Goal: Transaction & Acquisition: Purchase product/service

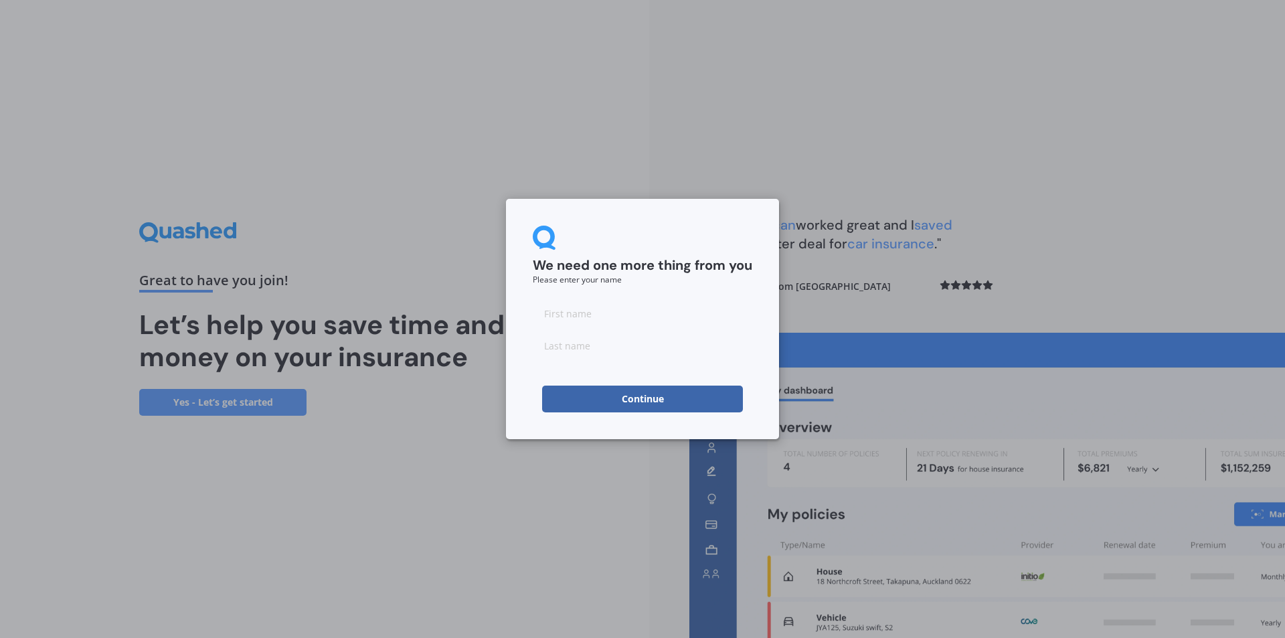
click at [624, 322] on input at bounding box center [643, 313] width 220 height 27
type input "[PERSON_NAME]"
click at [559, 347] on input at bounding box center [643, 345] width 220 height 27
type input "[PERSON_NAME]"
click at [615, 398] on button "Continue" at bounding box center [642, 398] width 201 height 27
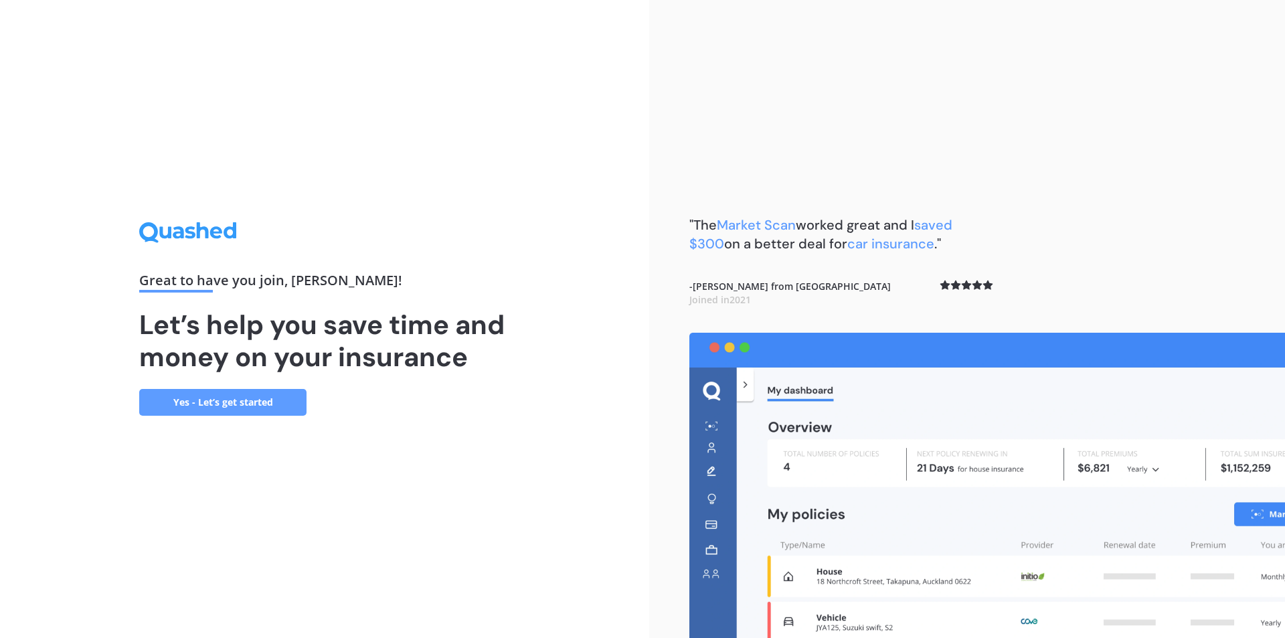
click at [173, 399] on link "Yes - Let’s get started" at bounding box center [222, 402] width 167 height 27
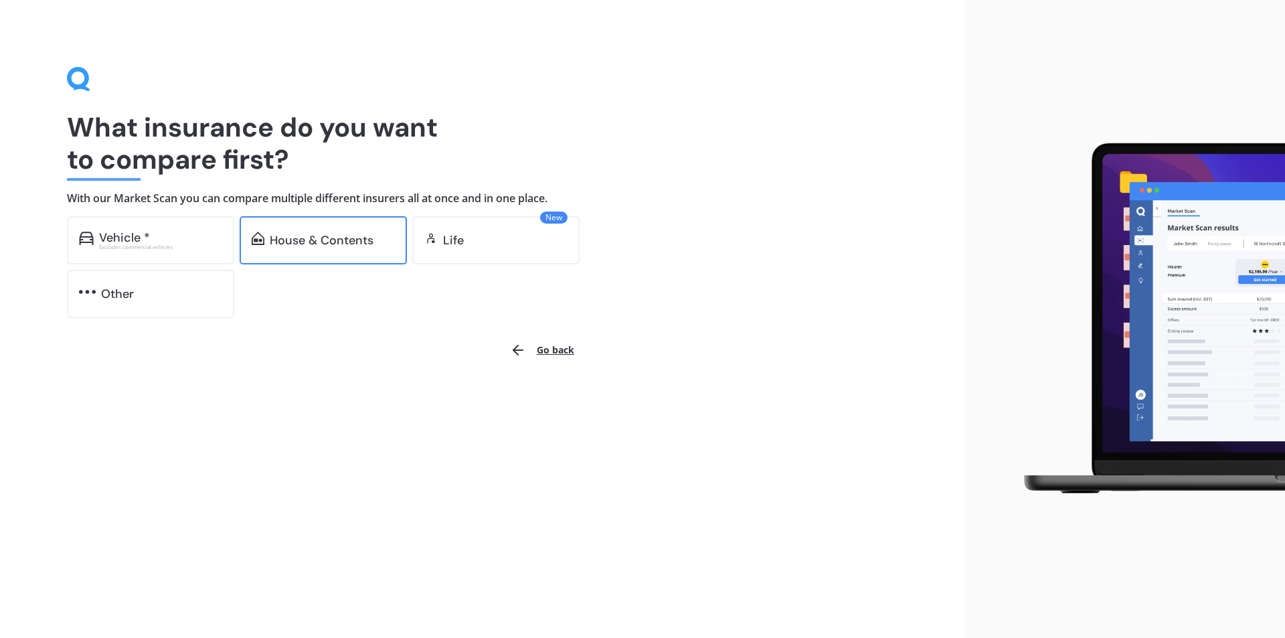
click at [328, 227] on div "House & Contents" at bounding box center [323, 240] width 167 height 48
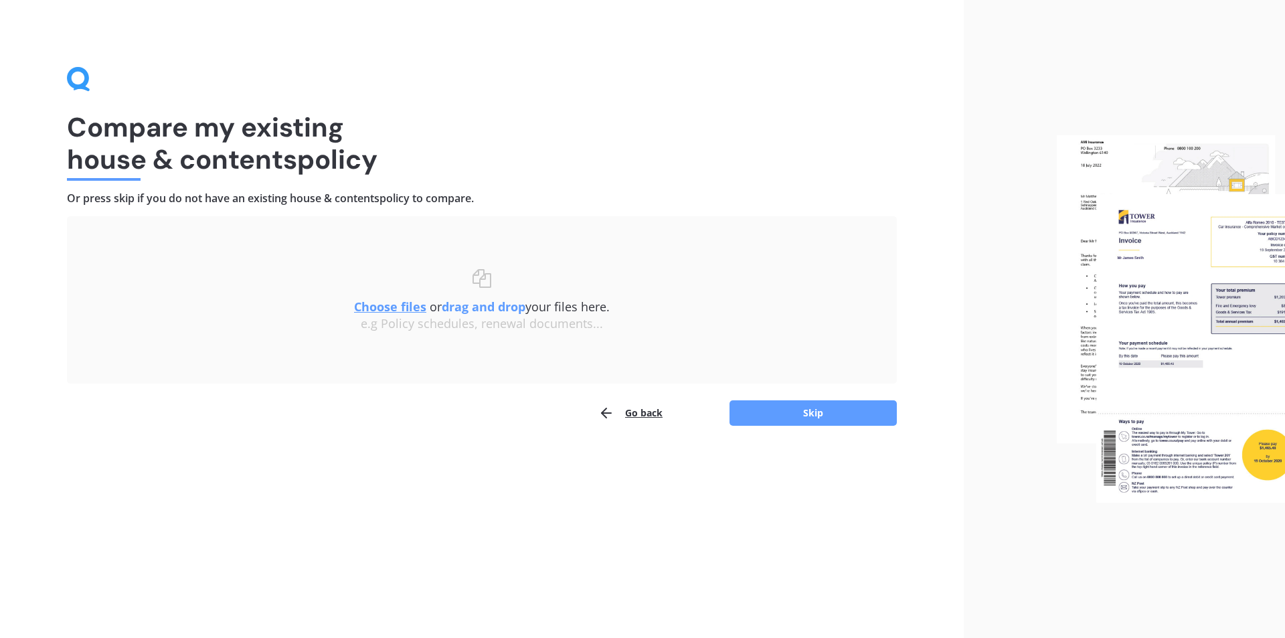
click at [384, 306] on u "Choose files" at bounding box center [390, 306] width 72 height 16
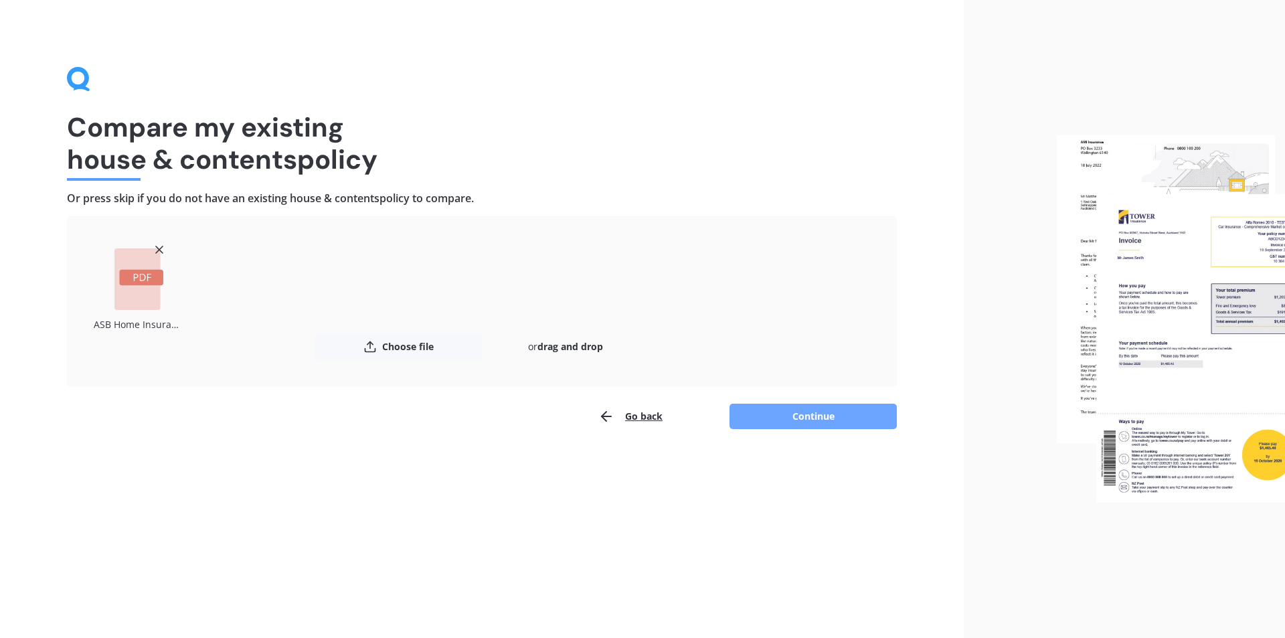
click at [796, 415] on button "Continue" at bounding box center [812, 416] width 167 height 25
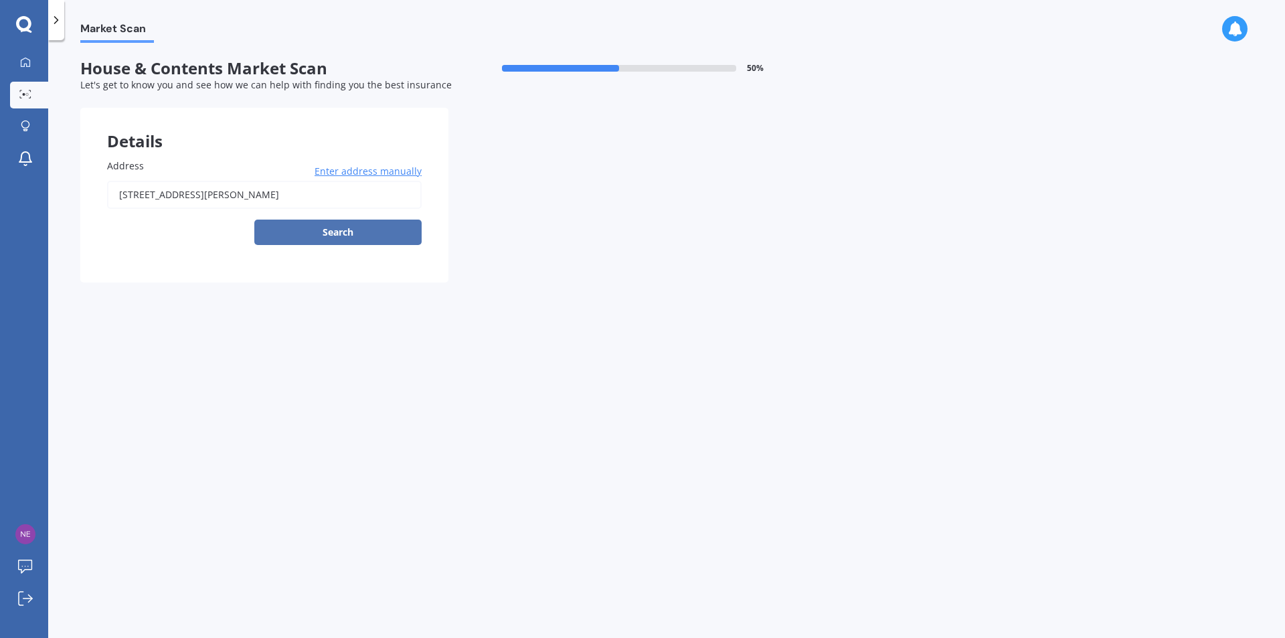
click at [340, 226] on button "Search" at bounding box center [337, 232] width 167 height 25
type input "[STREET_ADDRESS][PERSON_NAME]"
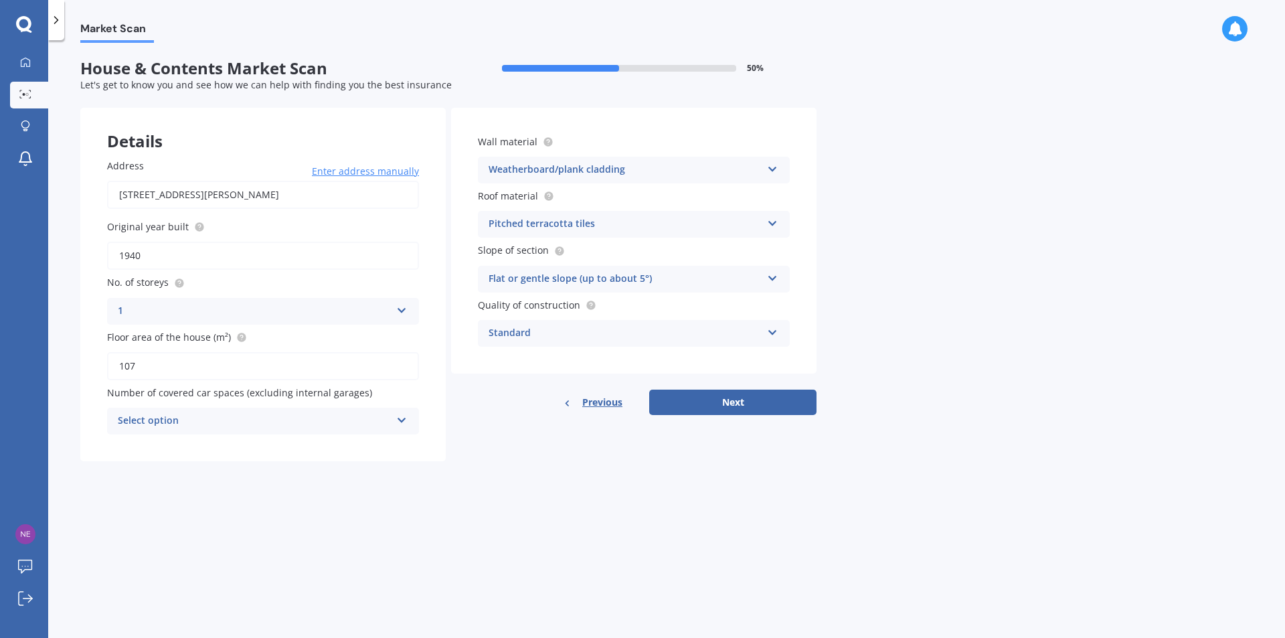
click at [774, 167] on icon at bounding box center [772, 166] width 11 height 9
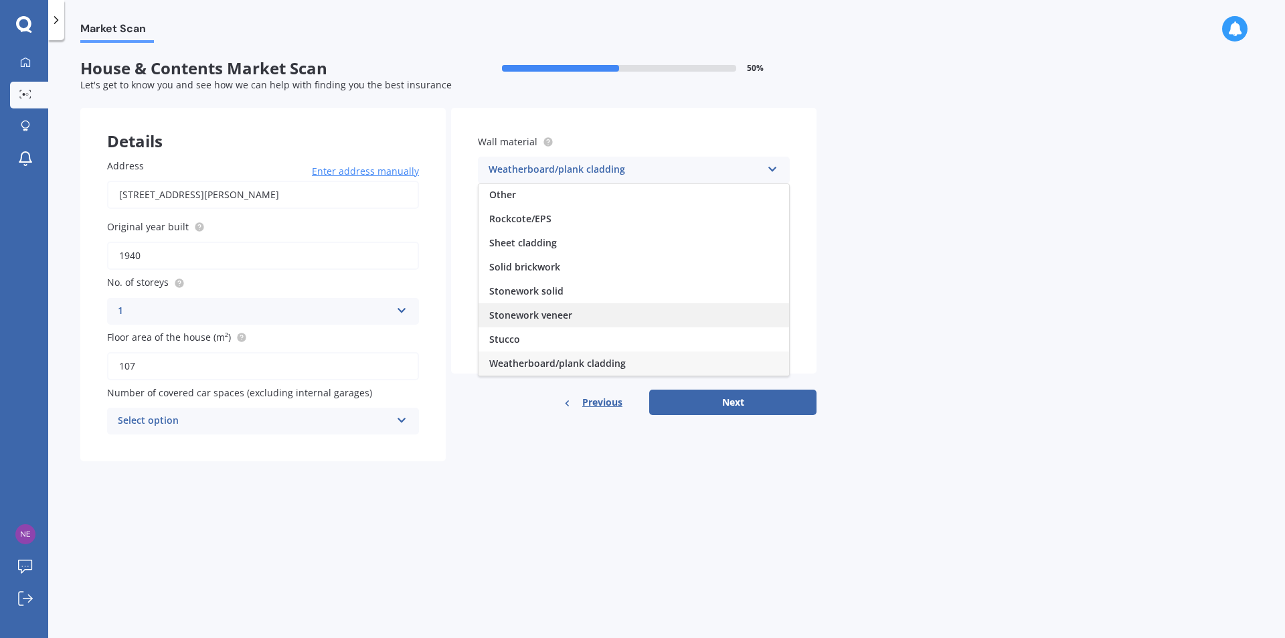
click at [630, 312] on div "Stonework veneer" at bounding box center [634, 315] width 311 height 24
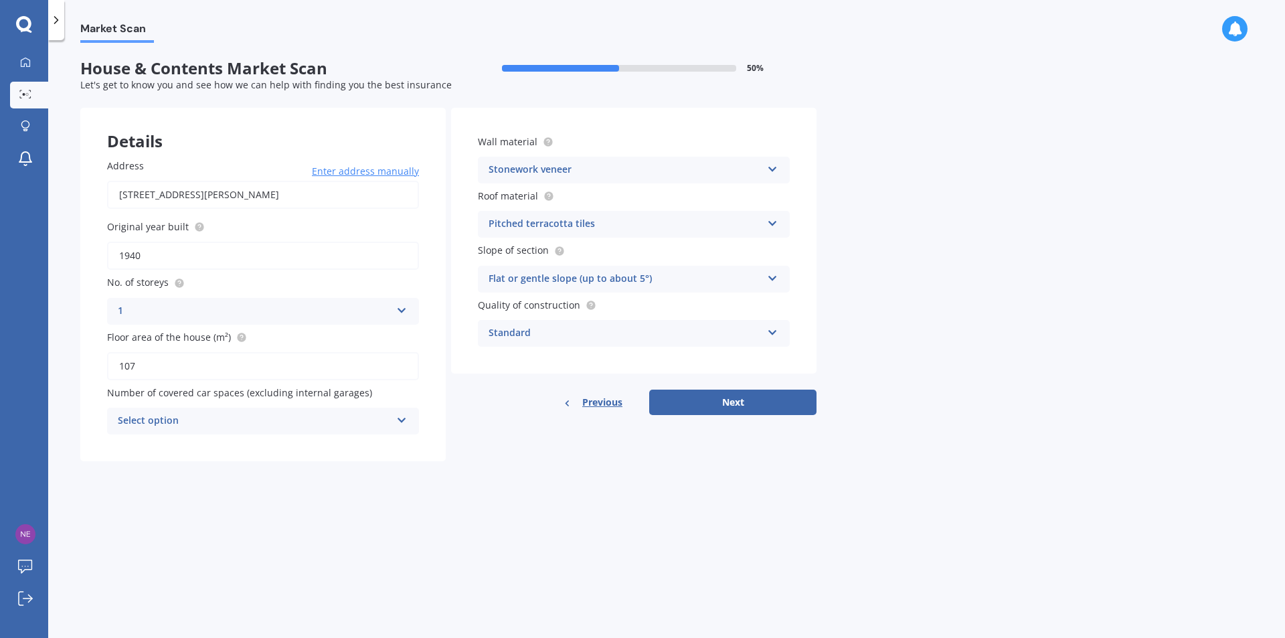
click at [776, 224] on icon at bounding box center [772, 220] width 11 height 9
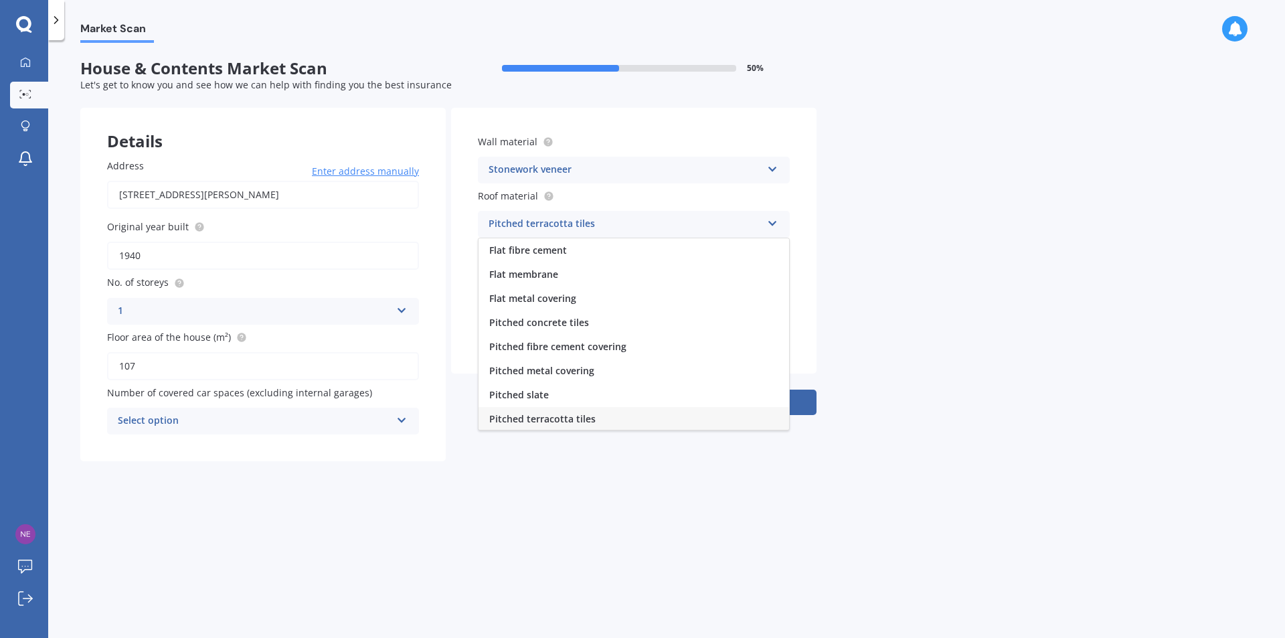
scroll to position [1, 0]
click at [646, 416] on div "Pitched terracotta tiles" at bounding box center [634, 418] width 311 height 24
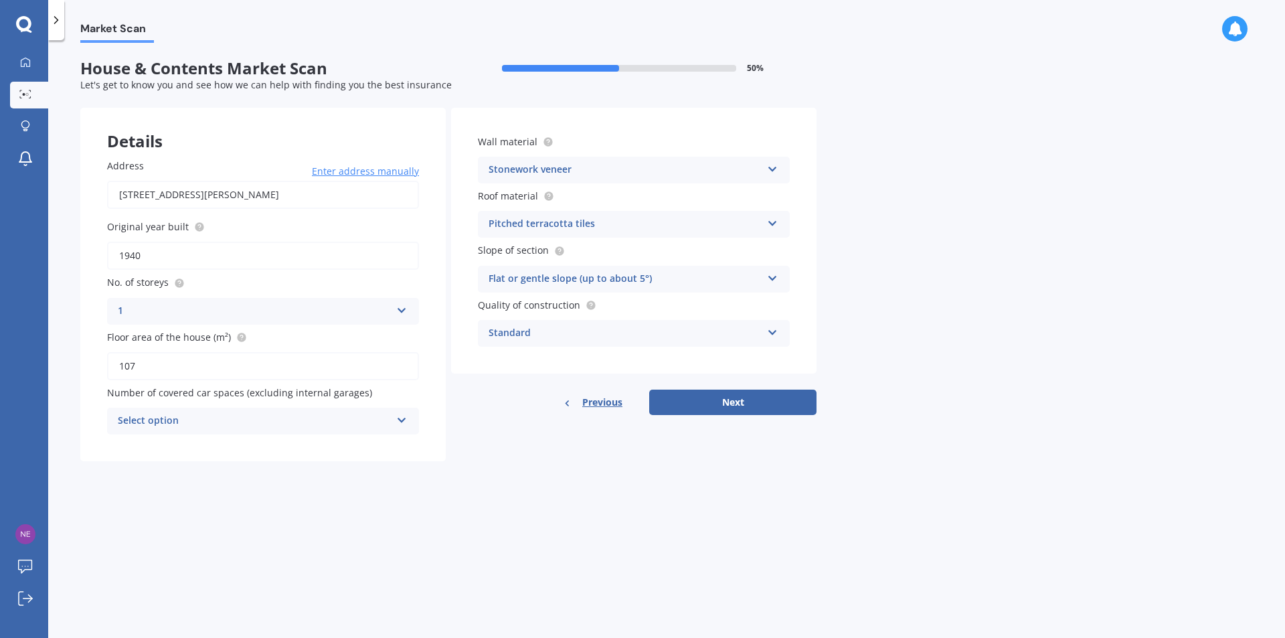
click at [400, 422] on icon at bounding box center [401, 417] width 11 height 9
click at [353, 434] on div "0 1 2 3 4 5+" at bounding box center [263, 507] width 312 height 146
click at [404, 417] on icon at bounding box center [401, 418] width 11 height 9
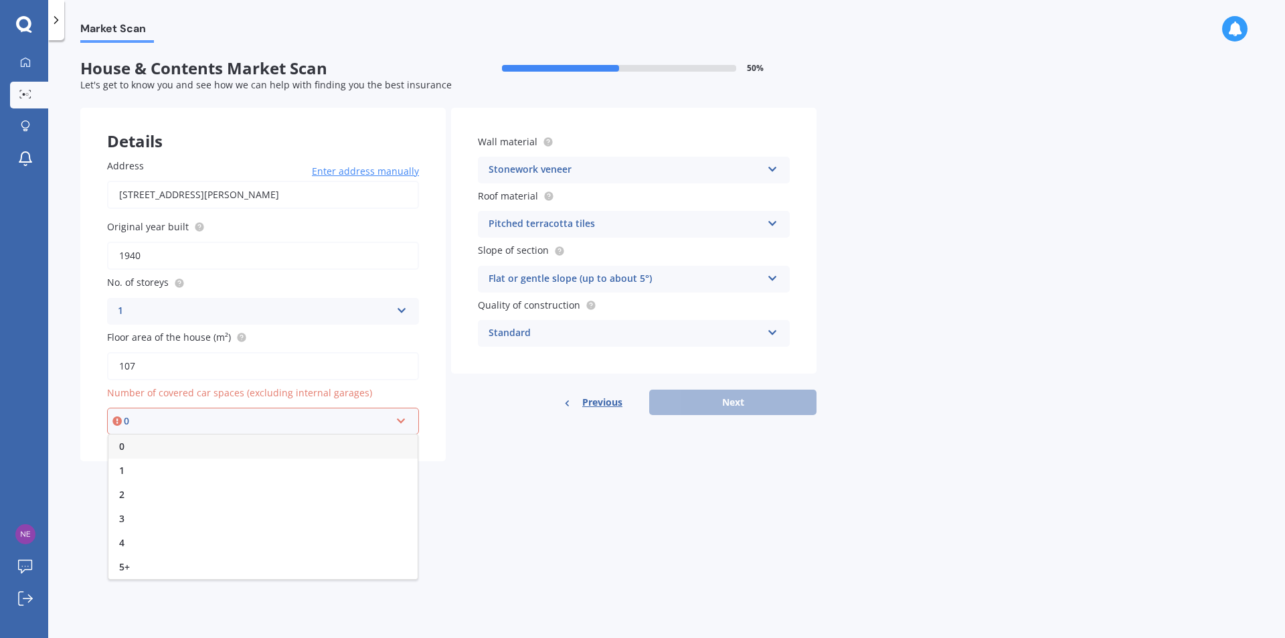
click at [149, 443] on div "0" at bounding box center [262, 446] width 309 height 24
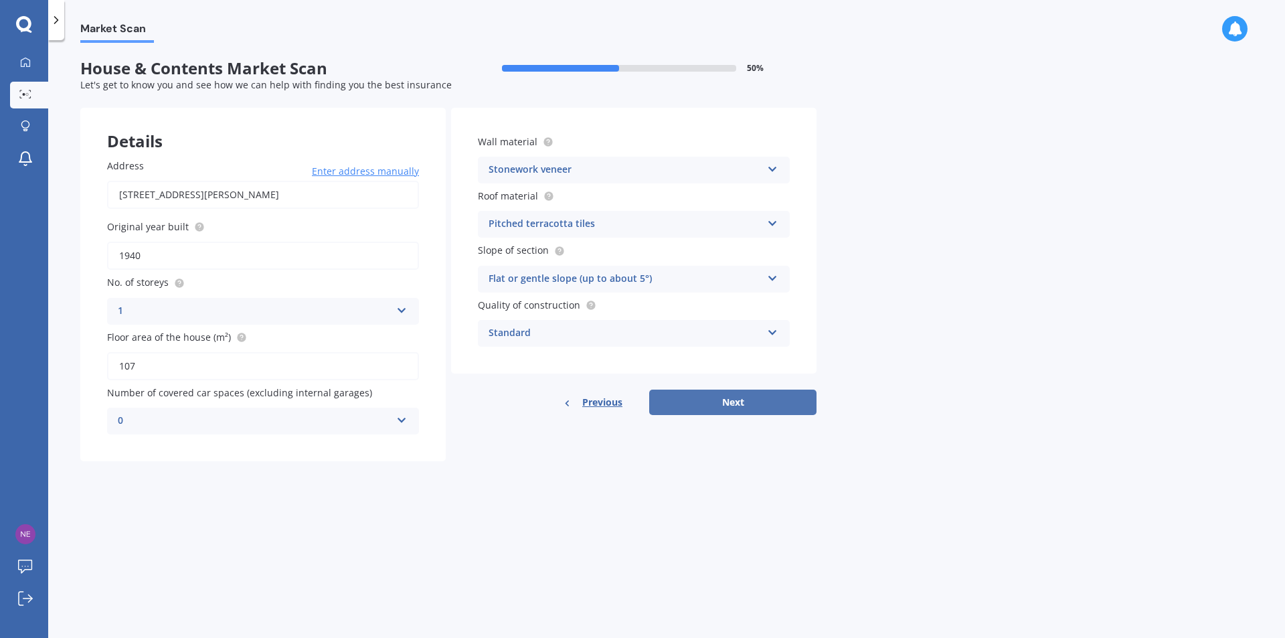
click at [747, 405] on button "Next" at bounding box center [732, 402] width 167 height 25
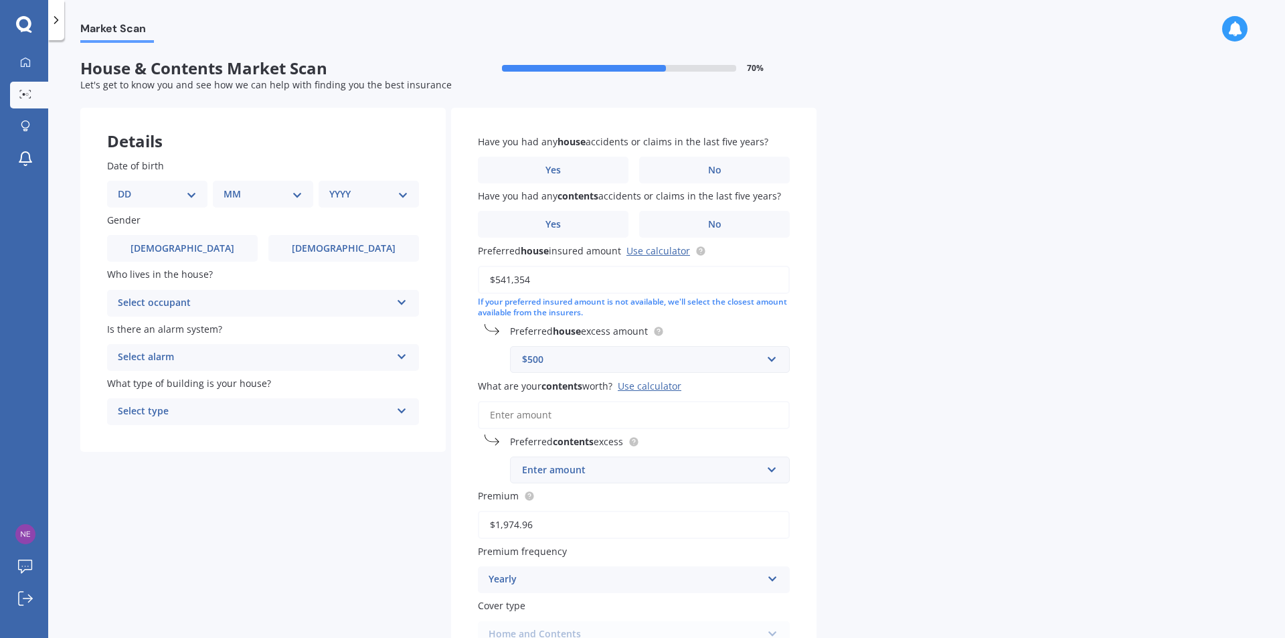
click at [188, 192] on select "DD 01 02 03 04 05 06 07 08 09 10 11 12 13 14 15 16 17 18 19 20 21 22 23 24 25 2…" at bounding box center [157, 194] width 79 height 15
select select "17"
click at [128, 187] on select "DD 01 02 03 04 05 06 07 08 09 10 11 12 13 14 15 16 17 18 19 20 21 22 23 24 25 2…" at bounding box center [157, 194] width 79 height 15
click at [263, 191] on select "MM 01 02 03 04 05 06 07 08 09 10 11 12" at bounding box center [266, 194] width 74 height 15
select select "04"
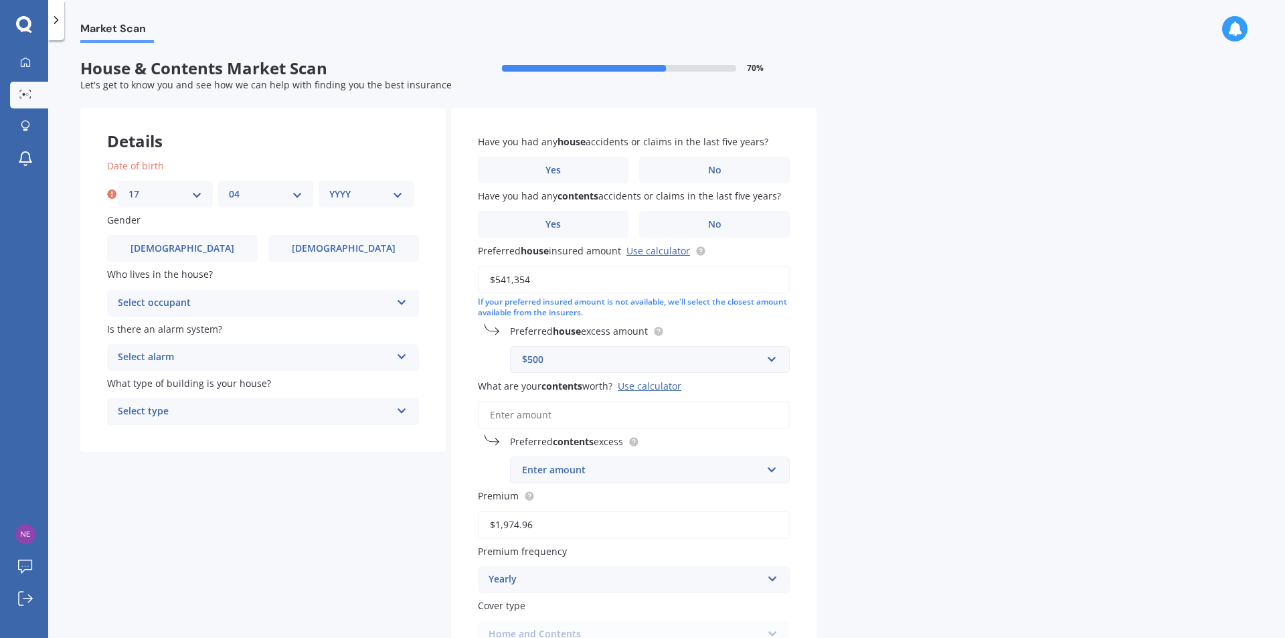
click at [229, 187] on select "MM 01 02 03 04 05 06 07 08 09 10 11 12" at bounding box center [266, 194] width 74 height 15
click at [354, 193] on select "YYYY 2009 2008 2007 2006 2005 2004 2003 2002 2001 2000 1999 1998 1997 1996 1995…" at bounding box center [366, 194] width 74 height 15
select select "1970"
click at [329, 187] on select "YYYY 2009 2008 2007 2006 2005 2004 2003 2002 2001 2000 1999 1998 1997 1996 1995…" at bounding box center [366, 194] width 74 height 15
click at [227, 242] on label "[DEMOGRAPHIC_DATA]" at bounding box center [182, 248] width 151 height 27
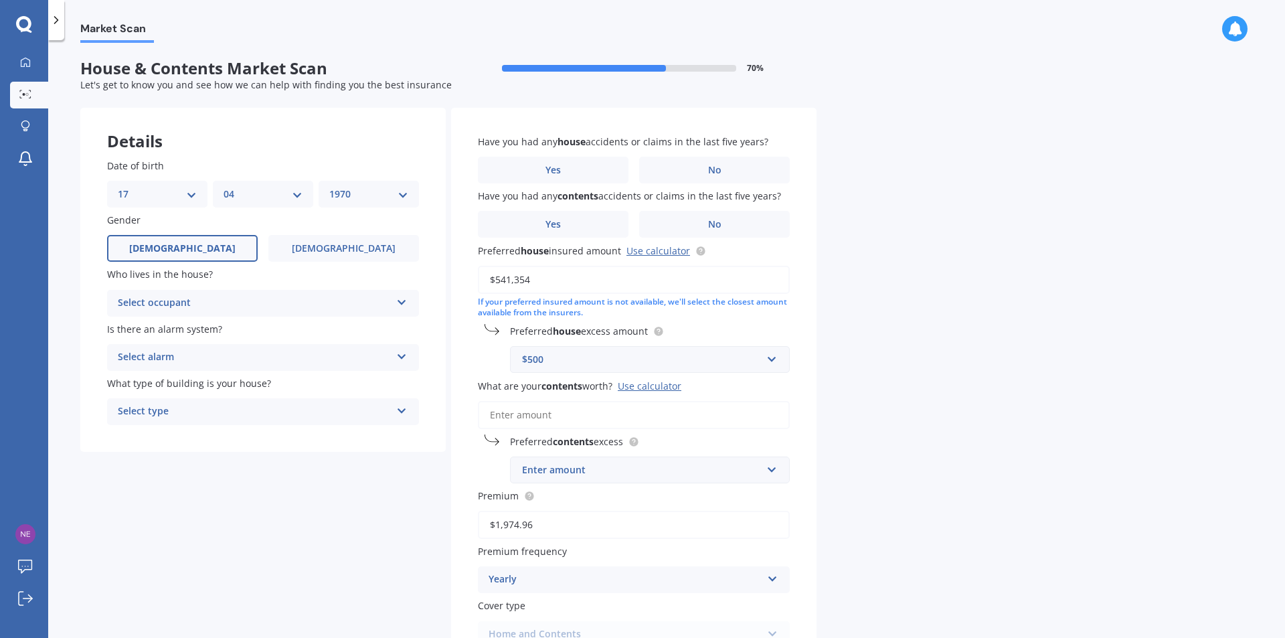
click at [0, 0] on input "[DEMOGRAPHIC_DATA]" at bounding box center [0, 0] width 0 height 0
click at [208, 300] on div "Select occupant" at bounding box center [254, 303] width 273 height 16
click at [215, 326] on div "Owner" at bounding box center [263, 329] width 311 height 24
click at [222, 358] on div "Select alarm" at bounding box center [254, 357] width 273 height 16
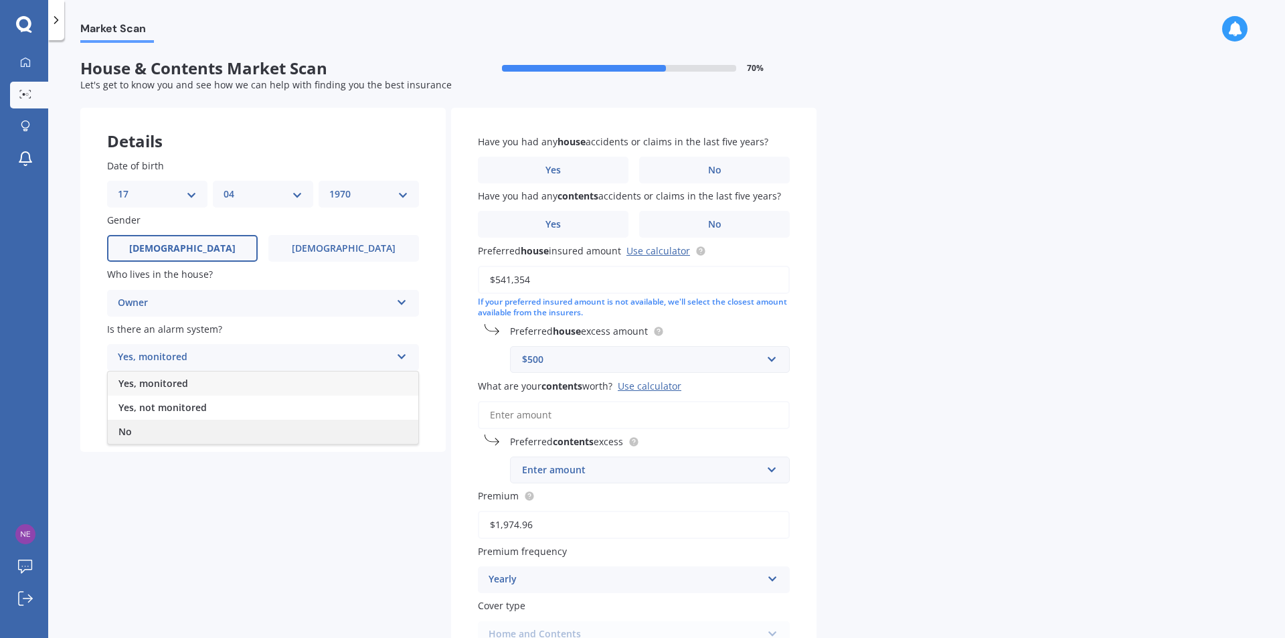
click at [195, 428] on div "No" at bounding box center [263, 432] width 311 height 24
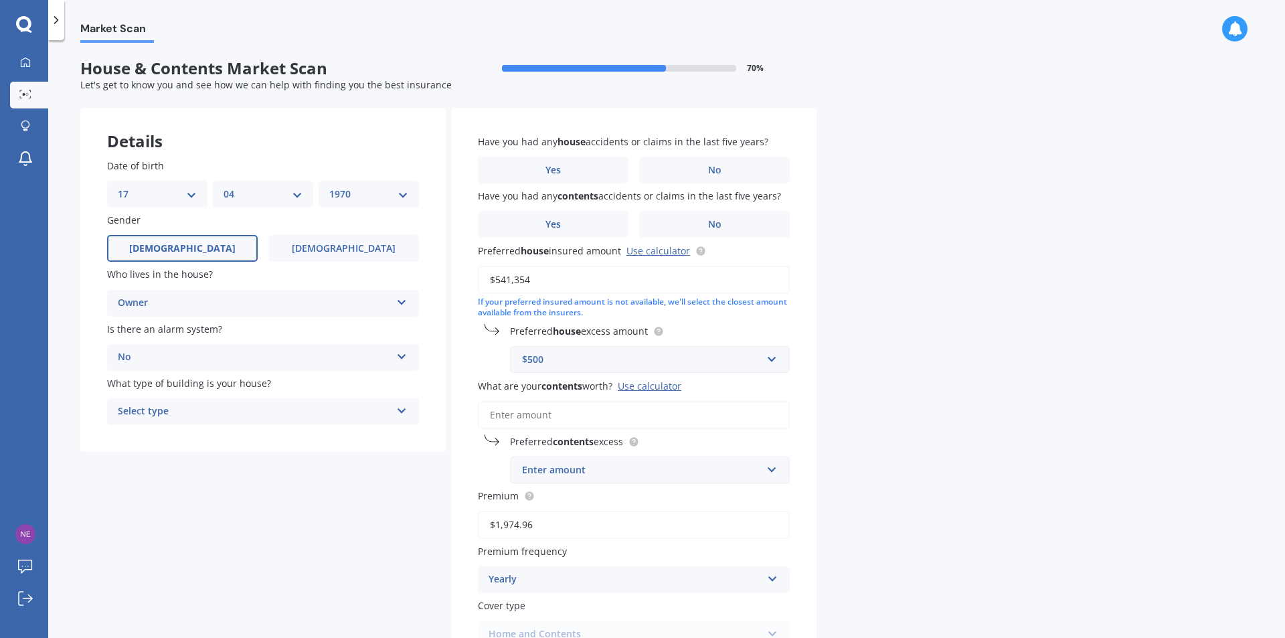
click at [205, 410] on div "Select type" at bounding box center [254, 412] width 273 height 16
click at [199, 436] on div "Freestanding" at bounding box center [263, 438] width 311 height 24
click at [677, 174] on label "No" at bounding box center [714, 170] width 151 height 27
click at [0, 0] on input "No" at bounding box center [0, 0] width 0 height 0
click at [697, 230] on label "No" at bounding box center [714, 224] width 151 height 27
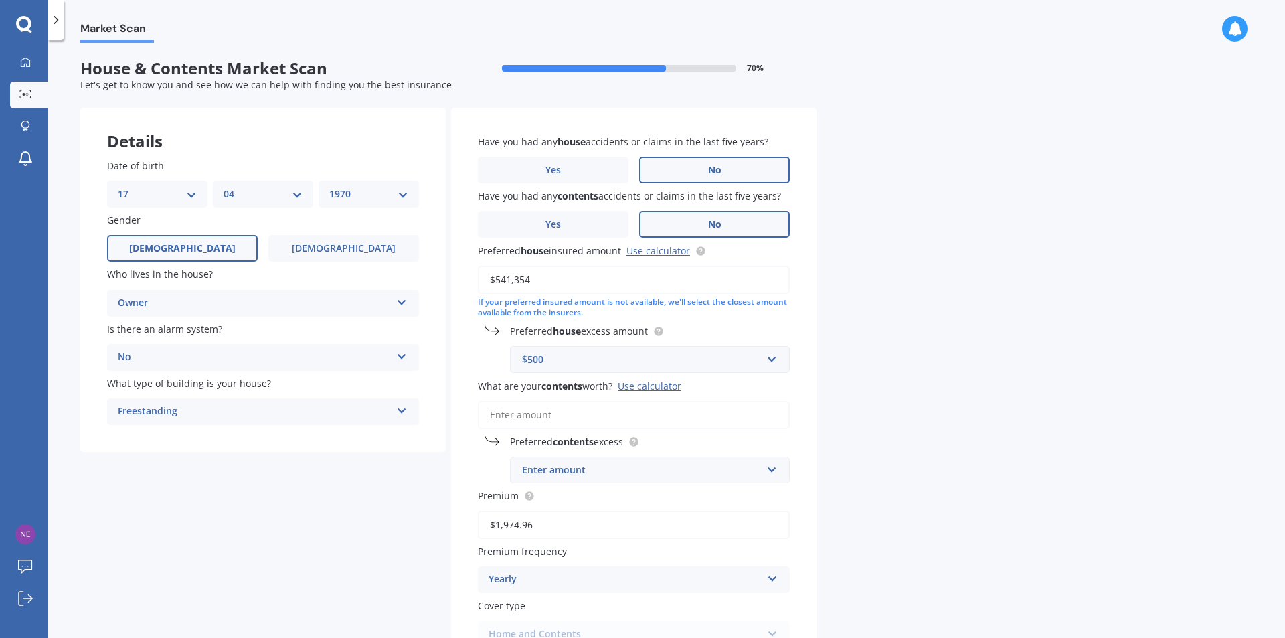
click at [0, 0] on input "No" at bounding box center [0, 0] width 0 height 0
click at [611, 286] on input "$541,354" at bounding box center [634, 280] width 312 height 28
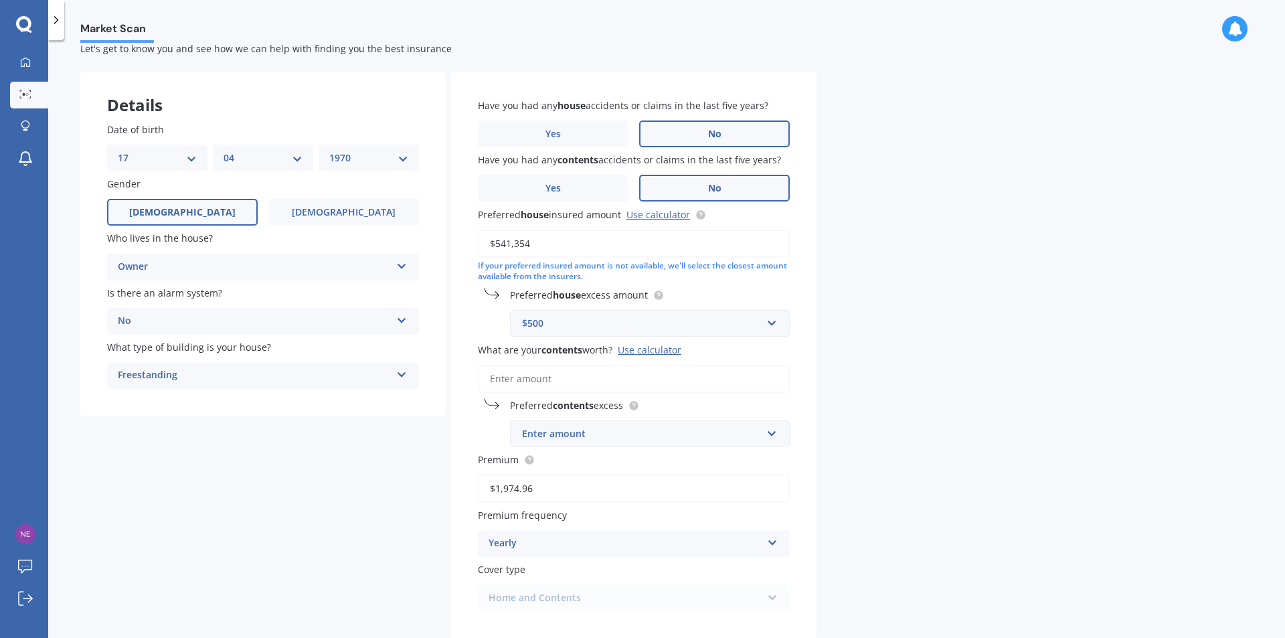
scroll to position [67, 0]
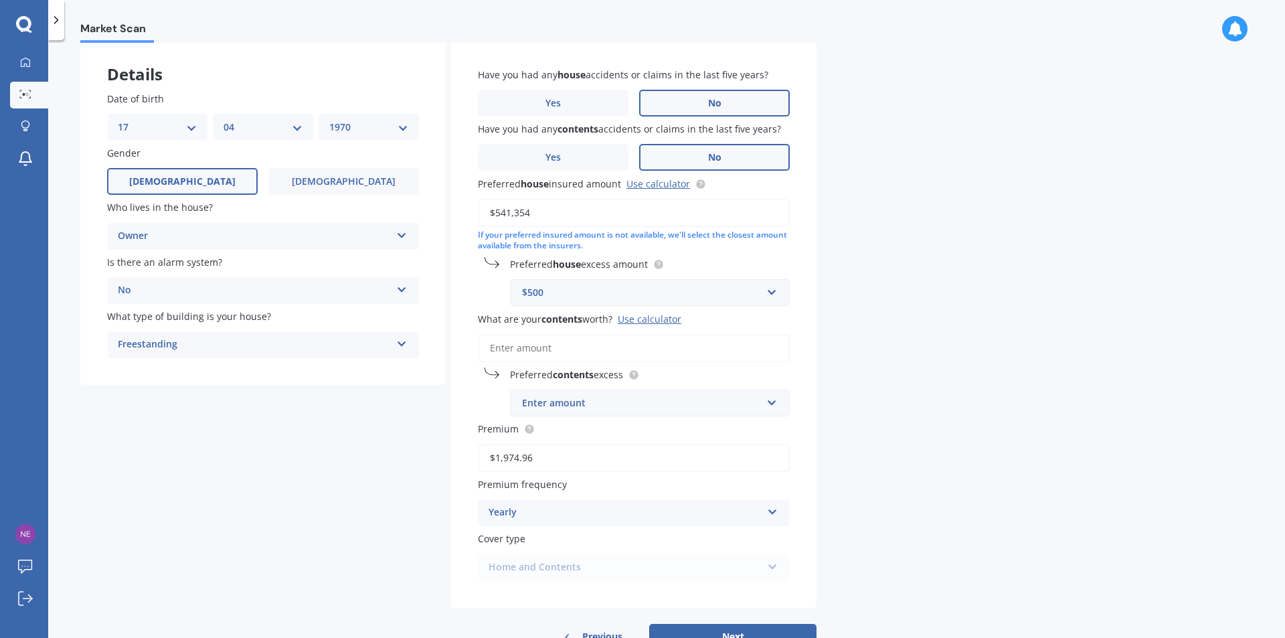
click at [673, 405] on div "Enter amount" at bounding box center [642, 403] width 240 height 15
click at [587, 546] on div "$1,000" at bounding box center [650, 551] width 278 height 25
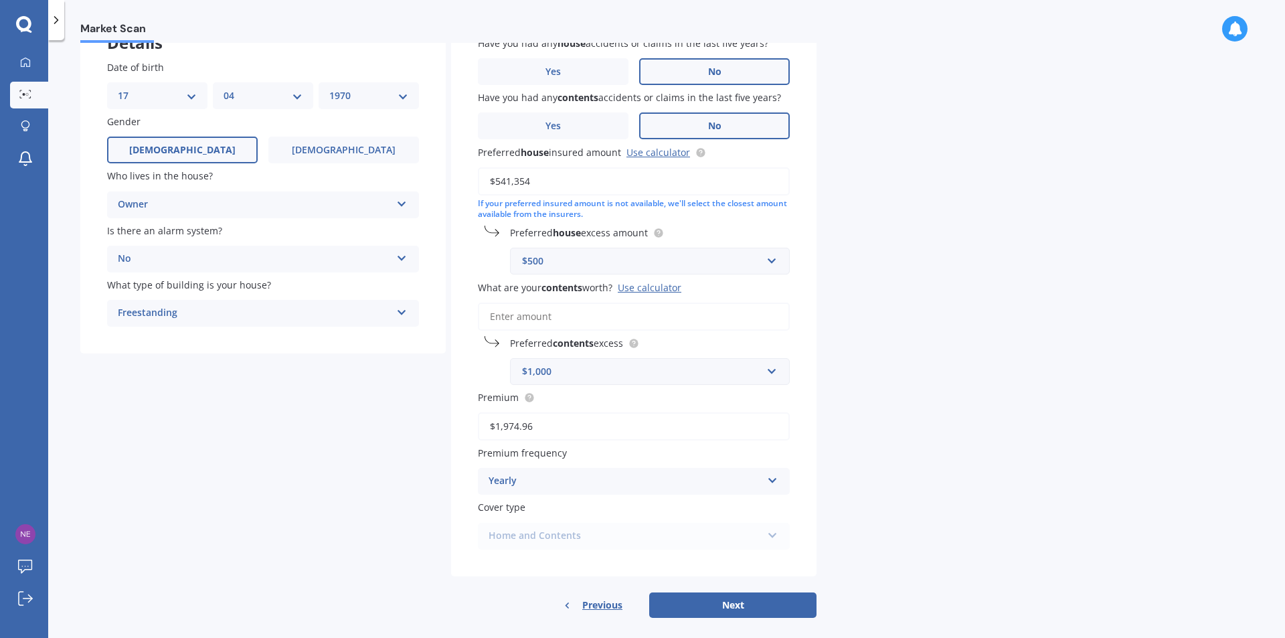
scroll to position [113, 0]
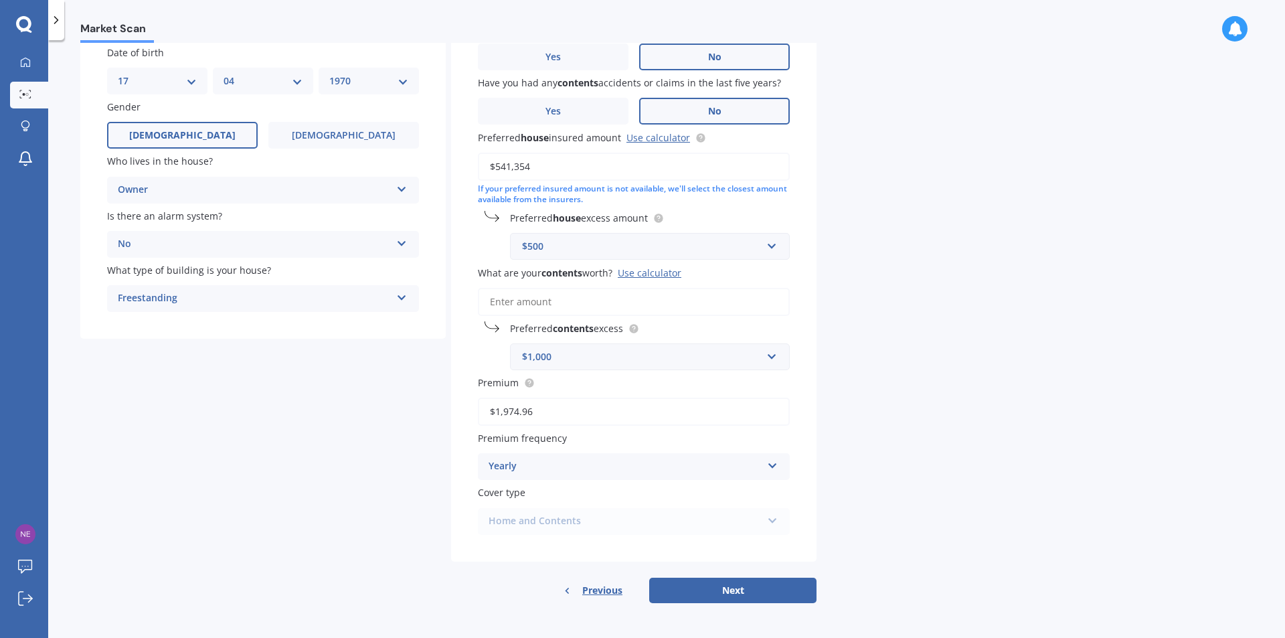
click at [703, 515] on div "Home and Contents Home and Contents" at bounding box center [634, 521] width 312 height 27
click at [713, 582] on button "Next" at bounding box center [732, 590] width 167 height 25
click at [741, 343] on div "$1,000 $250 $300 $400 $500 $750 $1,000 $2,000" at bounding box center [650, 356] width 280 height 27
click at [831, 322] on div "Market Scan House & Contents Market Scan 70 % Let's get to know you and see how…" at bounding box center [666, 342] width 1237 height 598
drag, startPoint x: 630, startPoint y: 361, endPoint x: 495, endPoint y: 355, distance: 134.6
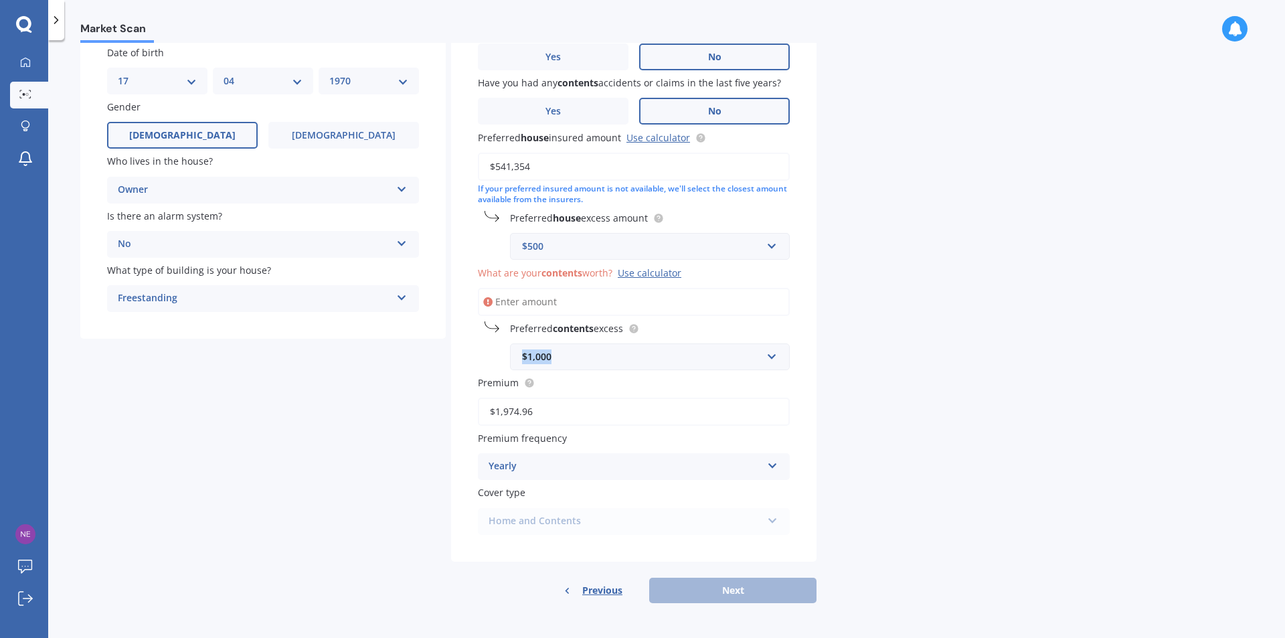
click at [495, 355] on div "Preferred contents excess $1,000 $250 $300 $400 $500 $750 $1,000 $2,000" at bounding box center [634, 345] width 312 height 49
click at [770, 362] on input "text" at bounding box center [645, 356] width 268 height 25
click at [914, 299] on div "Market Scan House & Contents Market Scan 70 % Let's get to know you and see how…" at bounding box center [666, 342] width 1237 height 598
click at [651, 298] on input "What are your contents worth? Use calculator" at bounding box center [634, 302] width 312 height 28
type input "$0"
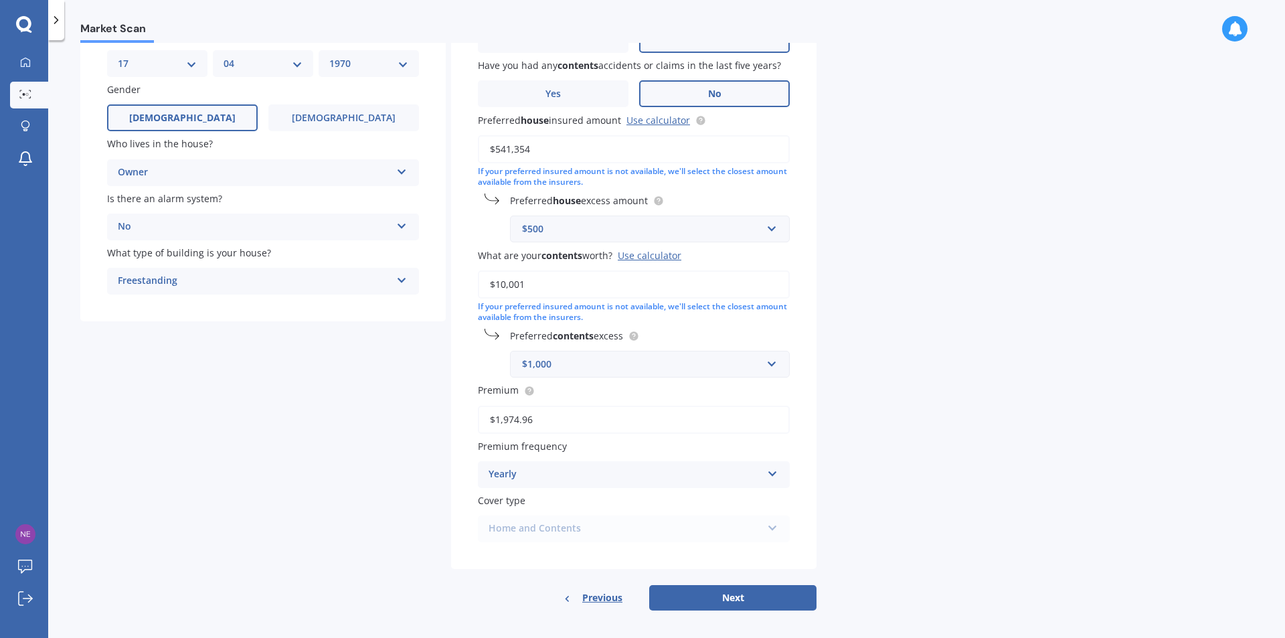
scroll to position [138, 0]
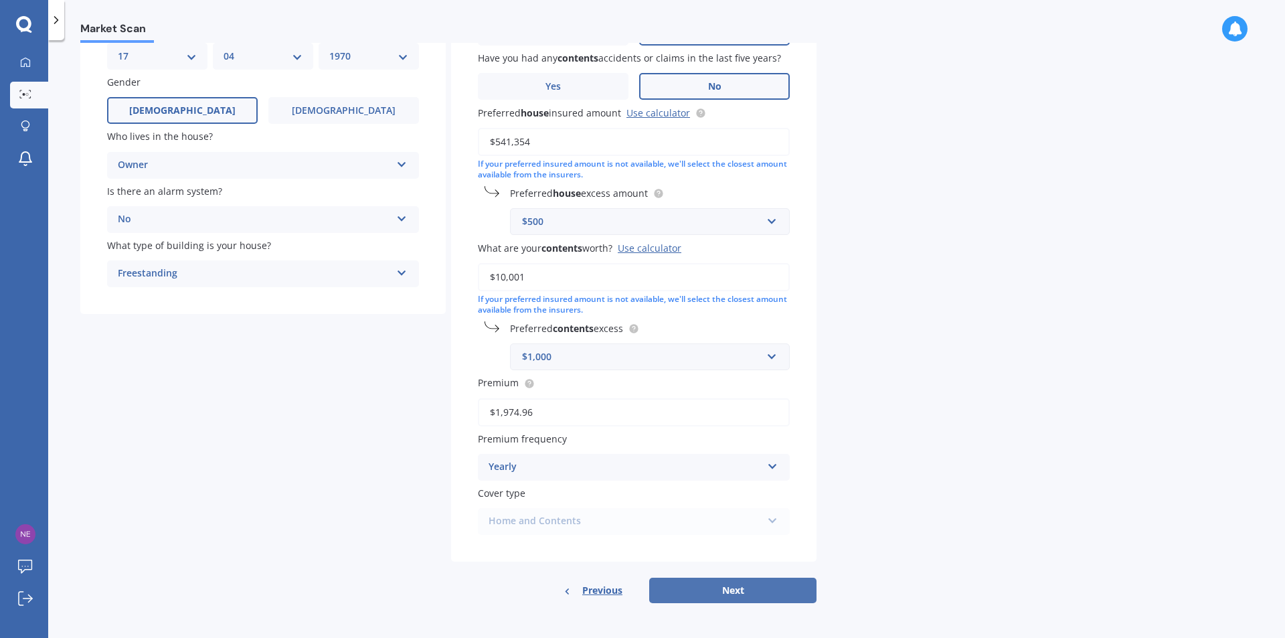
type input "$10,001"
click at [731, 586] on button "Next" at bounding box center [732, 590] width 167 height 25
select select "17"
select select "04"
select select "1970"
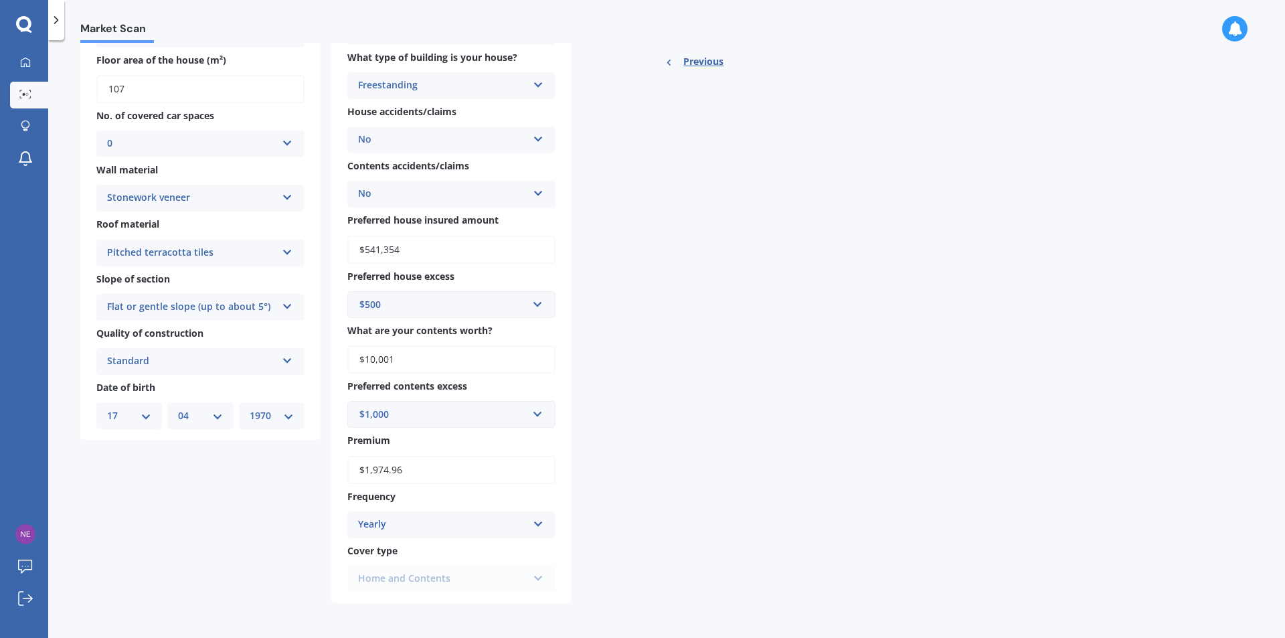
scroll to position [0, 0]
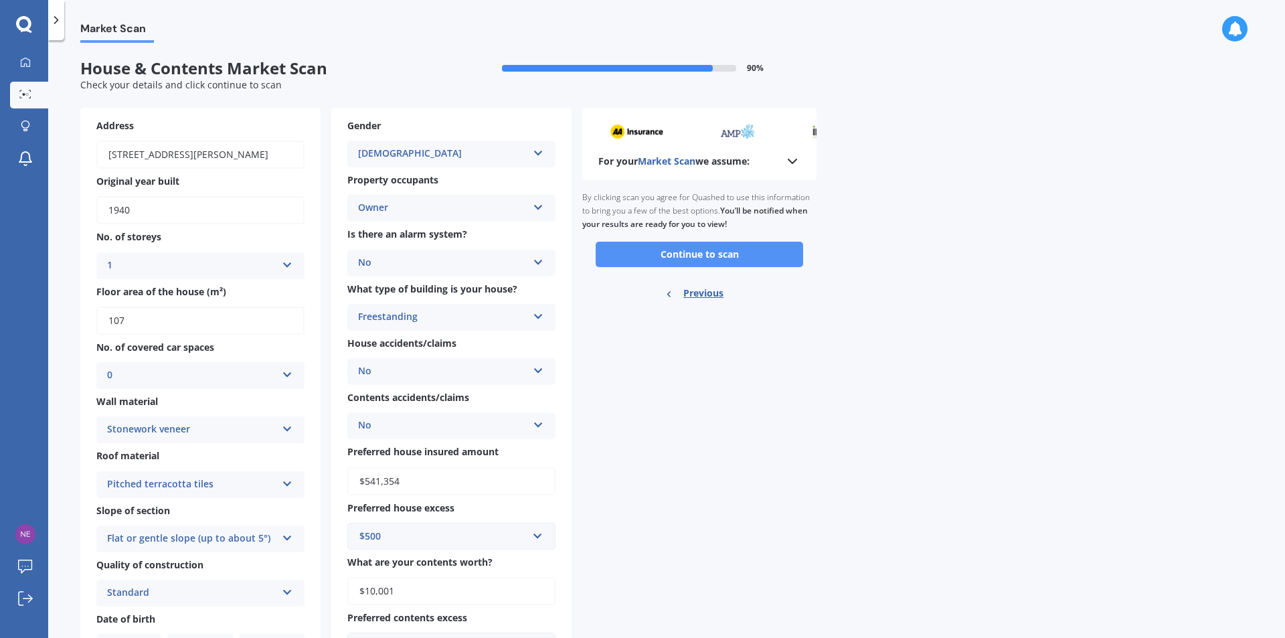
click at [705, 259] on button "Continue to scan" at bounding box center [699, 254] width 207 height 25
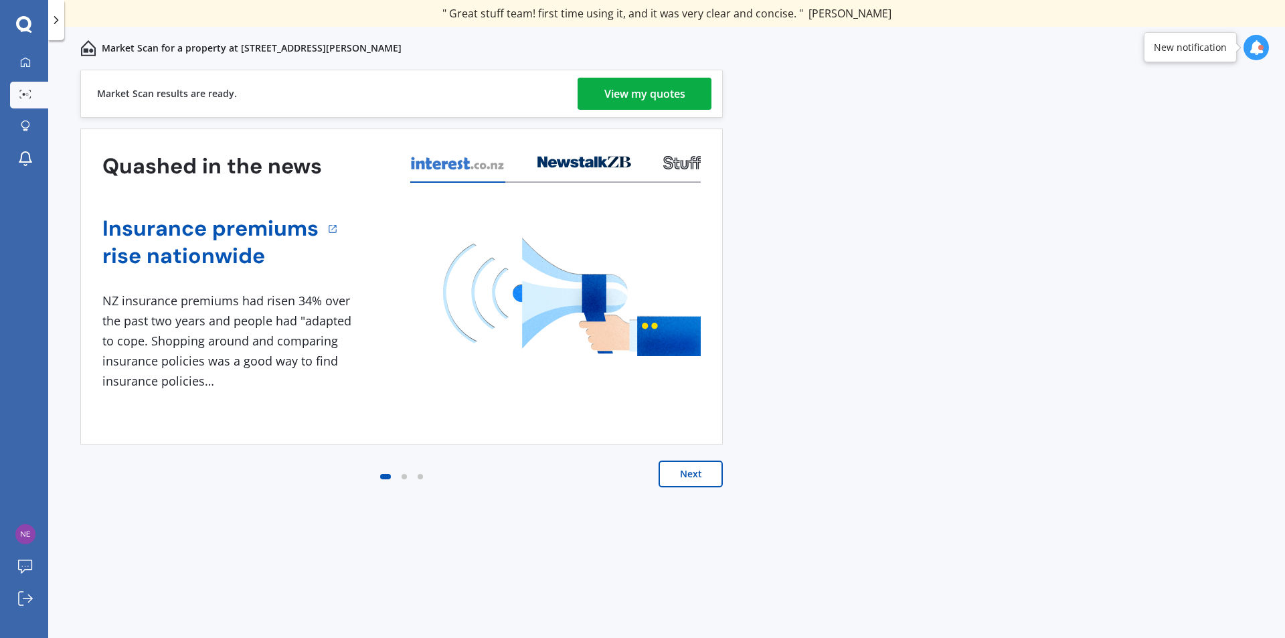
click at [592, 92] on link "View my quotes" at bounding box center [645, 94] width 134 height 32
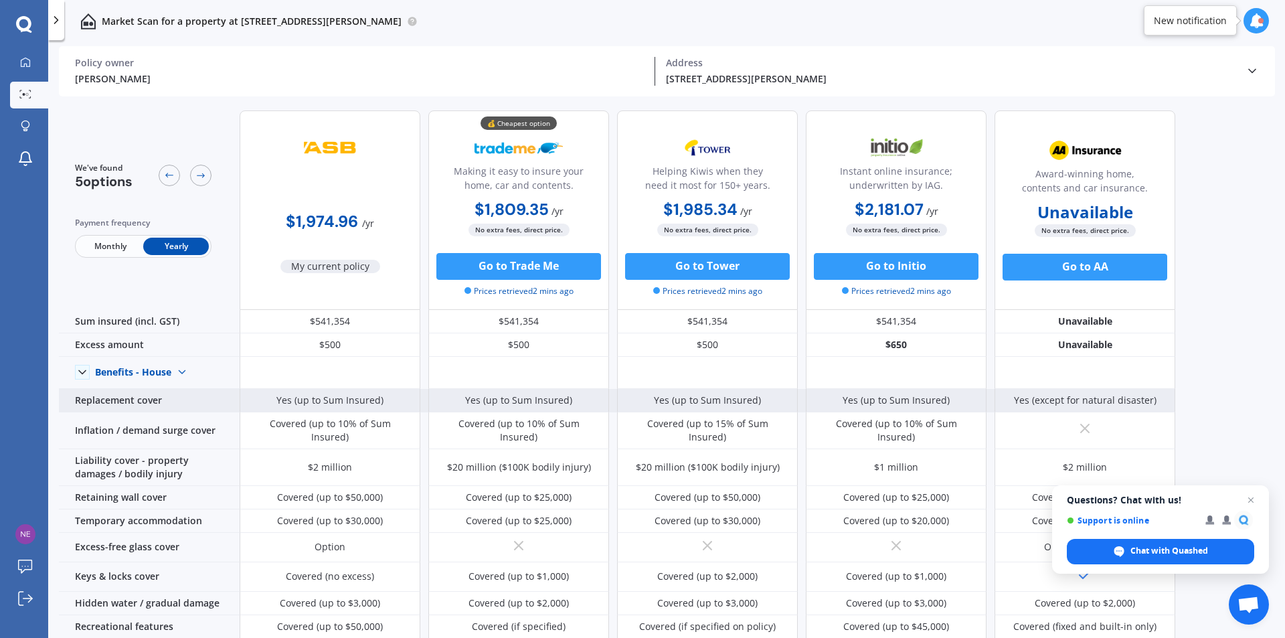
scroll to position [478, 0]
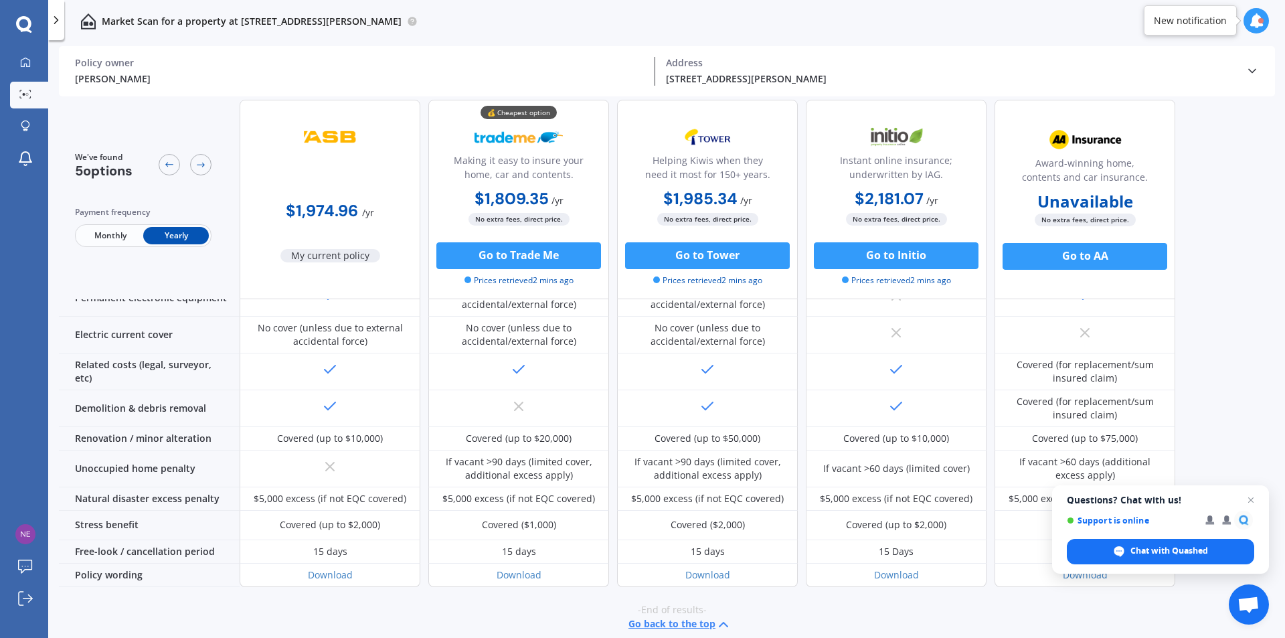
click at [661, 616] on button "Go back to the top" at bounding box center [679, 624] width 103 height 16
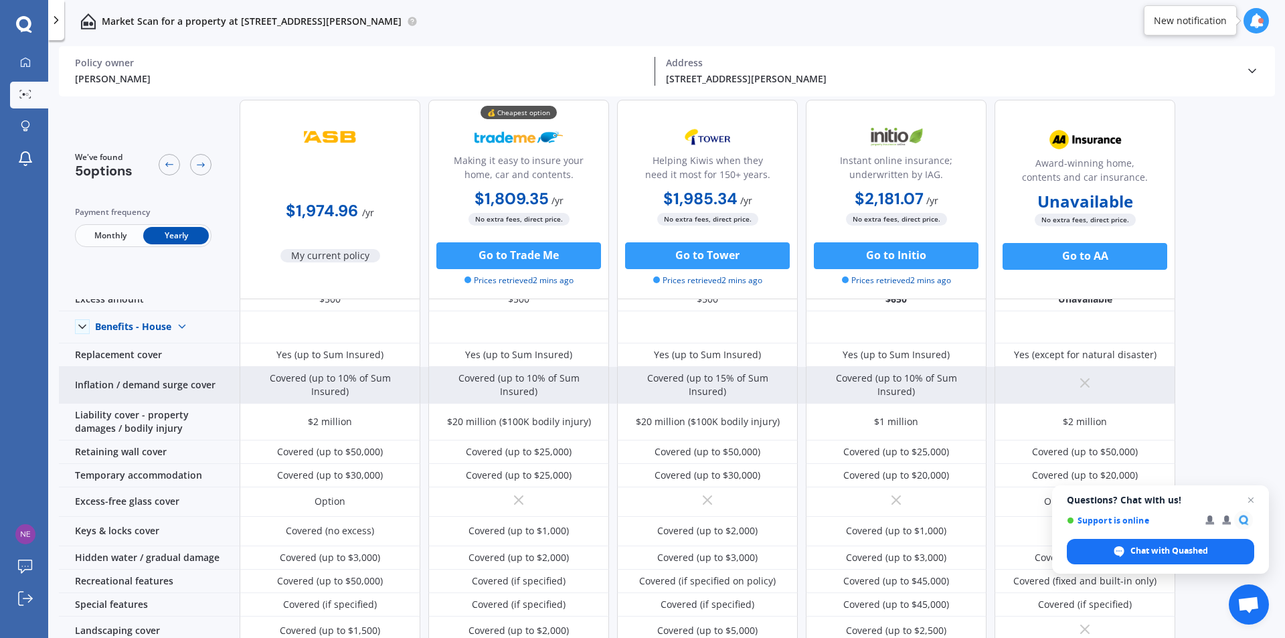
scroll to position [0, 0]
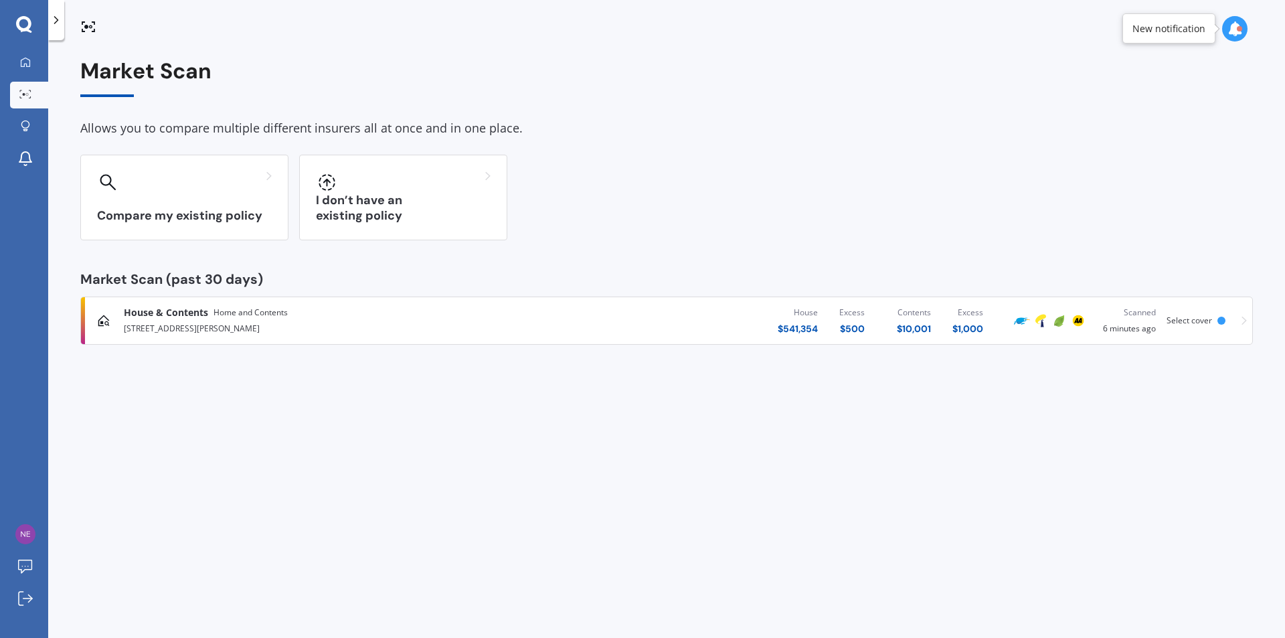
click at [798, 331] on div "$ 541,354" at bounding box center [798, 328] width 40 height 13
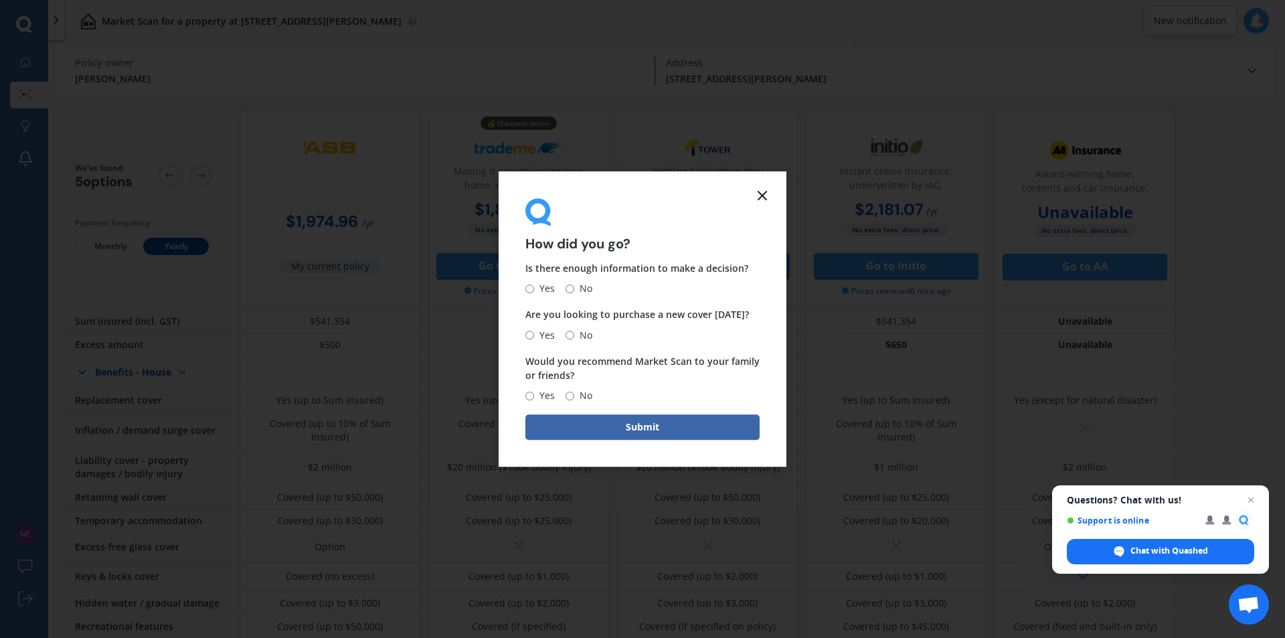
click at [762, 197] on line at bounding box center [762, 195] width 8 height 8
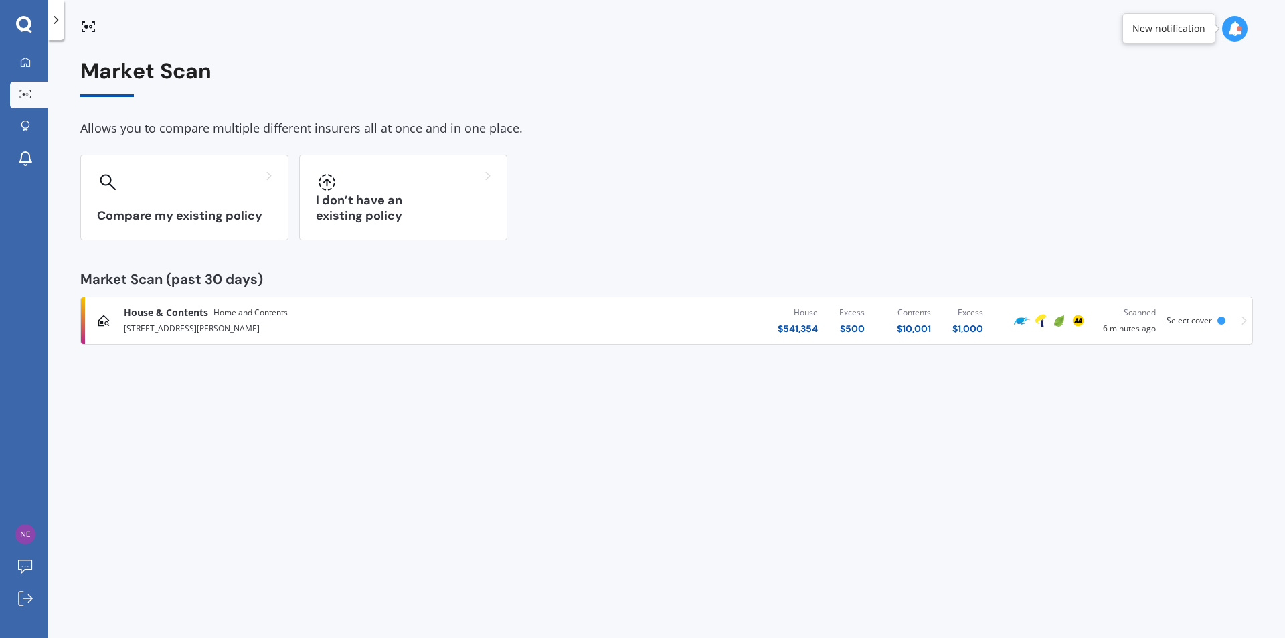
click at [1224, 322] on div at bounding box center [1221, 321] width 8 height 8
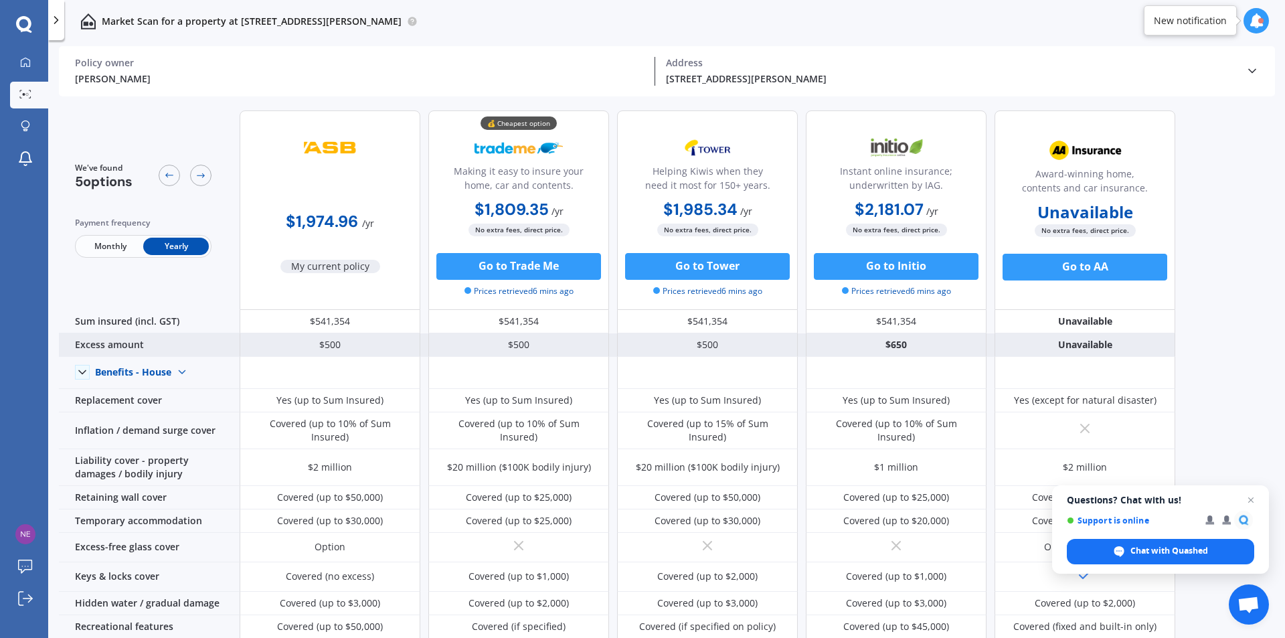
click at [376, 335] on div "$500" at bounding box center [330, 344] width 181 height 23
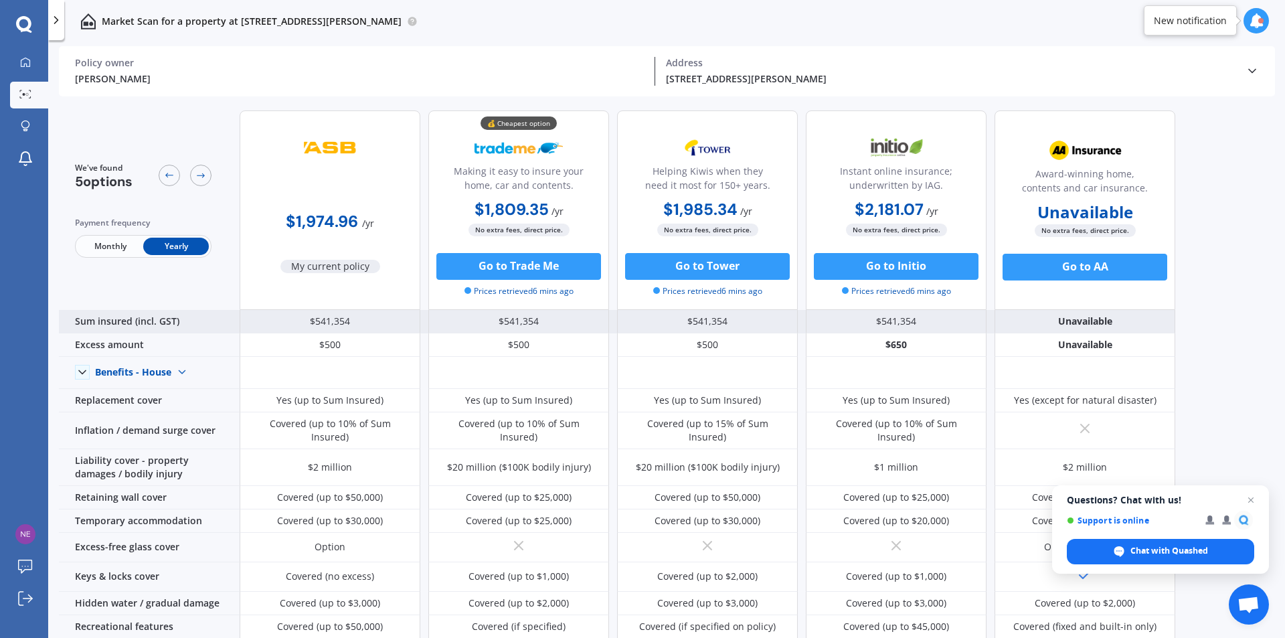
click at [371, 326] on div "$541,354" at bounding box center [330, 321] width 181 height 23
click at [358, 323] on div "$541,354" at bounding box center [330, 321] width 181 height 23
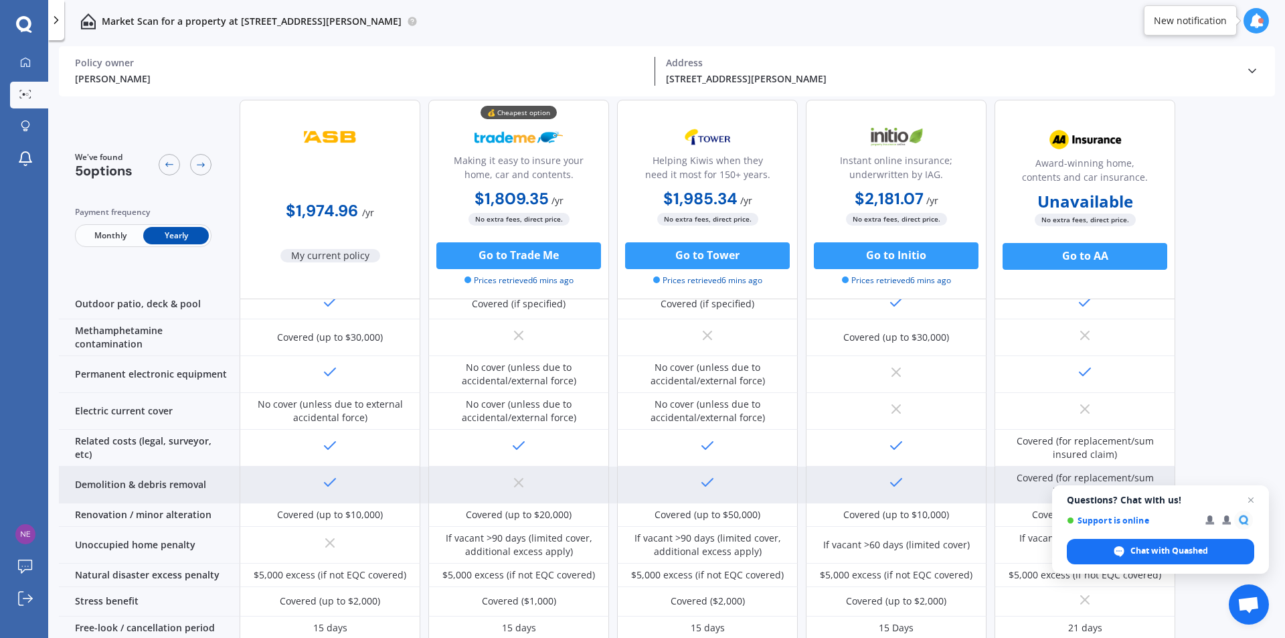
scroll to position [478, 0]
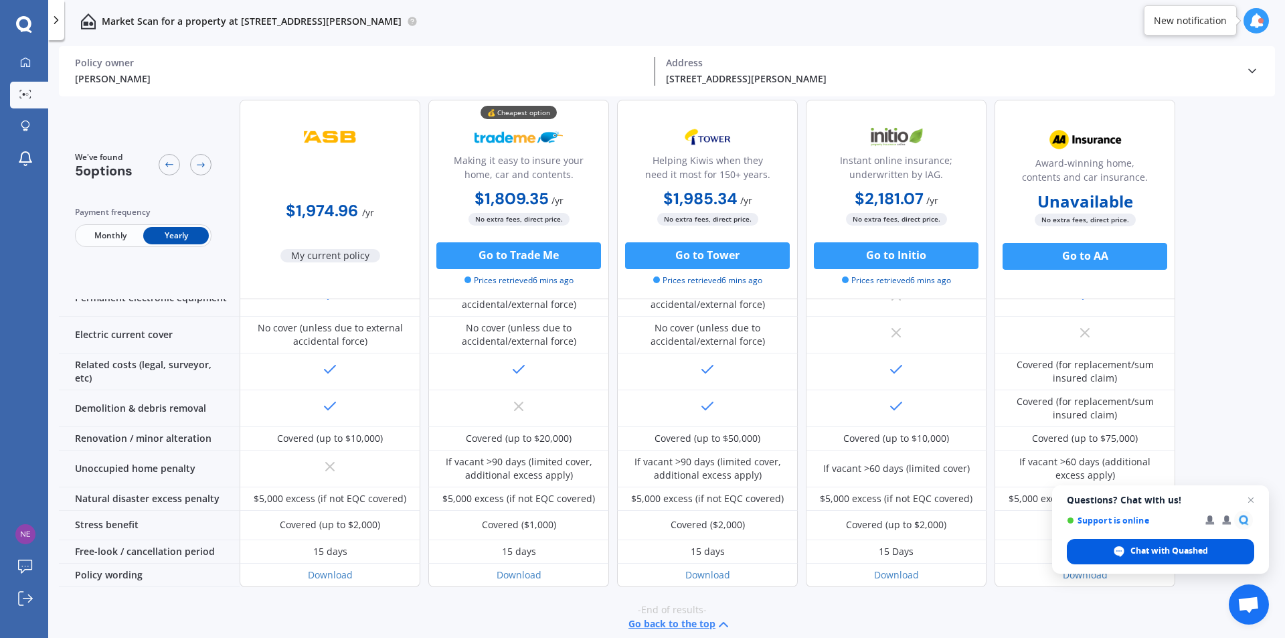
click at [1137, 553] on span "Chat with Quashed" at bounding box center [1169, 551] width 78 height 12
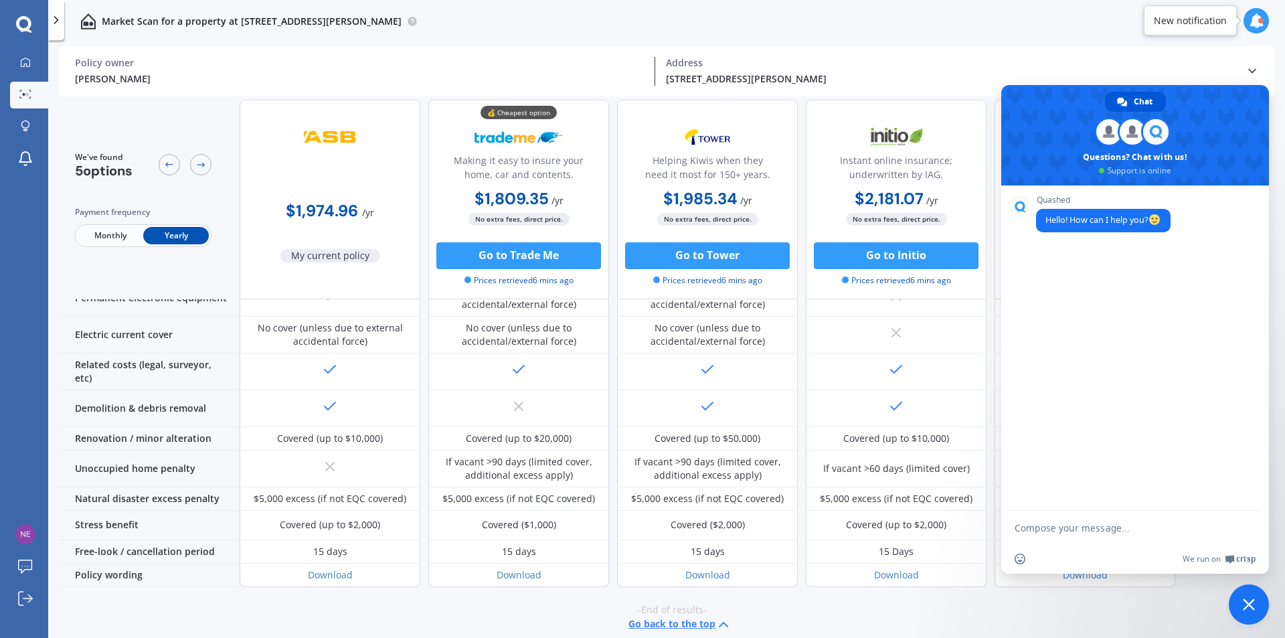
scroll to position [0, 0]
click at [1115, 387] on div "Quashed Hello! How can I help you?" at bounding box center [1135, 347] width 268 height 325
type textarea "how do I change the cover from $541,000 to $300,000"
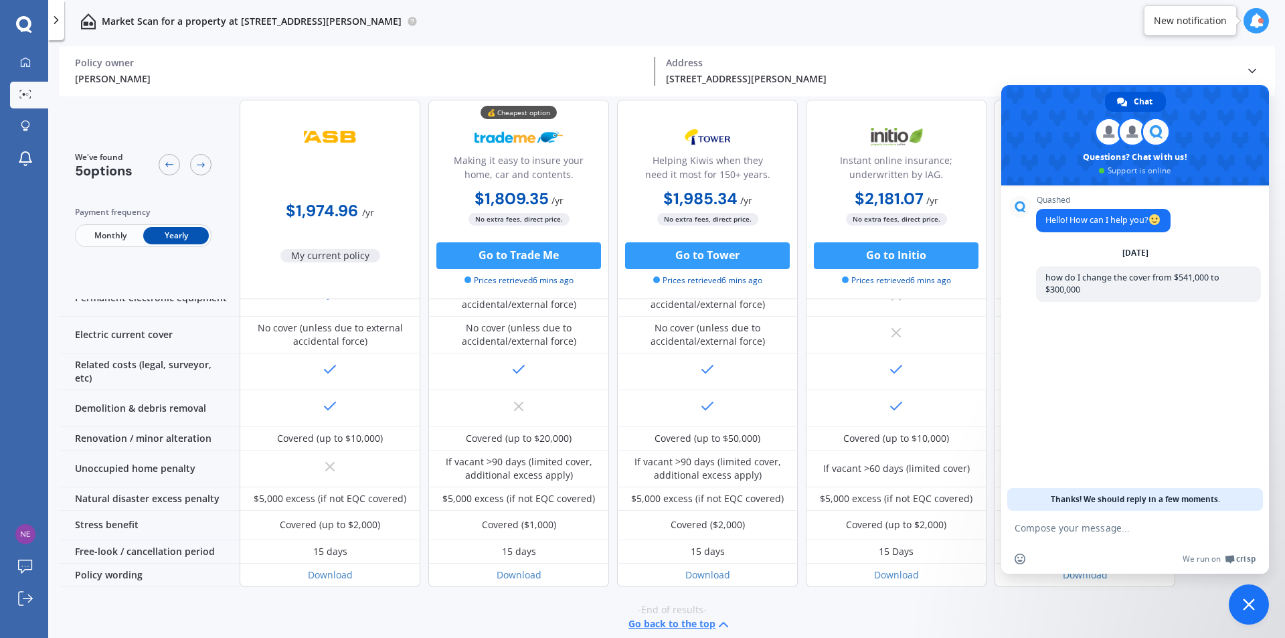
click at [54, 13] on icon at bounding box center [56, 19] width 13 height 13
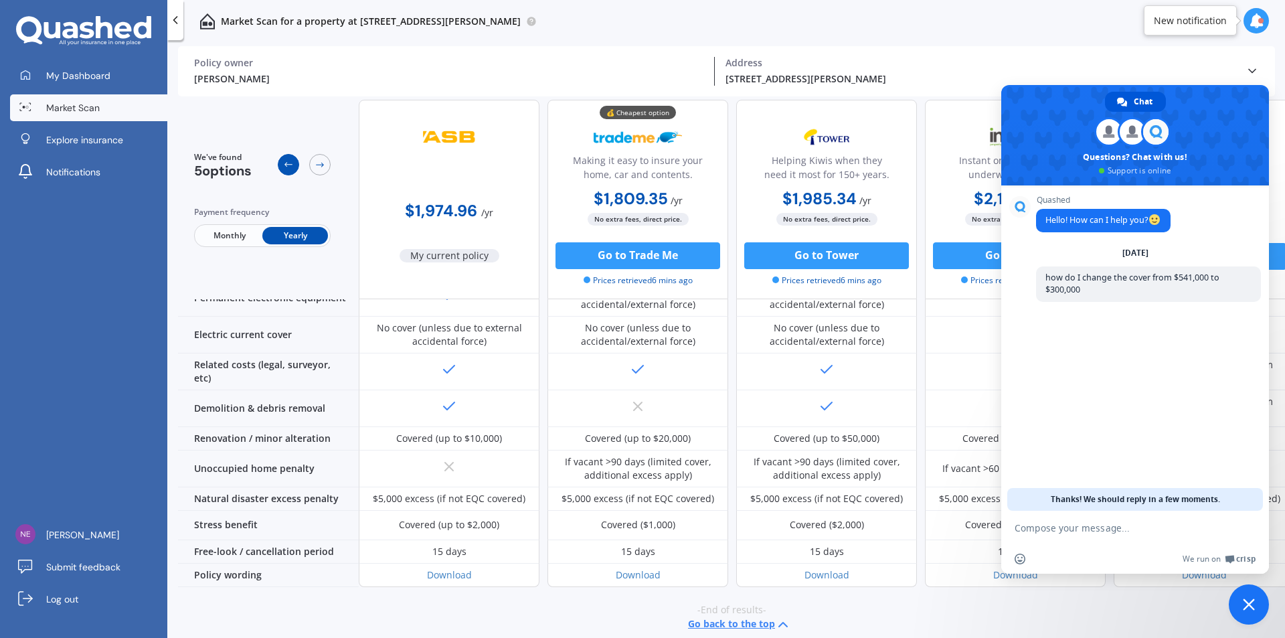
click at [283, 169] on div at bounding box center [288, 164] width 21 height 21
click at [284, 167] on icon at bounding box center [288, 164] width 11 height 11
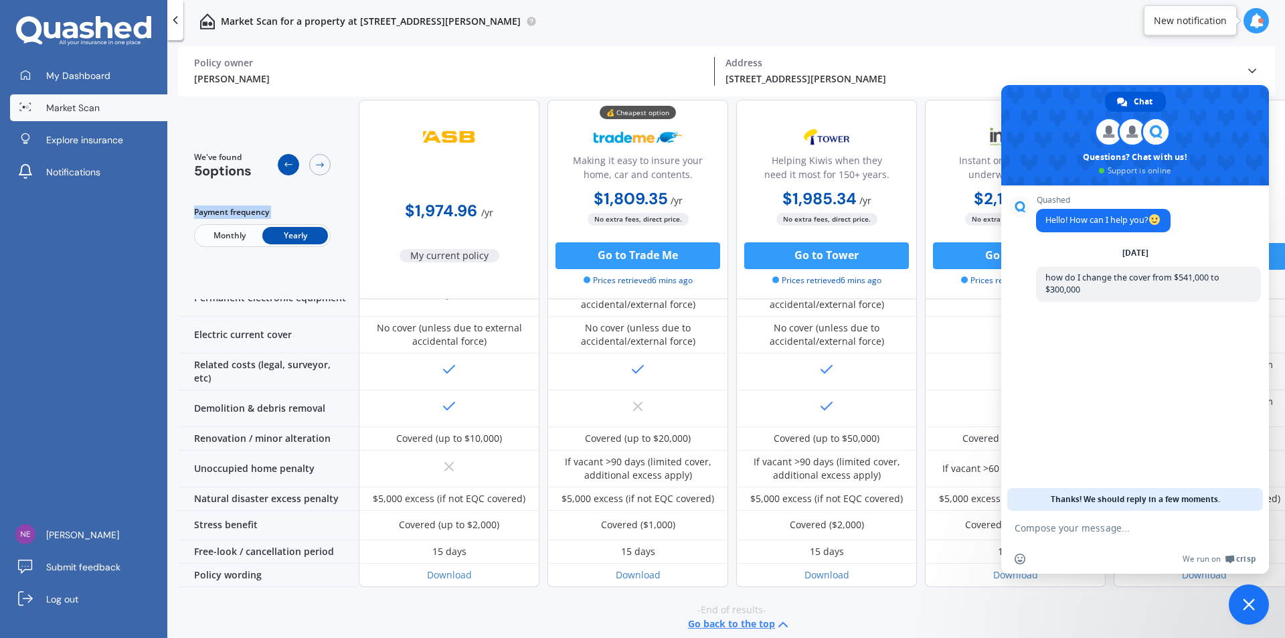
click at [284, 167] on icon at bounding box center [288, 164] width 11 height 11
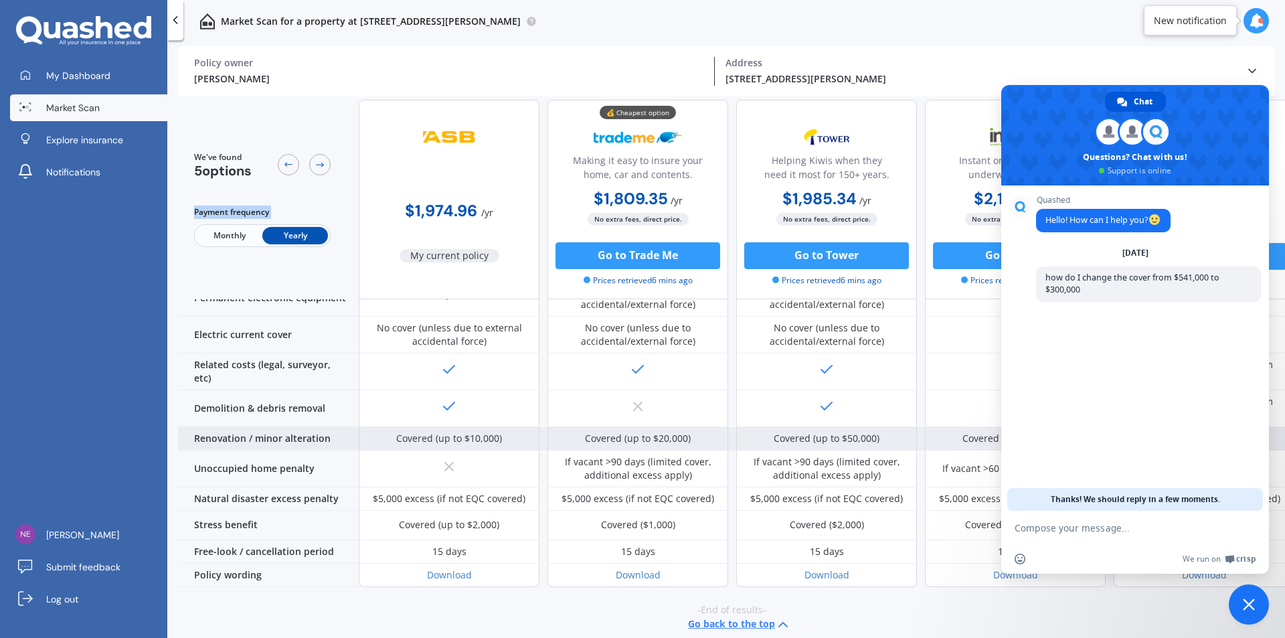
scroll to position [487, 0]
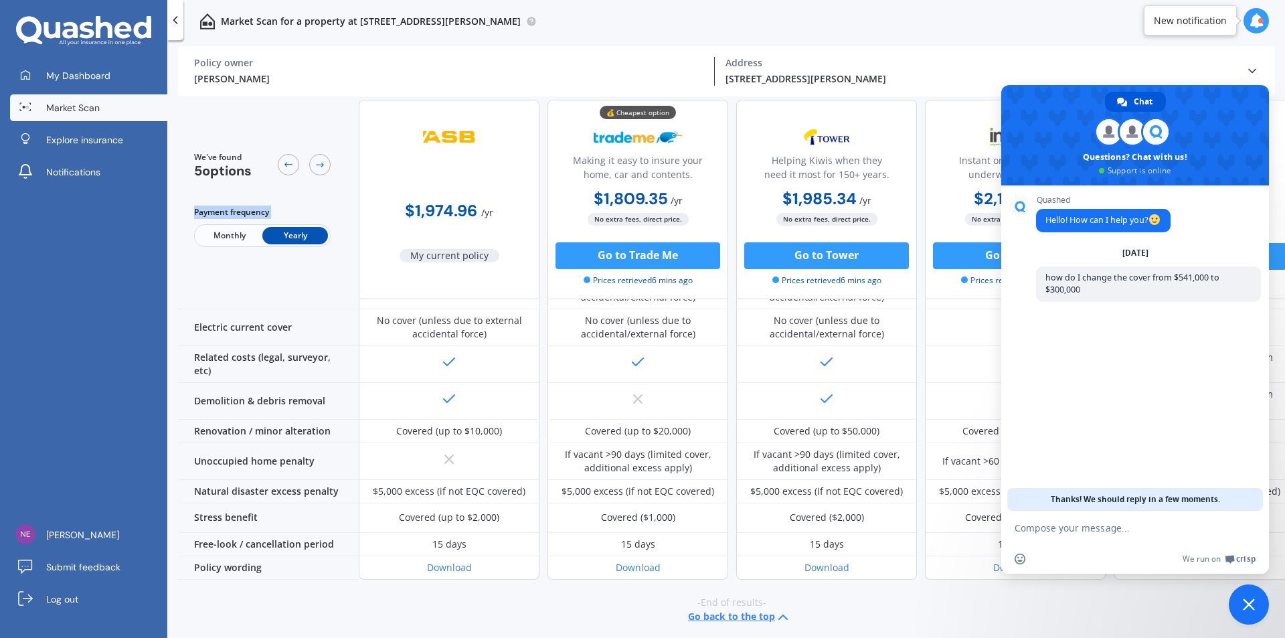
click at [1240, 604] on span "Close chat" at bounding box center [1249, 604] width 40 height 40
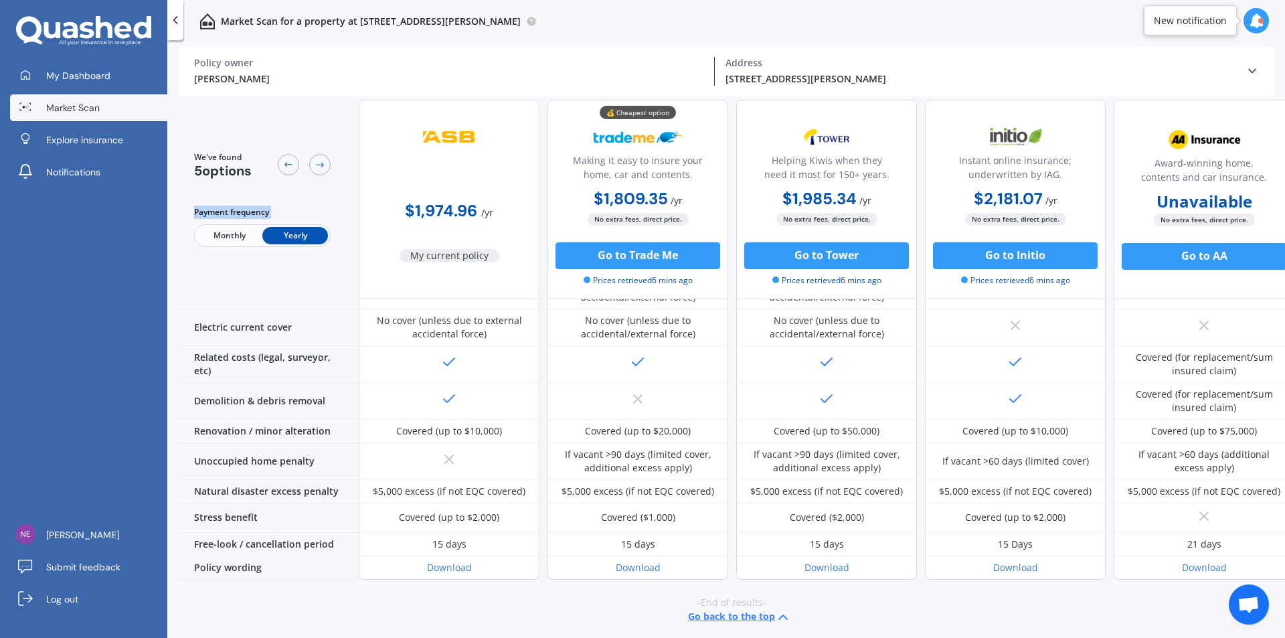
click at [1254, 17] on icon at bounding box center [1256, 20] width 15 height 15
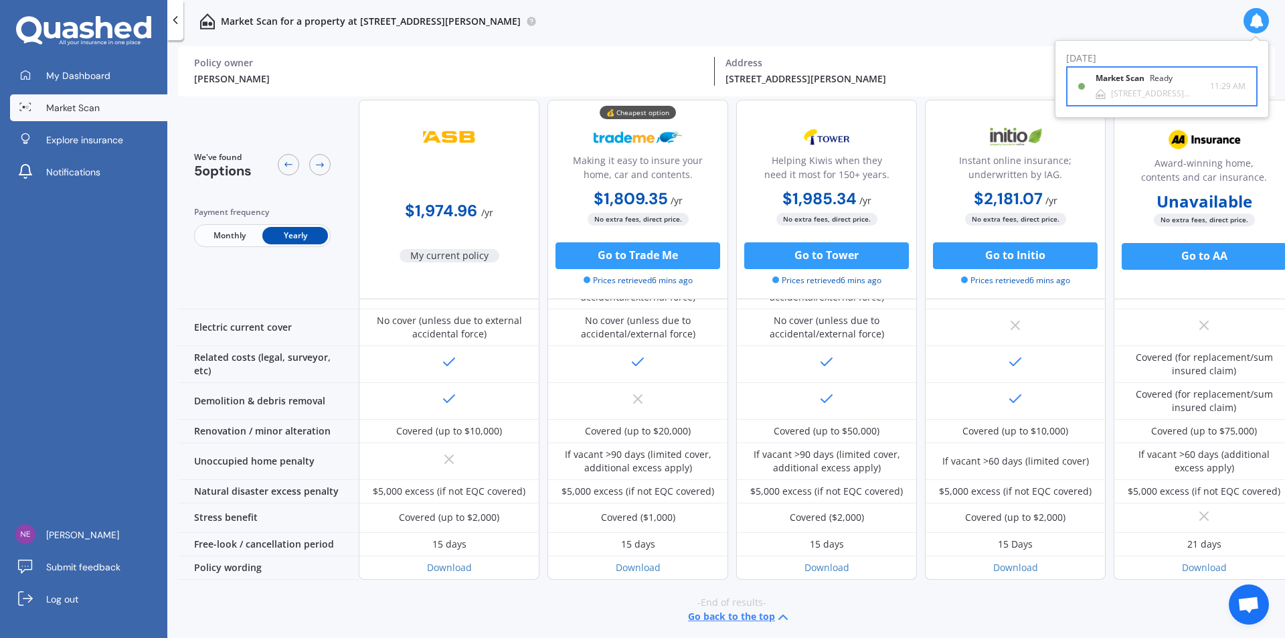
click at [1174, 82] on div "Market Scan Ready" at bounding box center [1142, 81] width 93 height 15
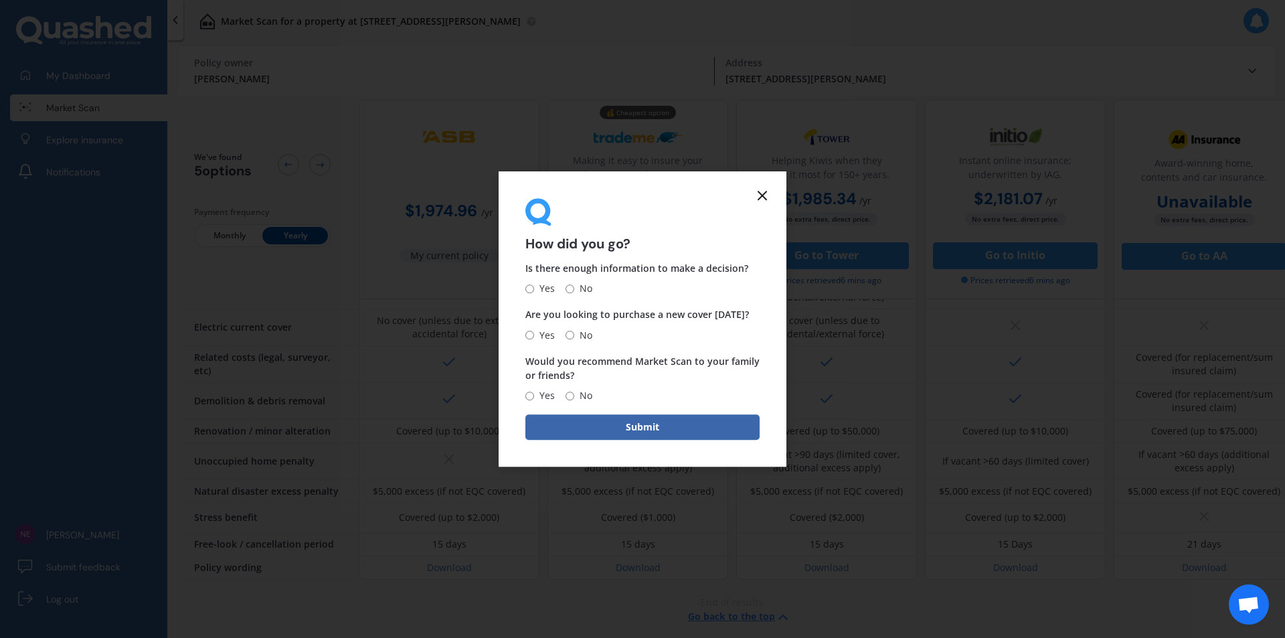
click at [761, 196] on line at bounding box center [762, 195] width 8 height 8
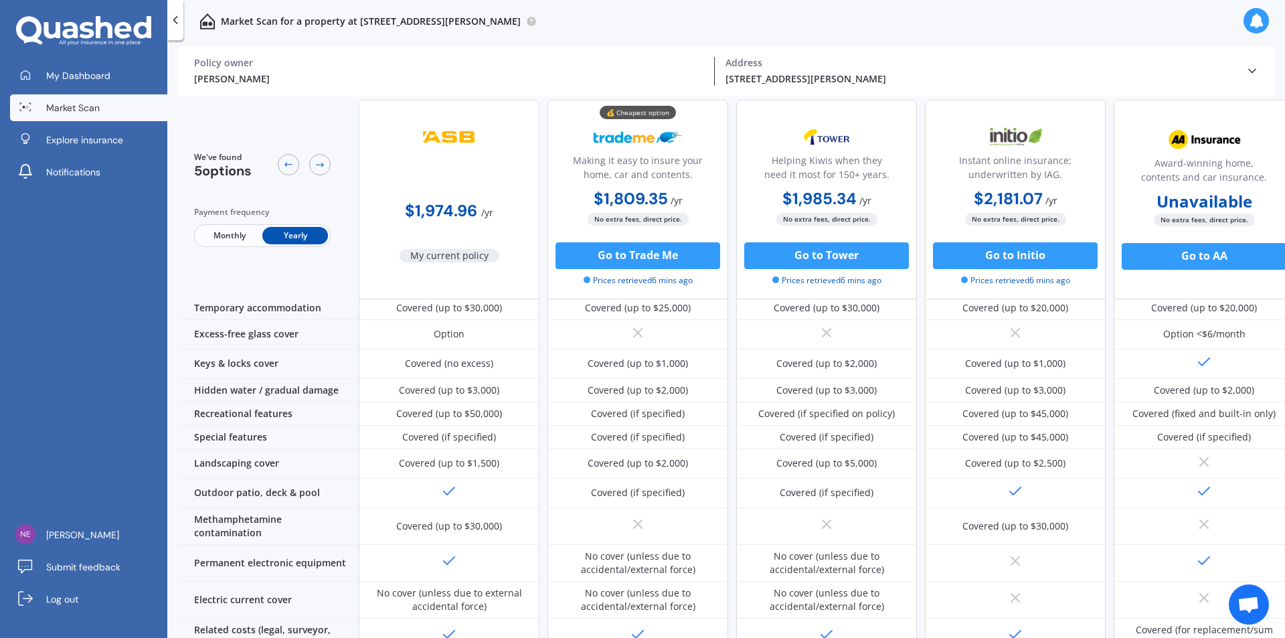
scroll to position [152, 0]
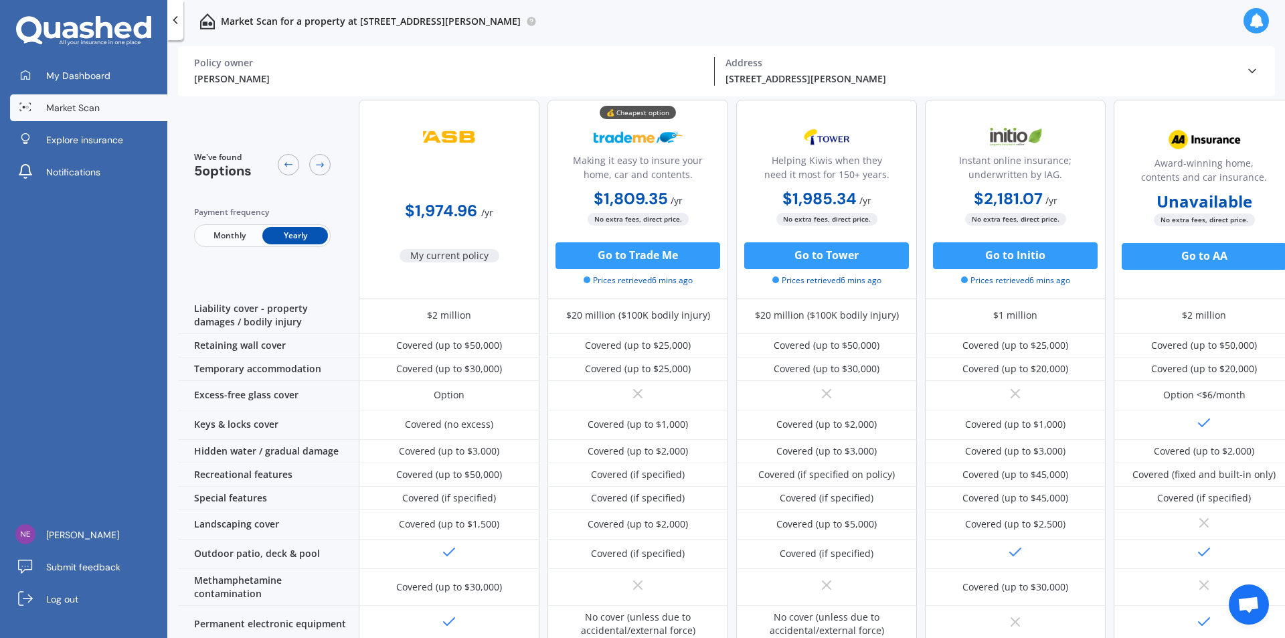
click at [1272, 64] on div "[PERSON_NAME] Policy owner [STREET_ADDRESS][PERSON_NAME] 1025 Address Policy ow…" at bounding box center [726, 71] width 1097 height 50
click at [1245, 70] on div "[STREET_ADDRESS][PERSON_NAME] Address" at bounding box center [980, 71] width 531 height 29
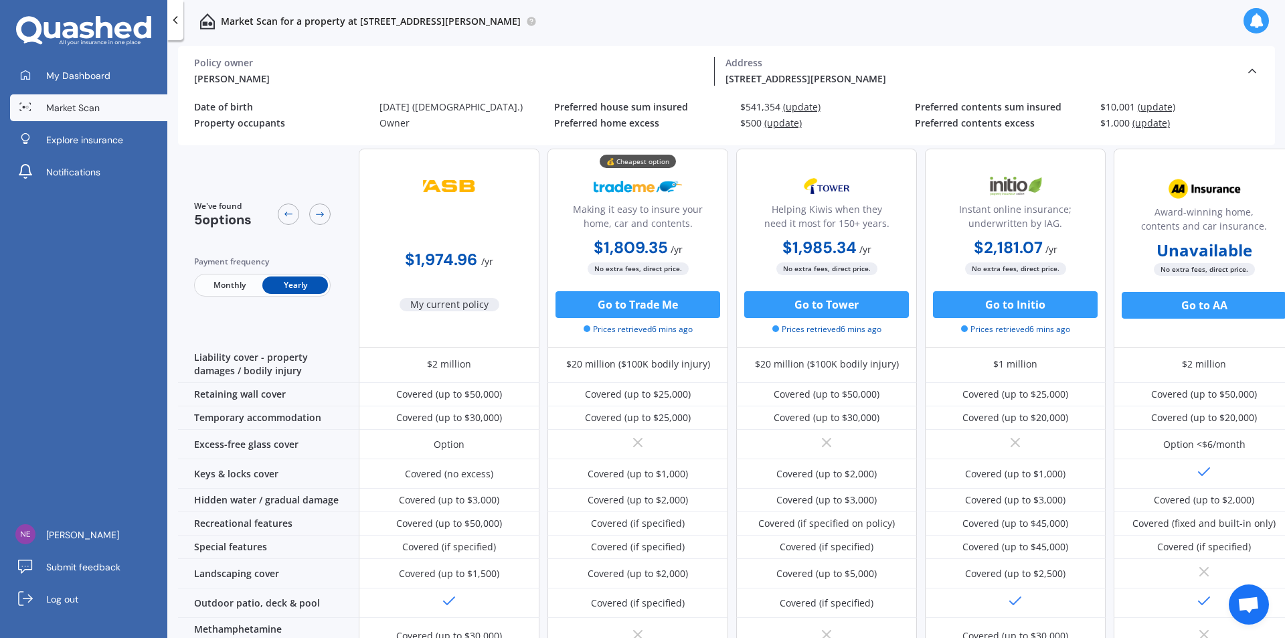
click at [495, 21] on p "Market Scan for a property at [STREET_ADDRESS][PERSON_NAME]" at bounding box center [371, 21] width 300 height 13
click at [759, 102] on div "$541,354 (update)" at bounding box center [827, 107] width 175 height 11
click at [792, 105] on span "(update)" at bounding box center [801, 106] width 37 height 13
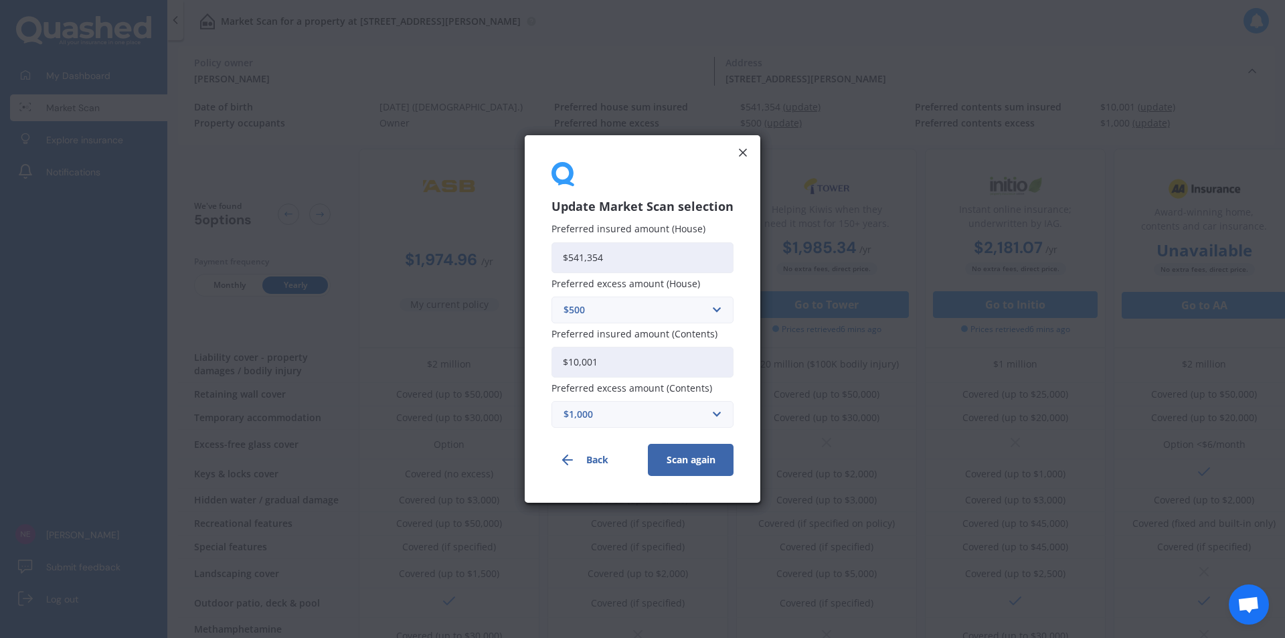
drag, startPoint x: 608, startPoint y: 262, endPoint x: 568, endPoint y: 258, distance: 41.0
click at [568, 258] on input "$541,354" at bounding box center [642, 257] width 182 height 31
type input "$300,000"
click at [682, 463] on button "Scan again" at bounding box center [691, 460] width 86 height 32
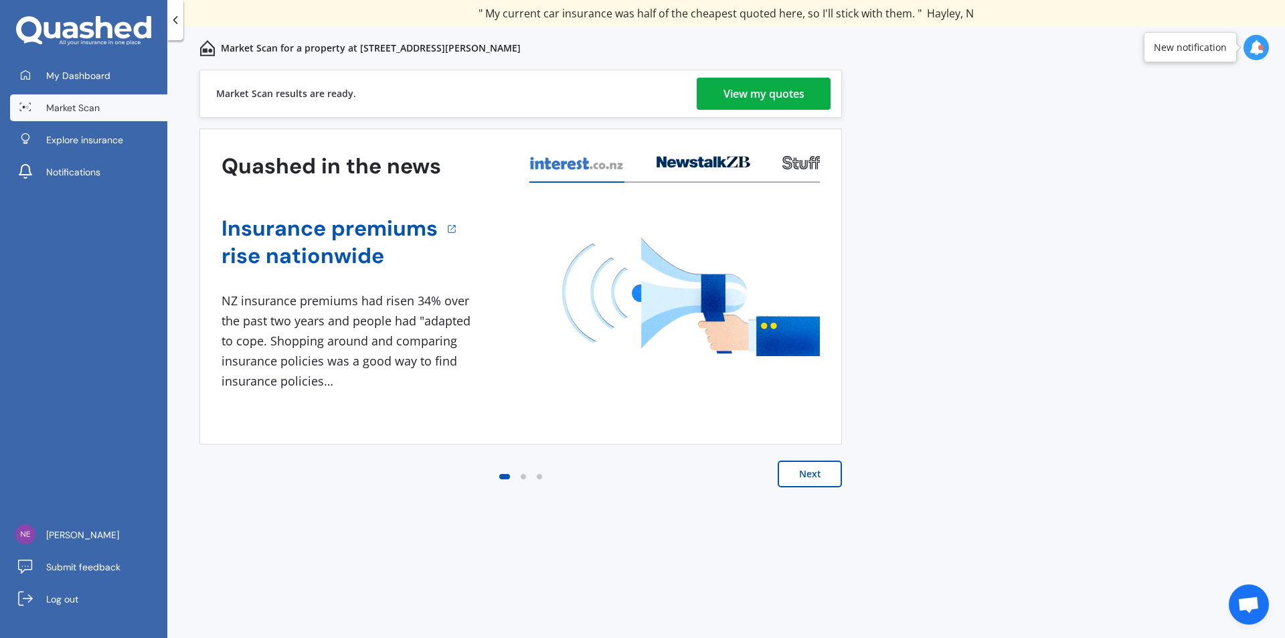
click at [736, 88] on div "View my quotes" at bounding box center [763, 94] width 81 height 32
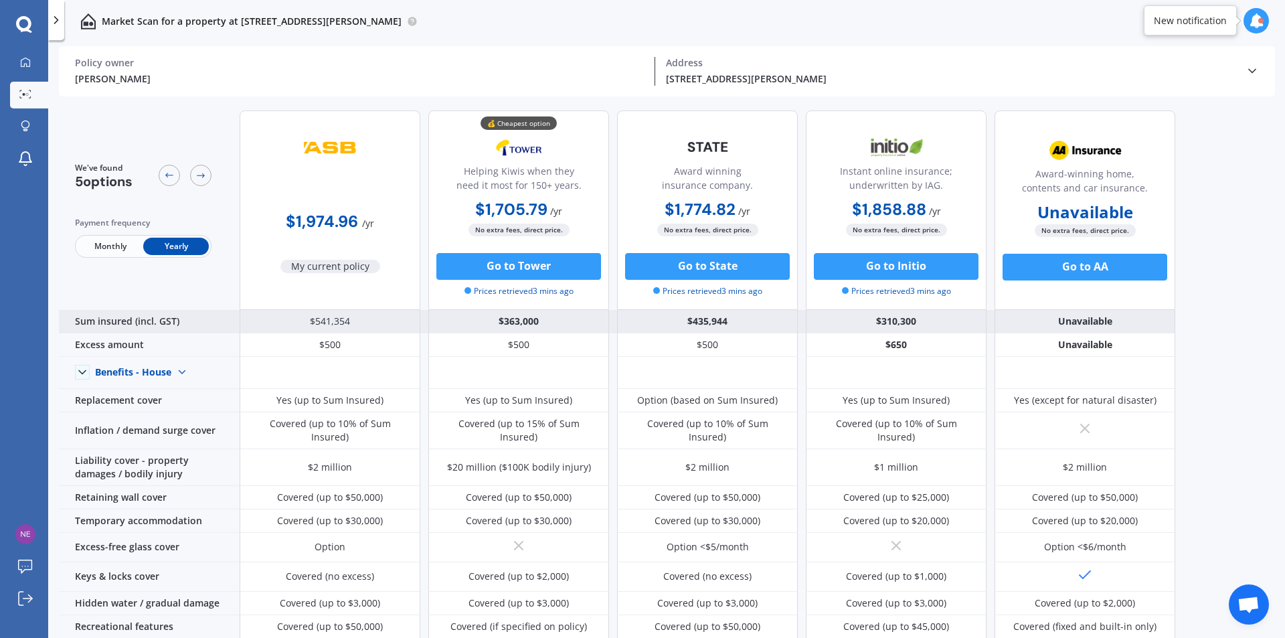
click at [321, 330] on div "$541,354" at bounding box center [330, 321] width 181 height 23
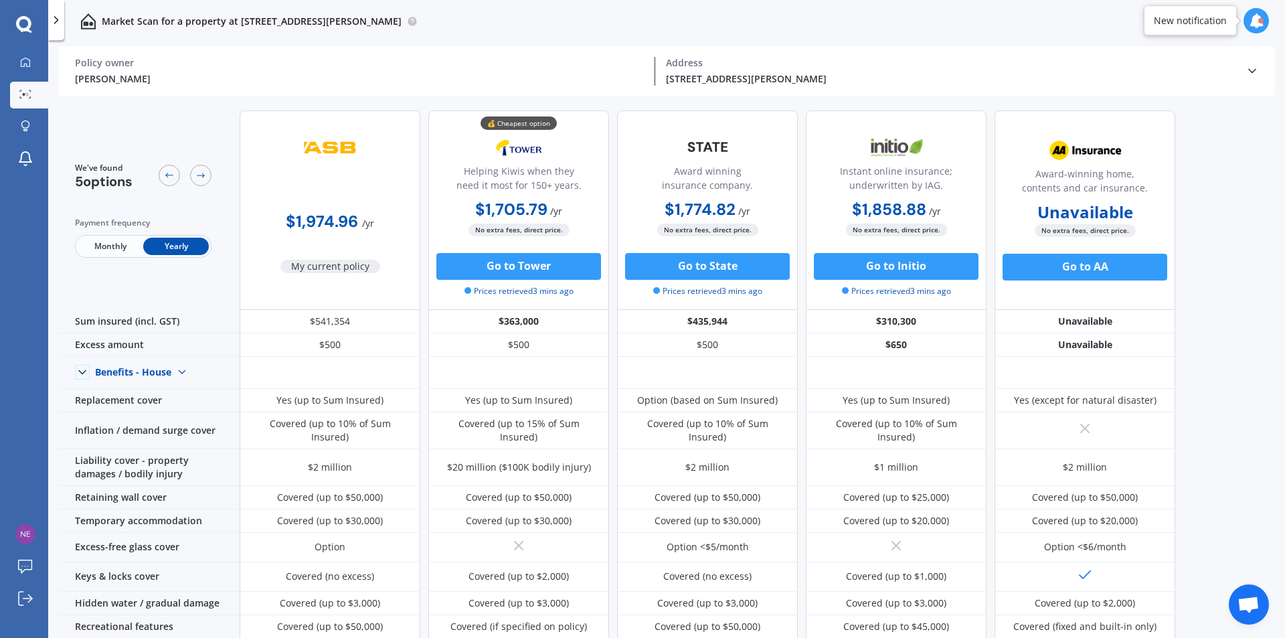
click at [50, 19] on icon at bounding box center [56, 19] width 13 height 13
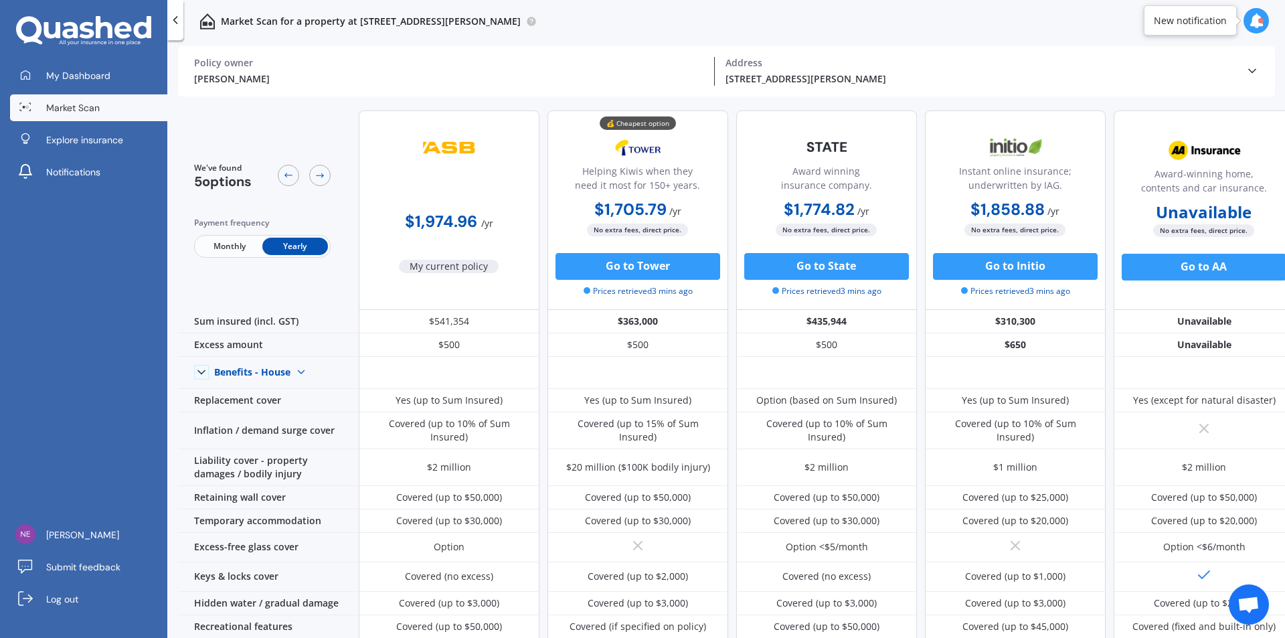
click at [364, 21] on p "Market Scan for a property at [STREET_ADDRESS][PERSON_NAME]" at bounding box center [371, 21] width 300 height 13
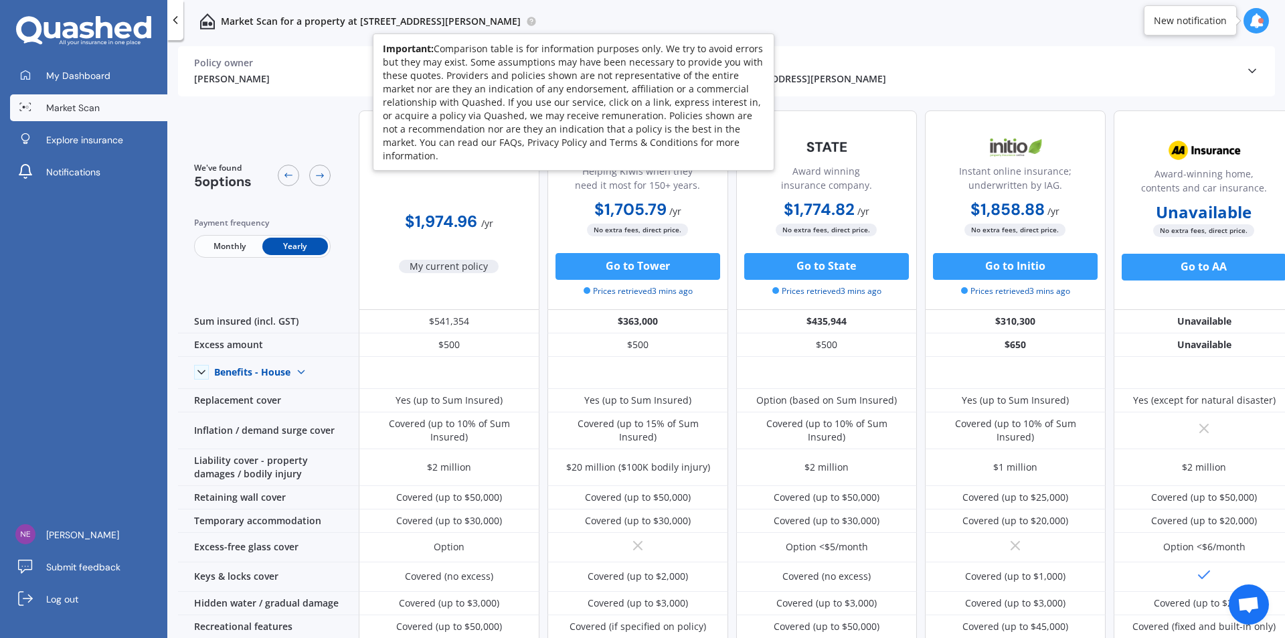
click at [537, 20] on icon at bounding box center [531, 21] width 11 height 11
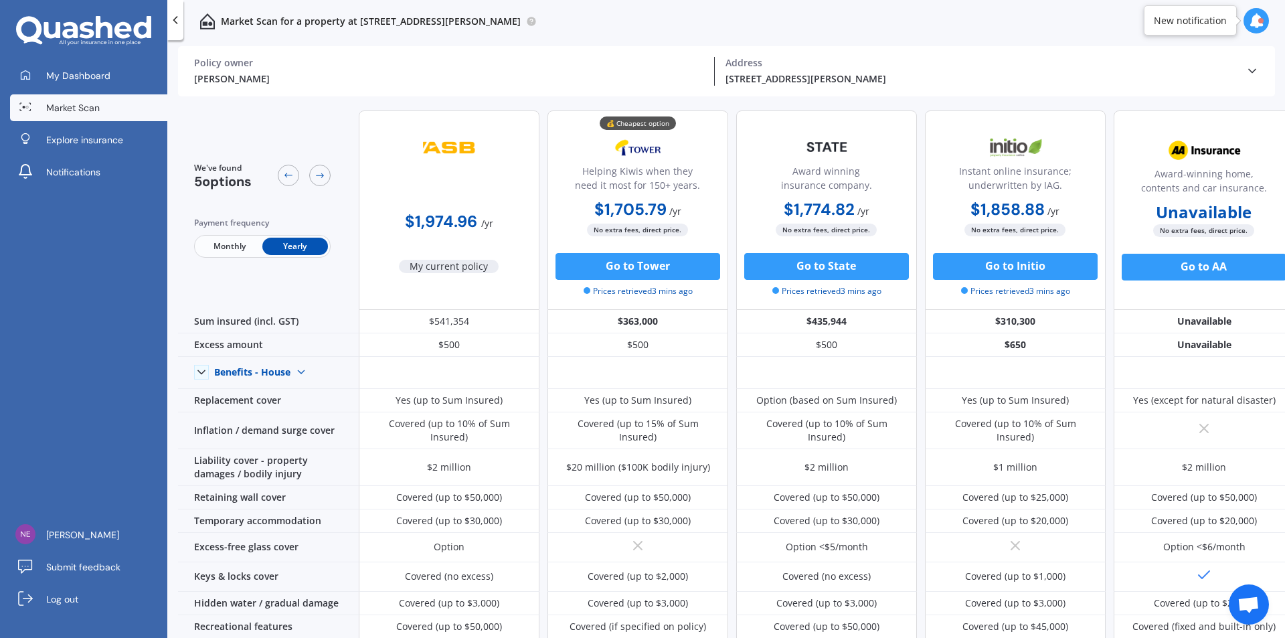
click at [624, 18] on div "Market Scan for a property at [STREET_ADDRESS][PERSON_NAME]" at bounding box center [726, 21] width 1118 height 43
click at [1250, 65] on icon at bounding box center [1251, 70] width 13 height 13
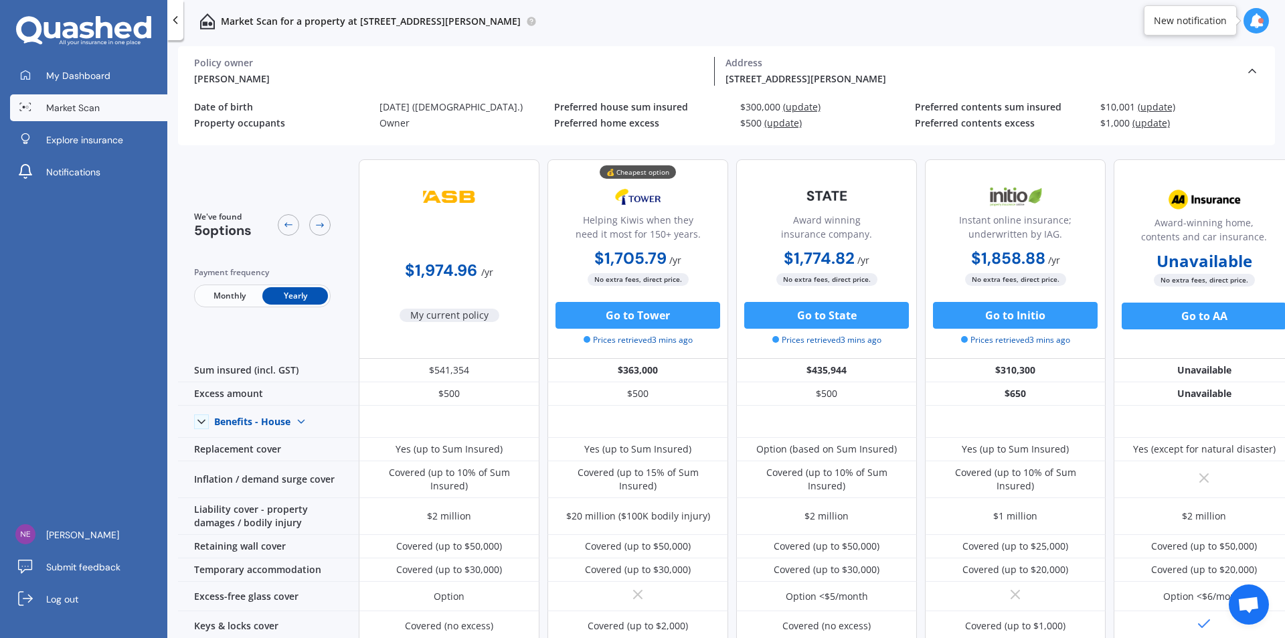
click at [802, 109] on span "(update)" at bounding box center [801, 106] width 37 height 13
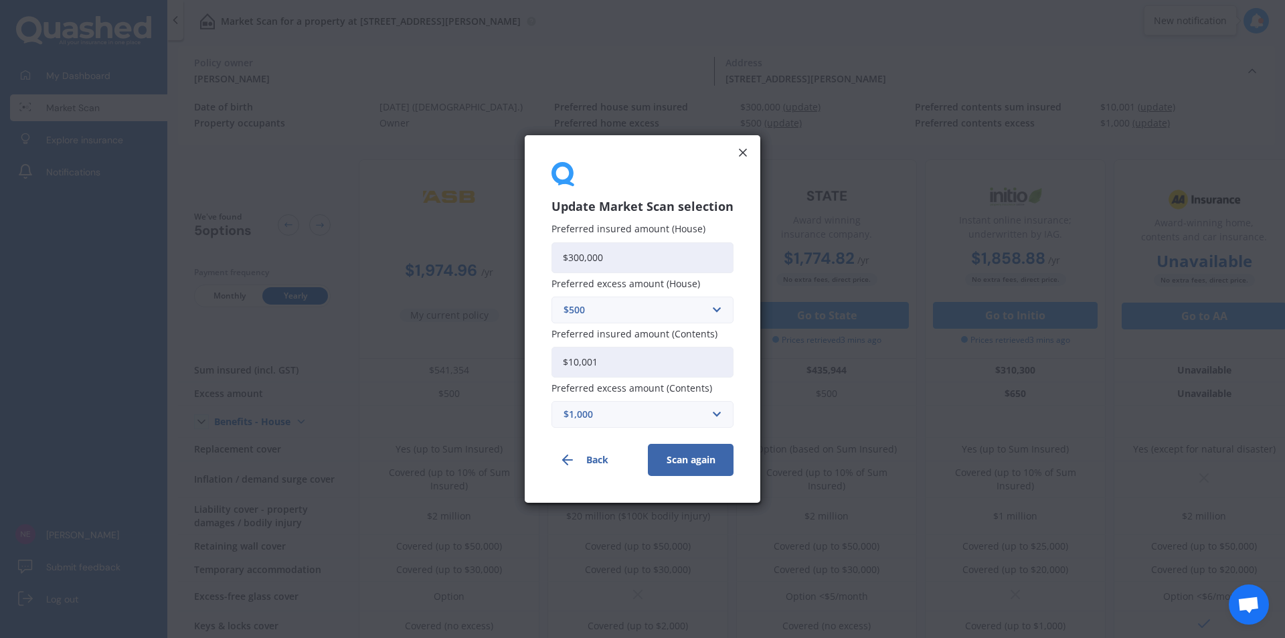
click at [670, 259] on input "$300,000" at bounding box center [642, 257] width 182 height 31
type input "$3"
type input "$250,000"
click at [692, 460] on button "Scan again" at bounding box center [691, 460] width 86 height 32
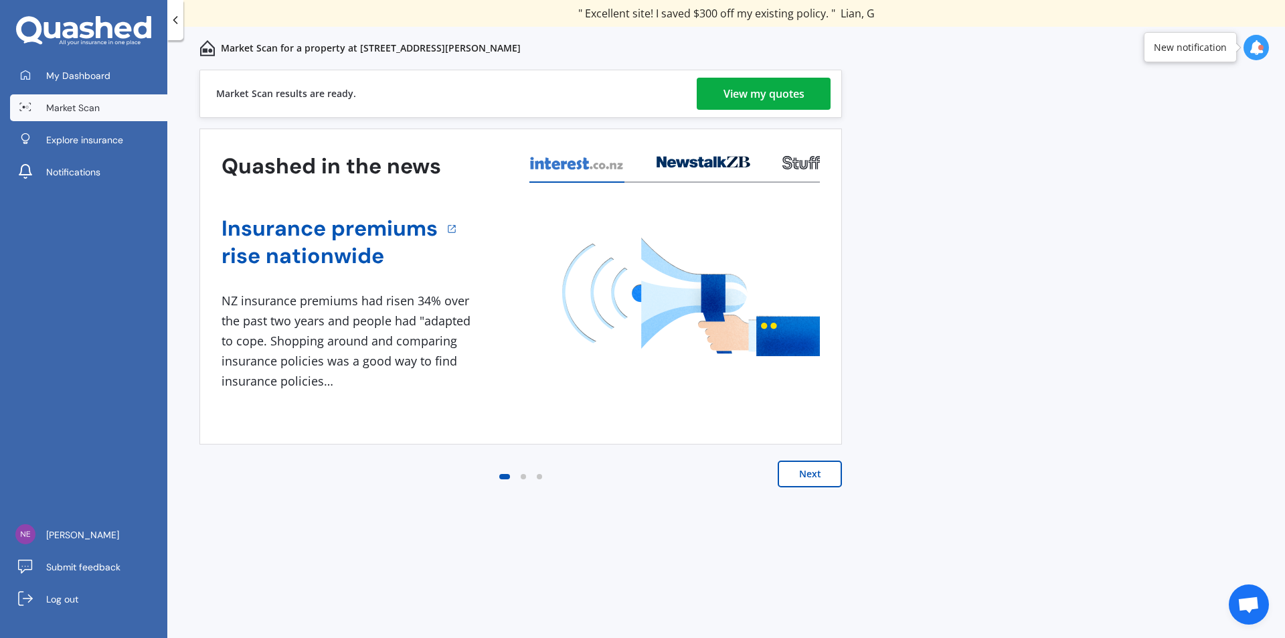
click at [744, 99] on div "View my quotes" at bounding box center [763, 94] width 81 height 32
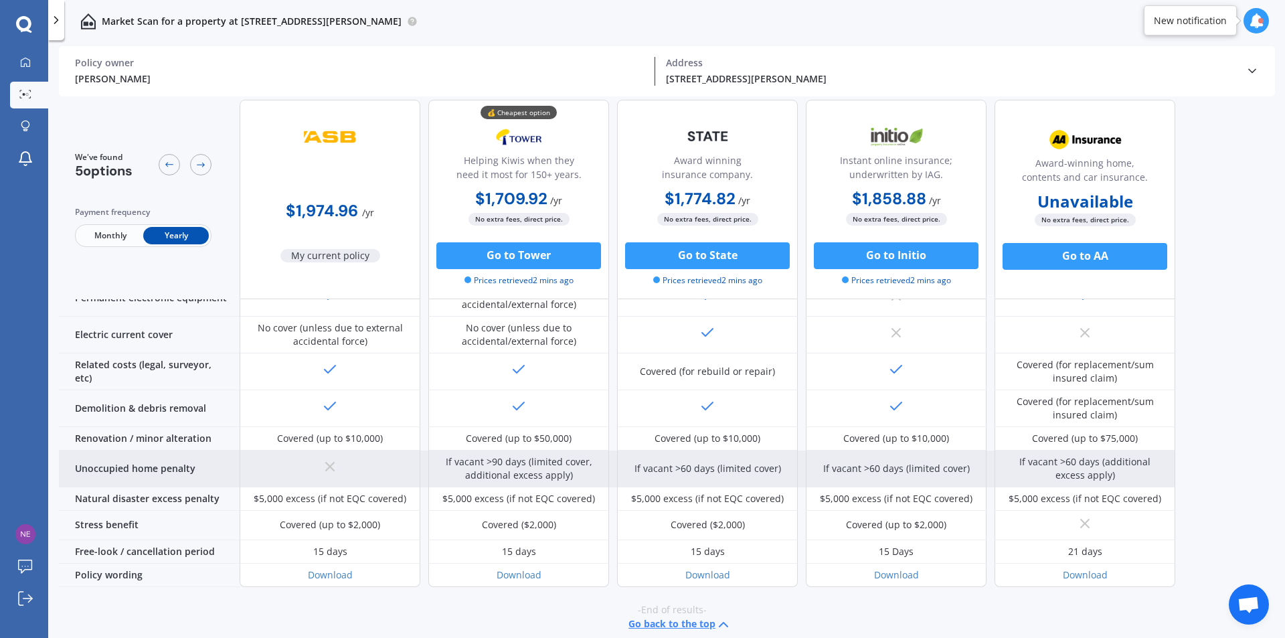
scroll to position [345, 0]
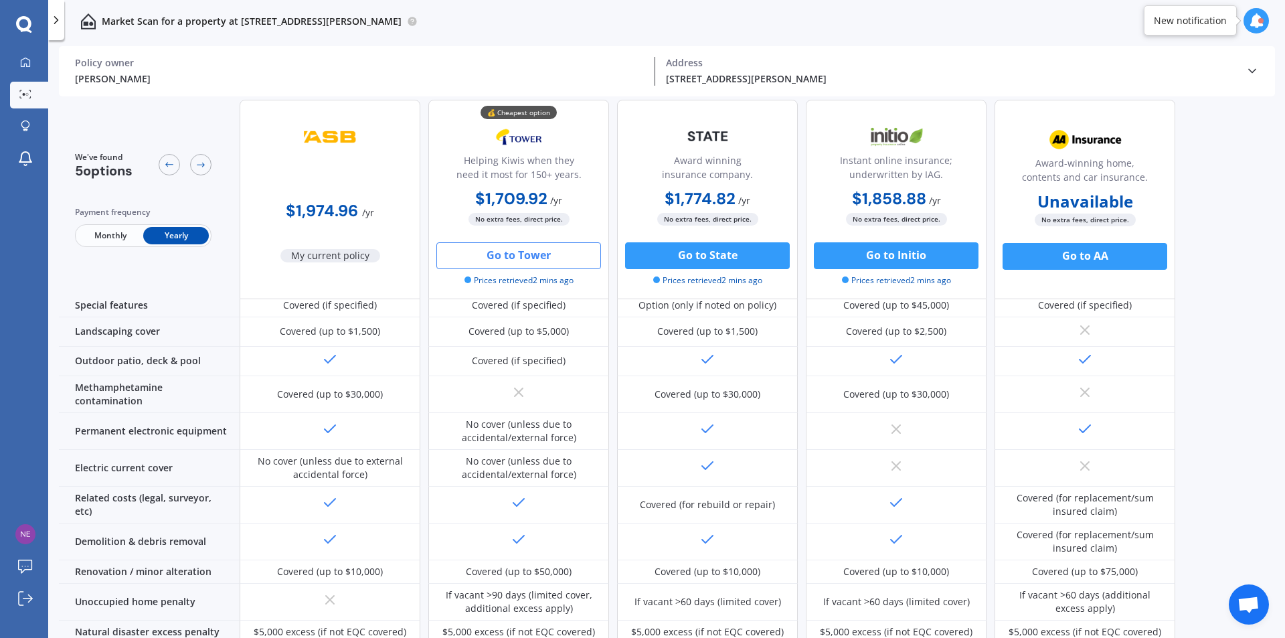
click at [523, 252] on button "Go to Tower" at bounding box center [518, 255] width 165 height 27
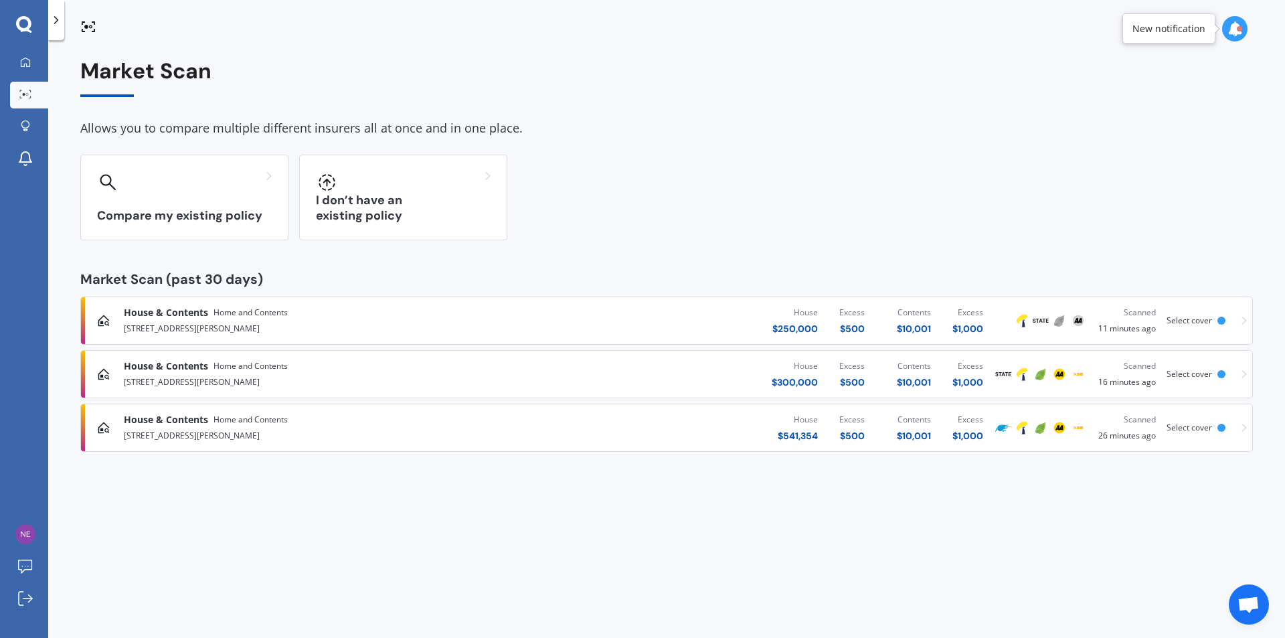
click at [683, 441] on div "House $ 541,354 Excess $ 500 Contents $ 10,001 Excess $ 1,000" at bounding box center [769, 428] width 448 height 40
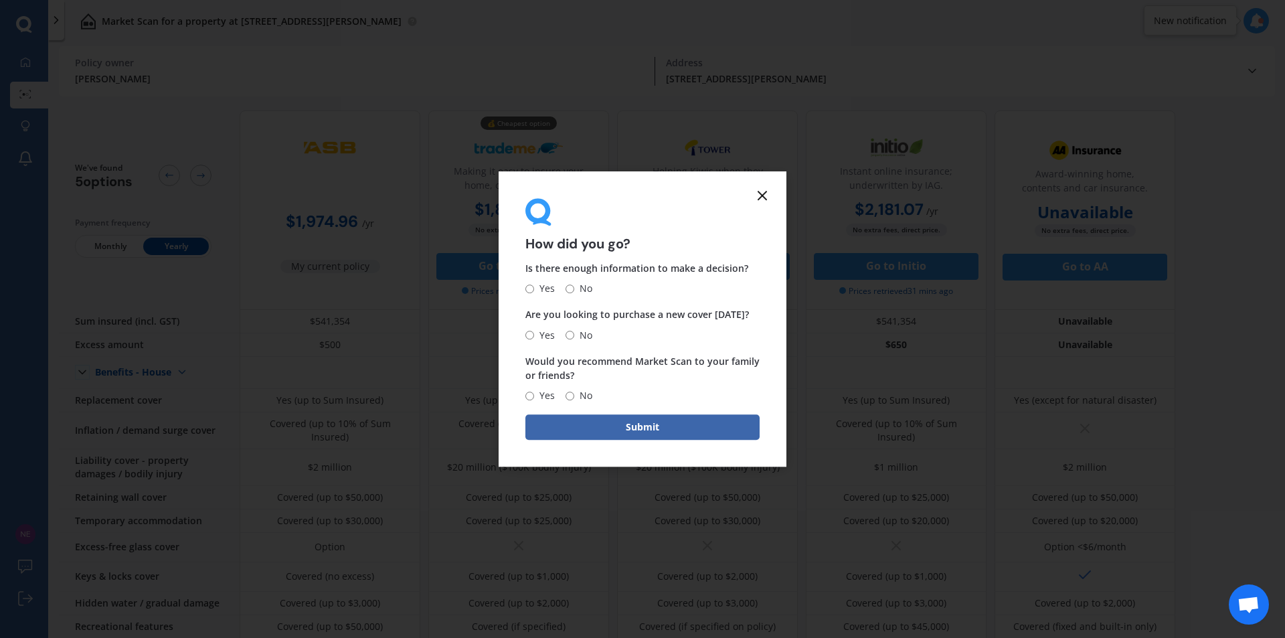
click at [762, 183] on form "How did you go? Is there enough information to make a decision? Yes No Are you …" at bounding box center [643, 319] width 288 height 296
click at [768, 209] on form "How did you go? Is there enough information to make a decision? Yes No Are you …" at bounding box center [643, 319] width 288 height 296
click at [769, 193] on icon at bounding box center [762, 195] width 16 height 16
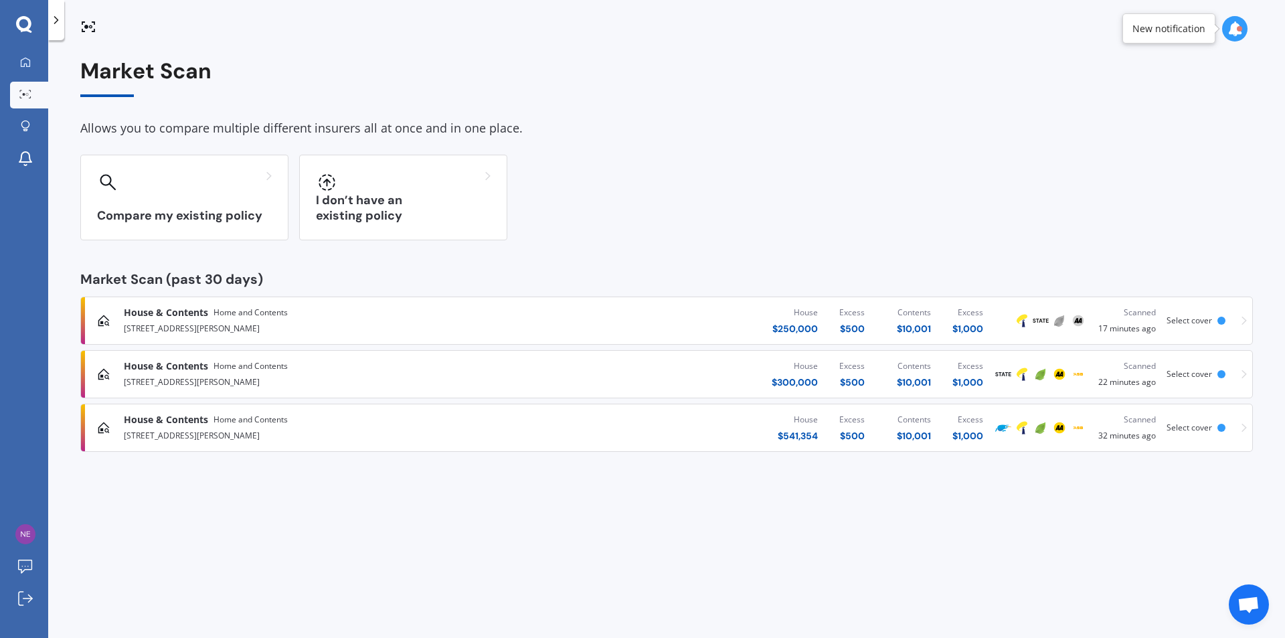
click at [673, 312] on div "House $ 250,000 Excess $ 500 Contents $ 10,001 Excess $ 1,000" at bounding box center [769, 320] width 448 height 40
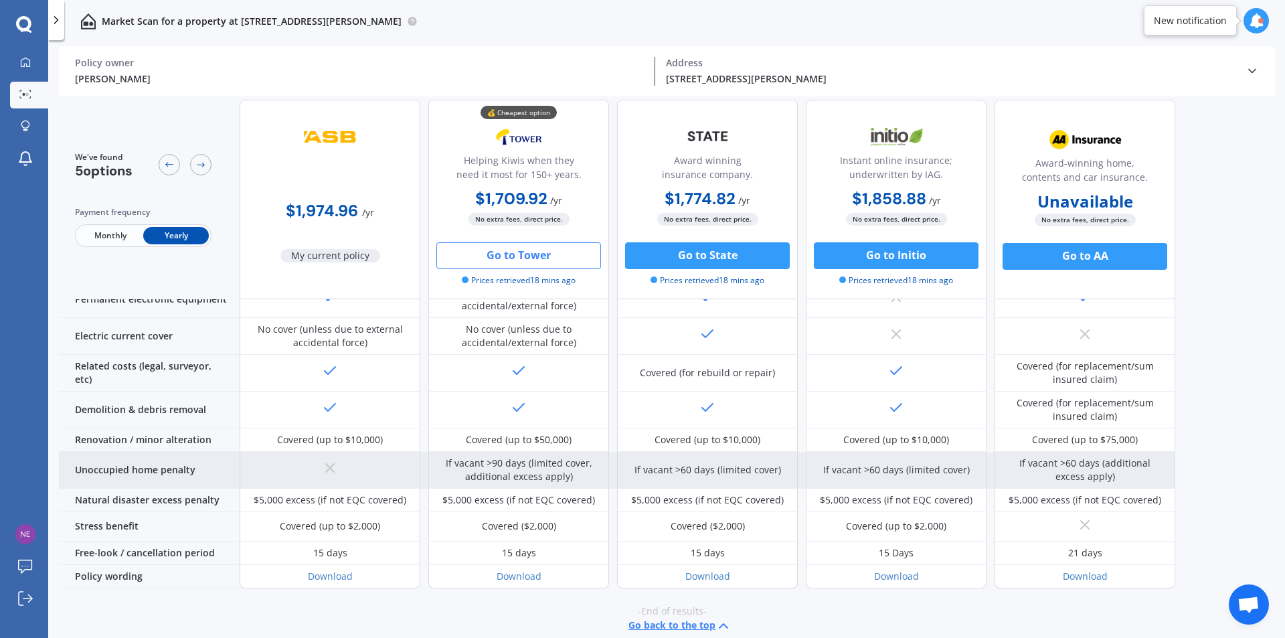
scroll to position [478, 0]
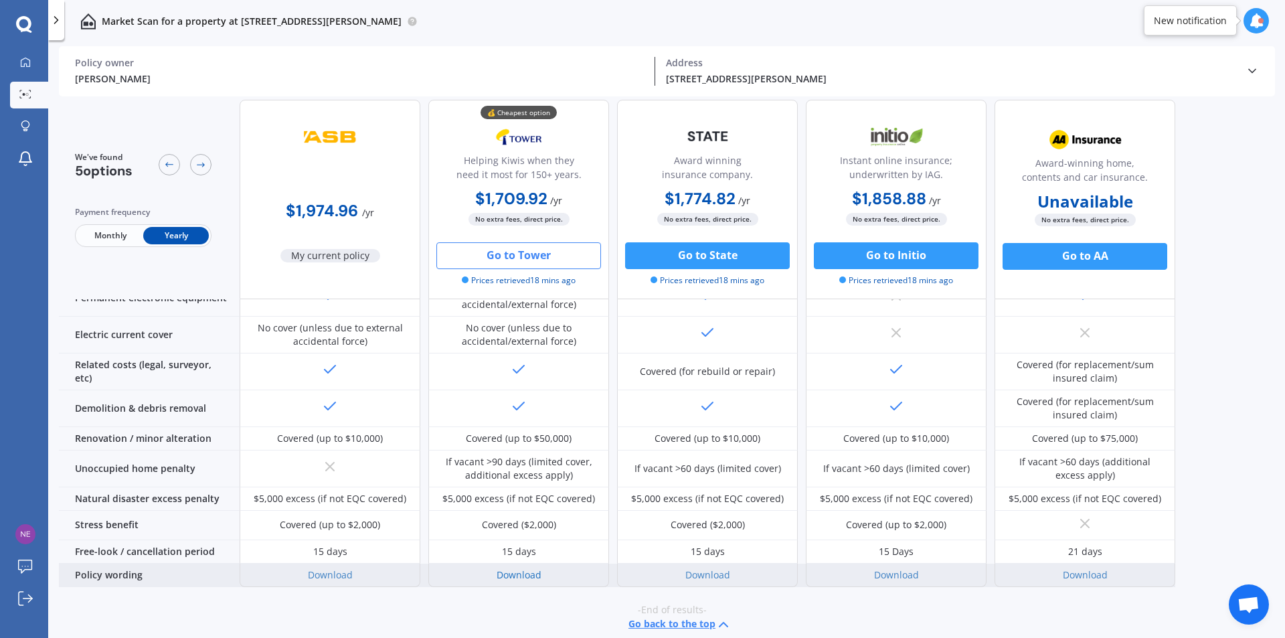
click at [527, 570] on link "Download" at bounding box center [519, 574] width 45 height 13
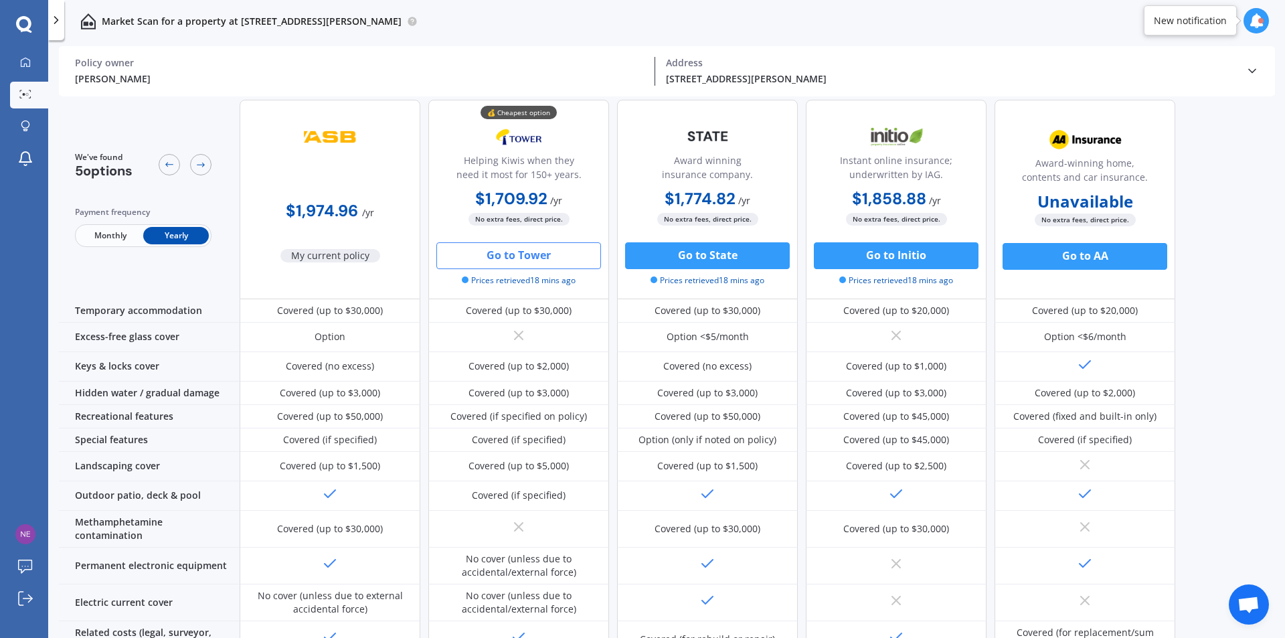
scroll to position [0, 0]
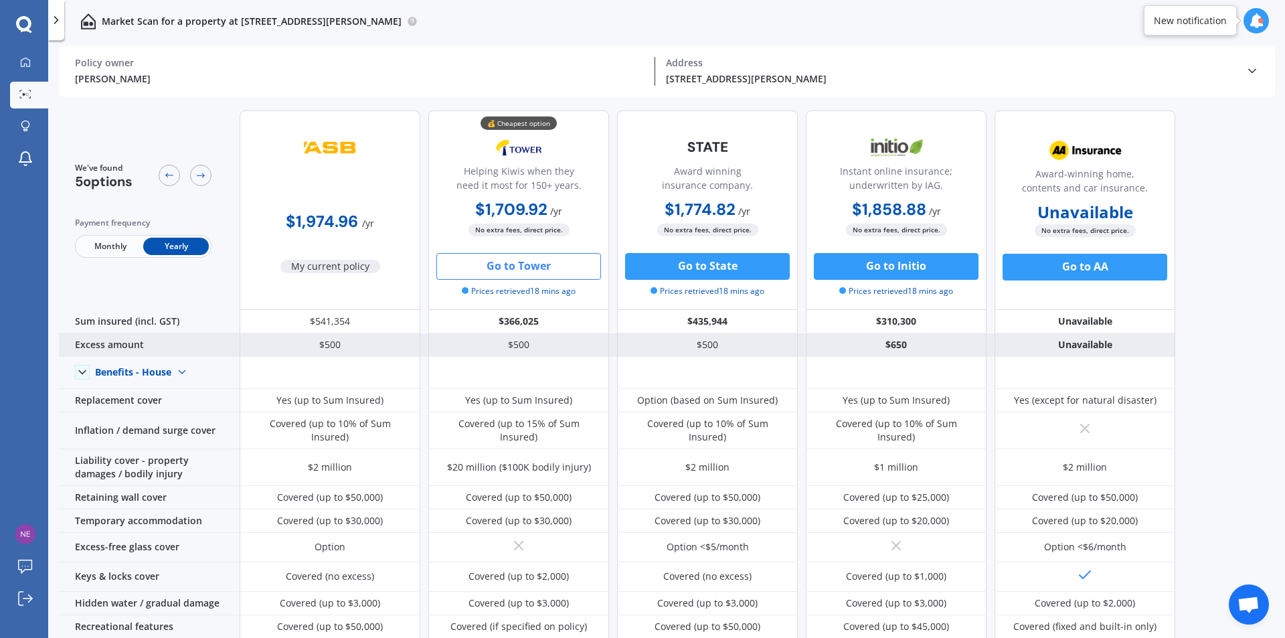
click at [529, 339] on div "$500" at bounding box center [518, 344] width 181 height 23
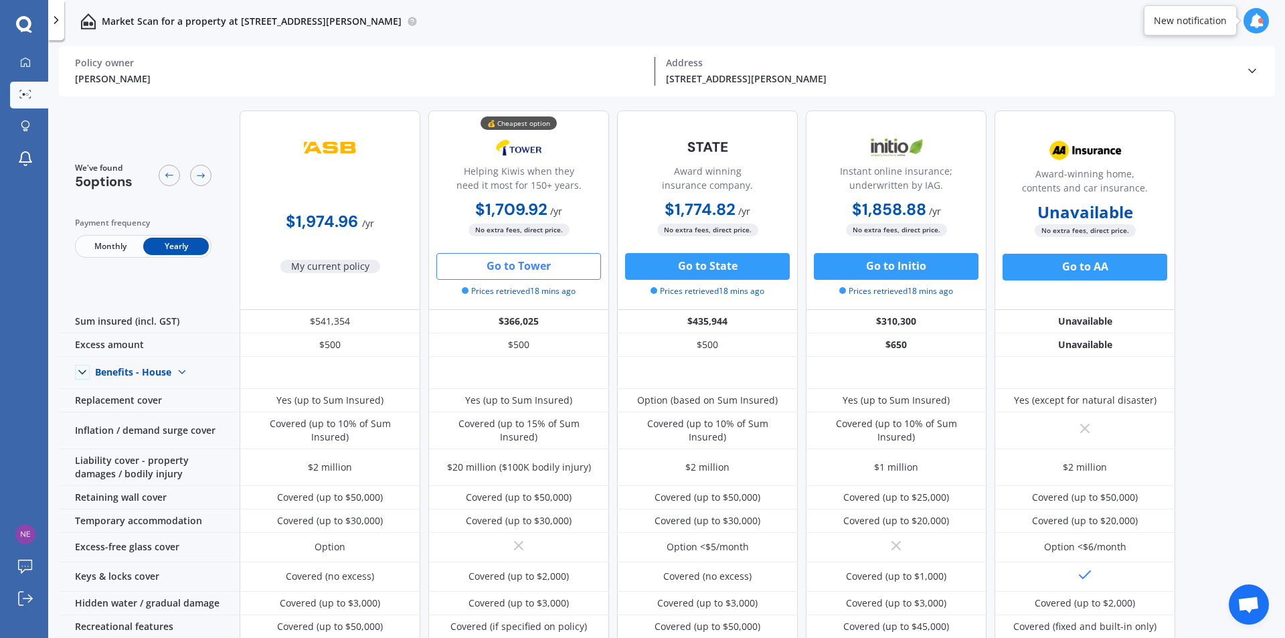
click at [1257, 68] on icon at bounding box center [1251, 70] width 13 height 13
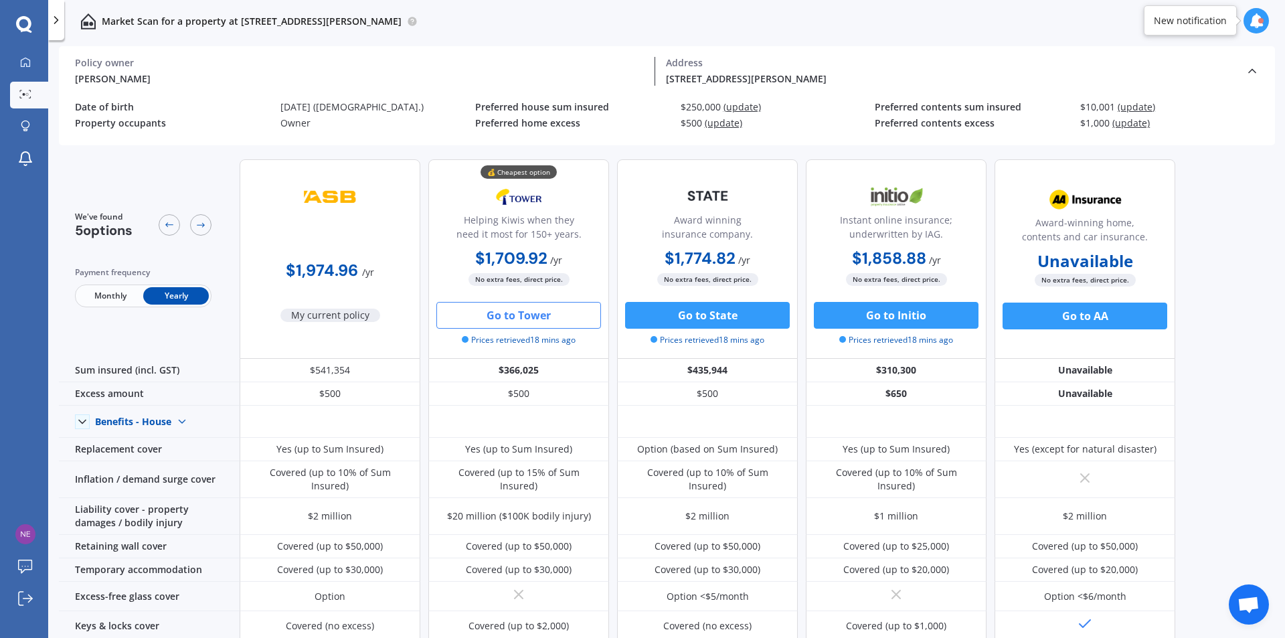
click at [723, 124] on span "(update)" at bounding box center [723, 122] width 37 height 13
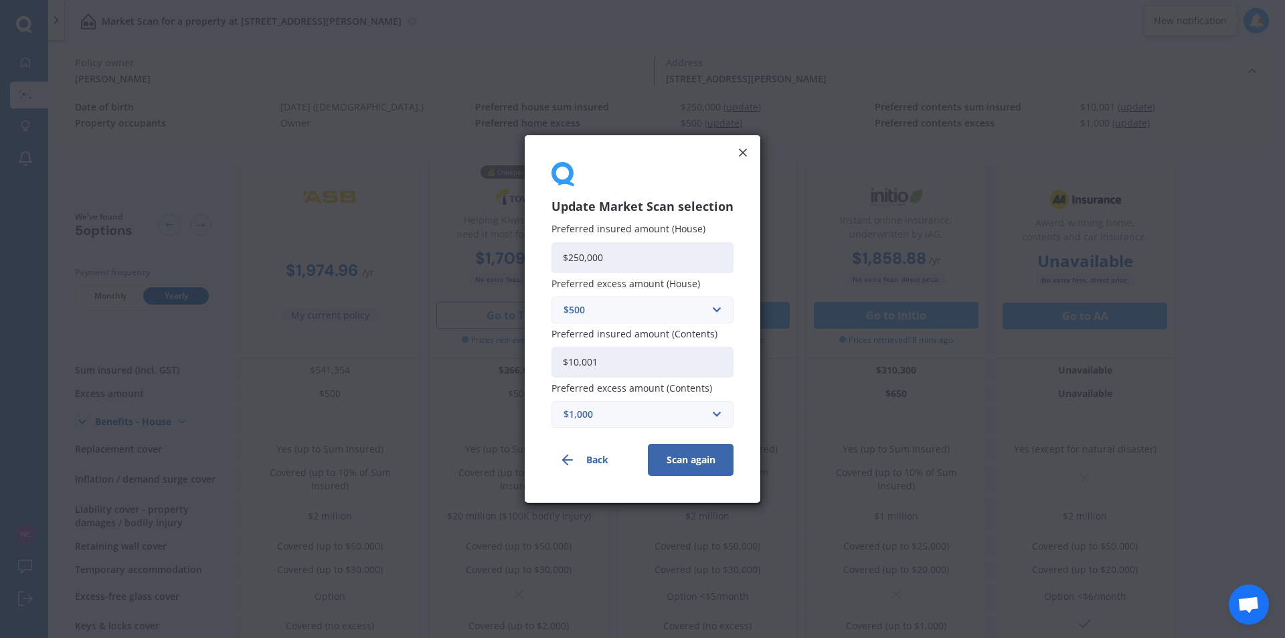
click at [624, 316] on div "$500" at bounding box center [635, 310] width 142 height 15
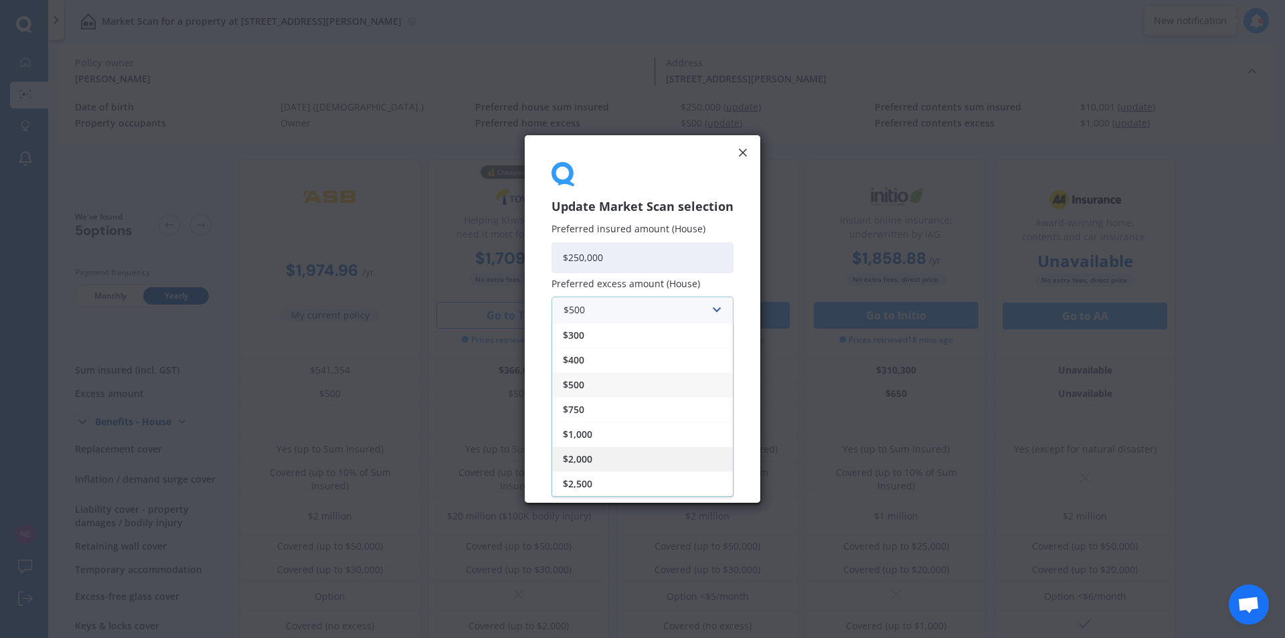
click at [590, 455] on span "$2,000" at bounding box center [577, 458] width 29 height 9
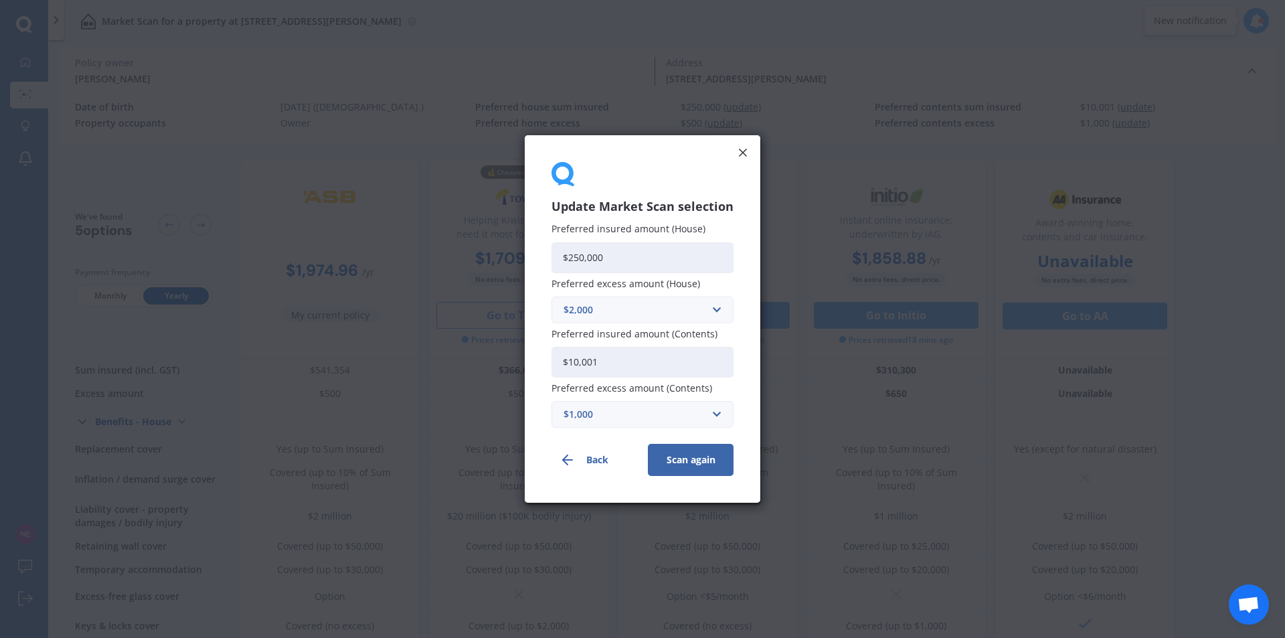
click at [709, 462] on button "Scan again" at bounding box center [691, 460] width 86 height 32
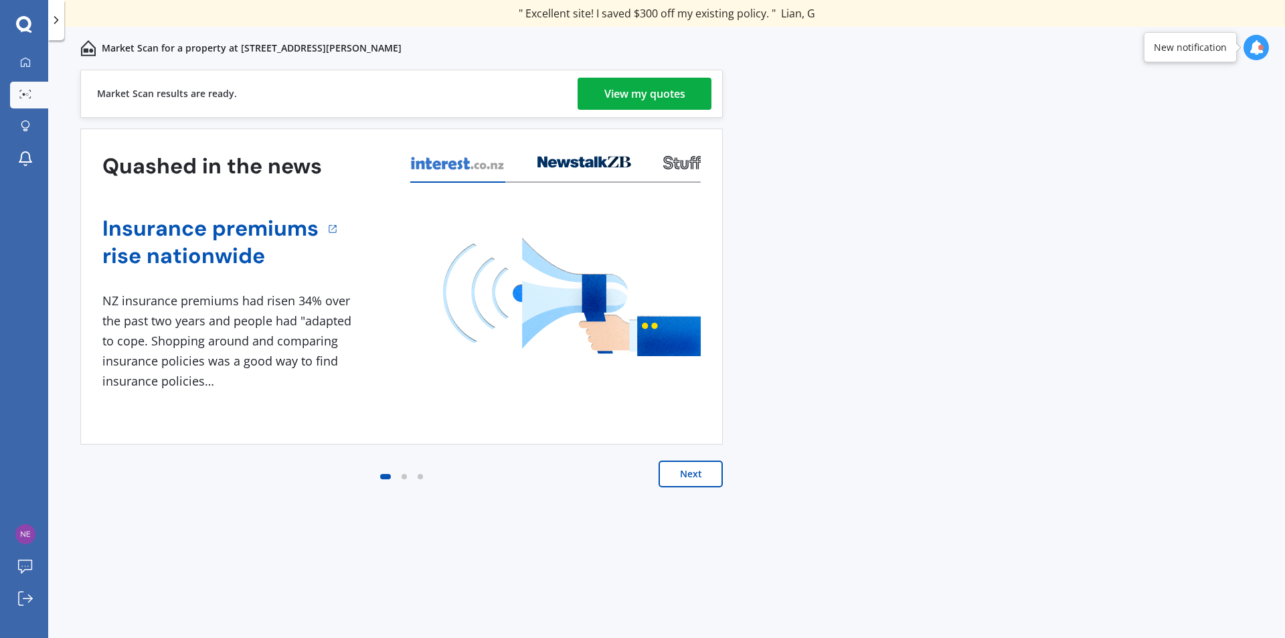
click at [665, 96] on div "View my quotes" at bounding box center [644, 94] width 81 height 32
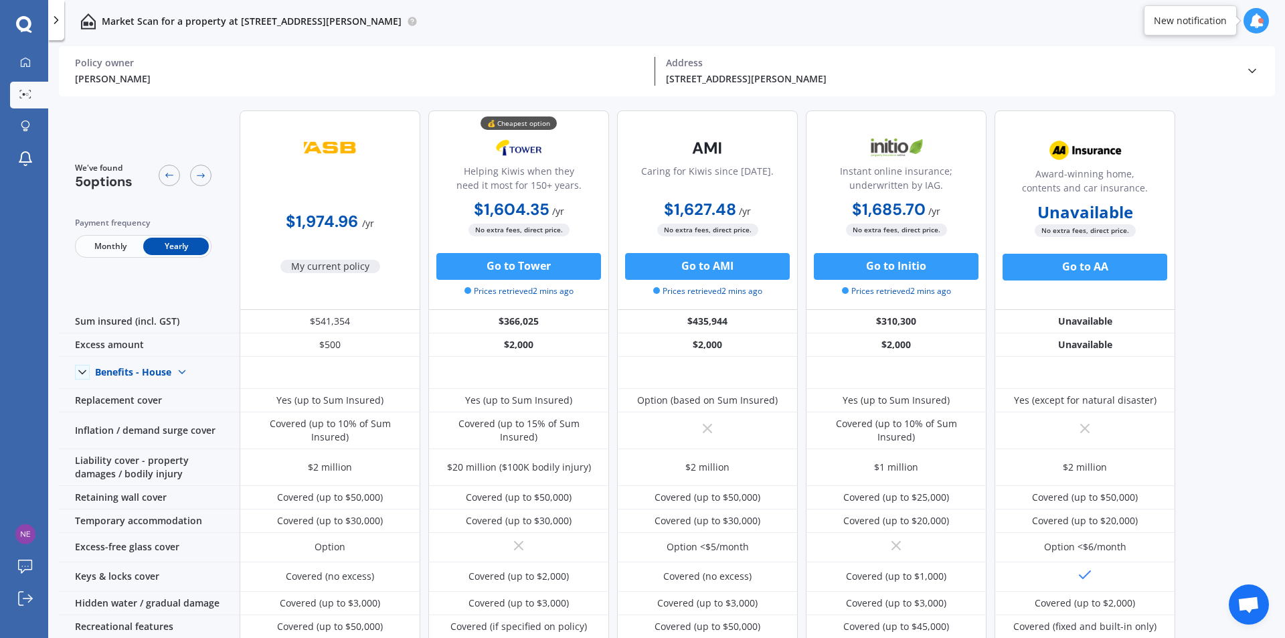
click at [1257, 73] on icon at bounding box center [1251, 70] width 13 height 13
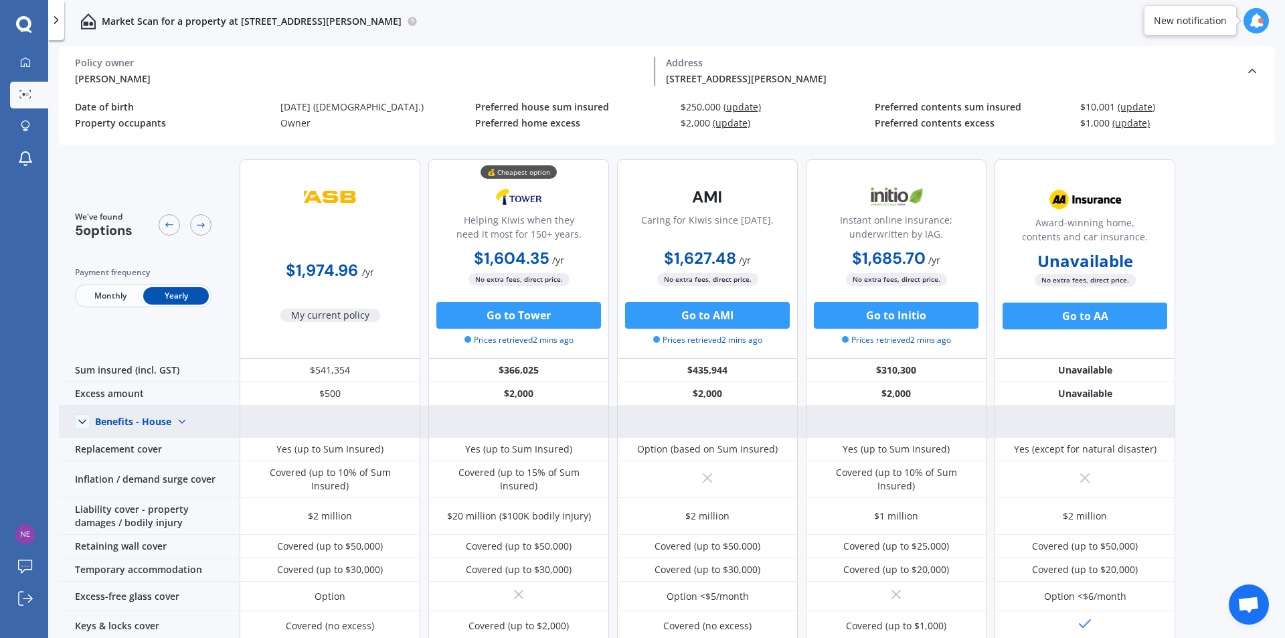
click at [184, 422] on img at bounding box center [181, 421] width 21 height 21
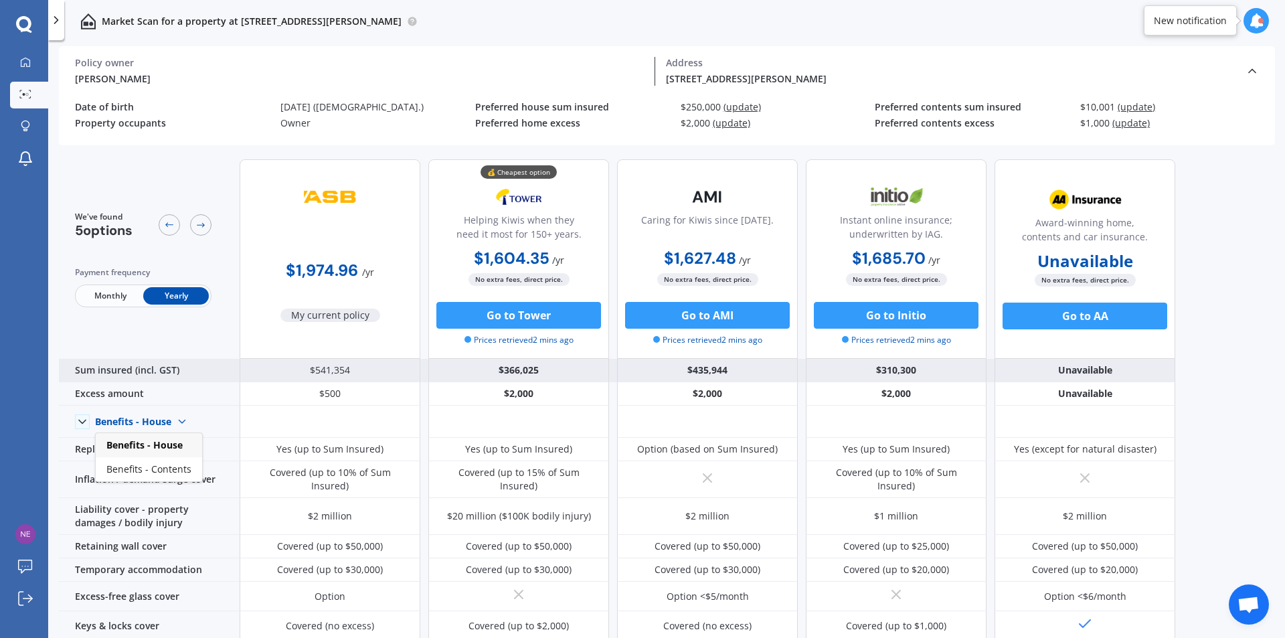
click at [209, 371] on div "Sum insured (incl. GST)" at bounding box center [149, 370] width 181 height 23
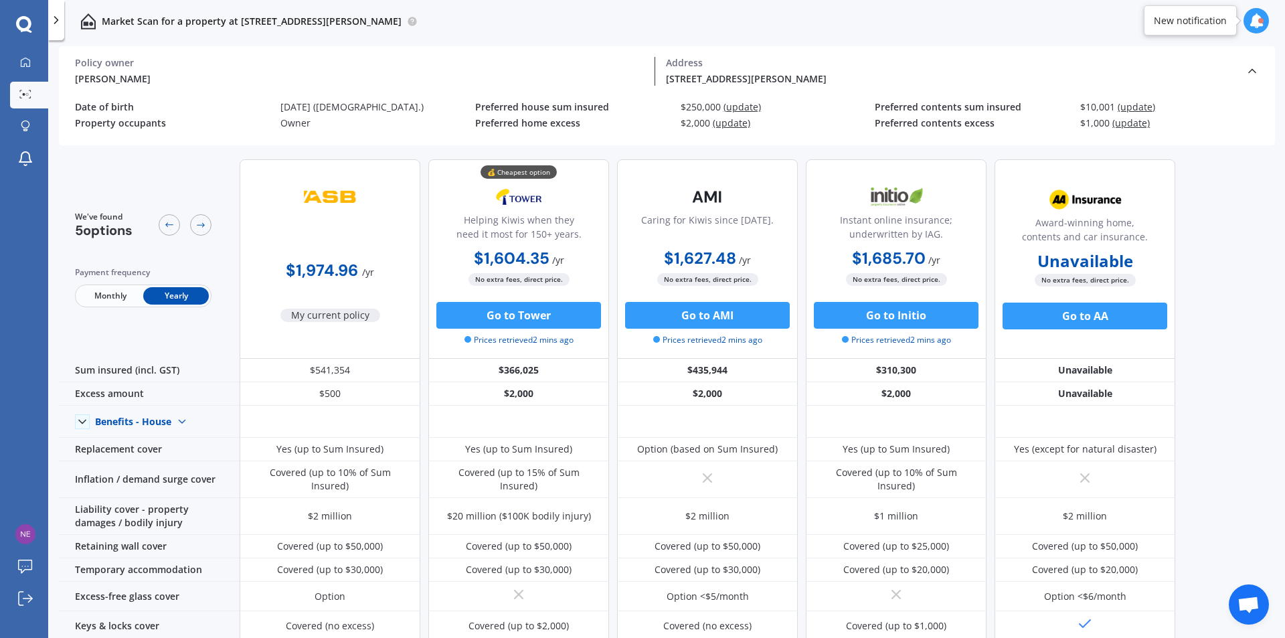
click at [744, 108] on span "(update)" at bounding box center [741, 106] width 37 height 13
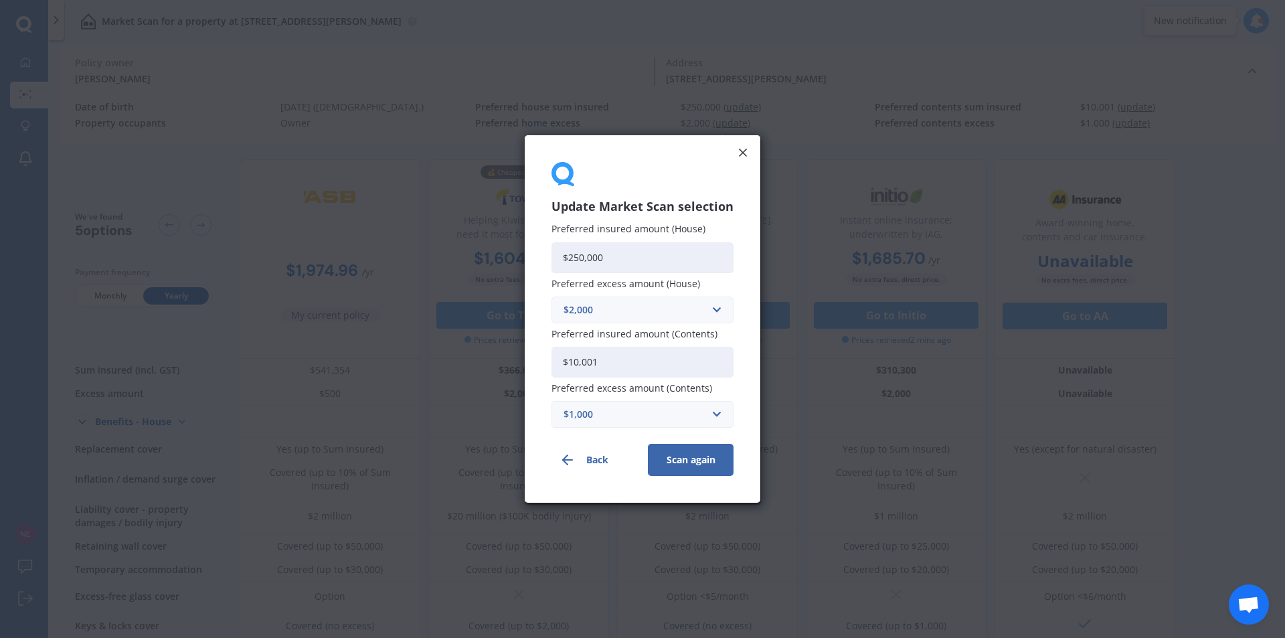
drag, startPoint x: 616, startPoint y: 259, endPoint x: 547, endPoint y: 264, distance: 68.5
click at [547, 264] on div "Update Market Scan selection Preferred insured amount (House) $250,000 Preferre…" at bounding box center [643, 318] width 236 height 367
type input "$449,000"
click at [713, 416] on input "text" at bounding box center [638, 414] width 170 height 25
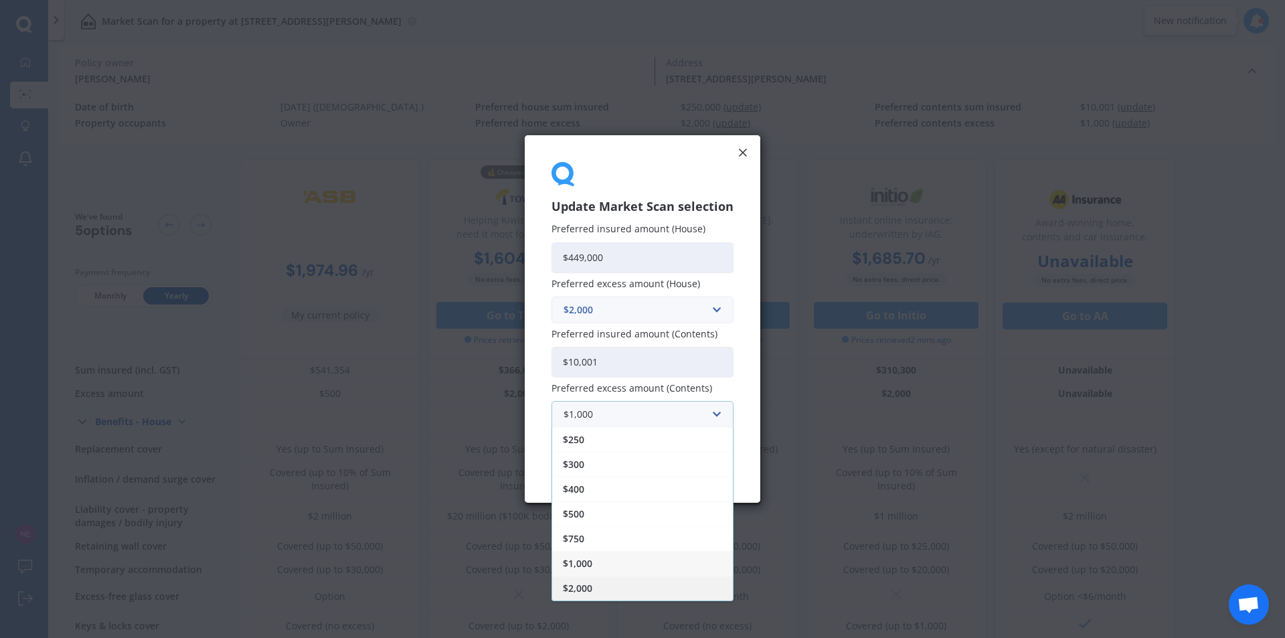
click at [604, 585] on div "$2,000" at bounding box center [642, 588] width 181 height 25
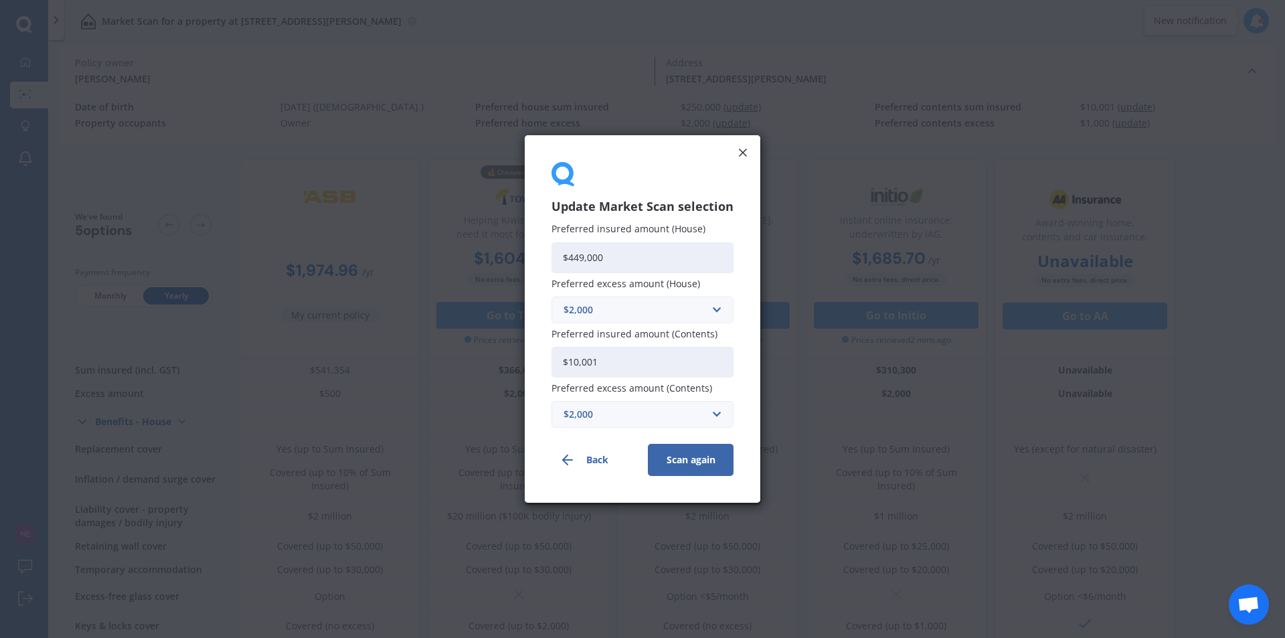
click at [689, 463] on button "Scan again" at bounding box center [691, 460] width 86 height 32
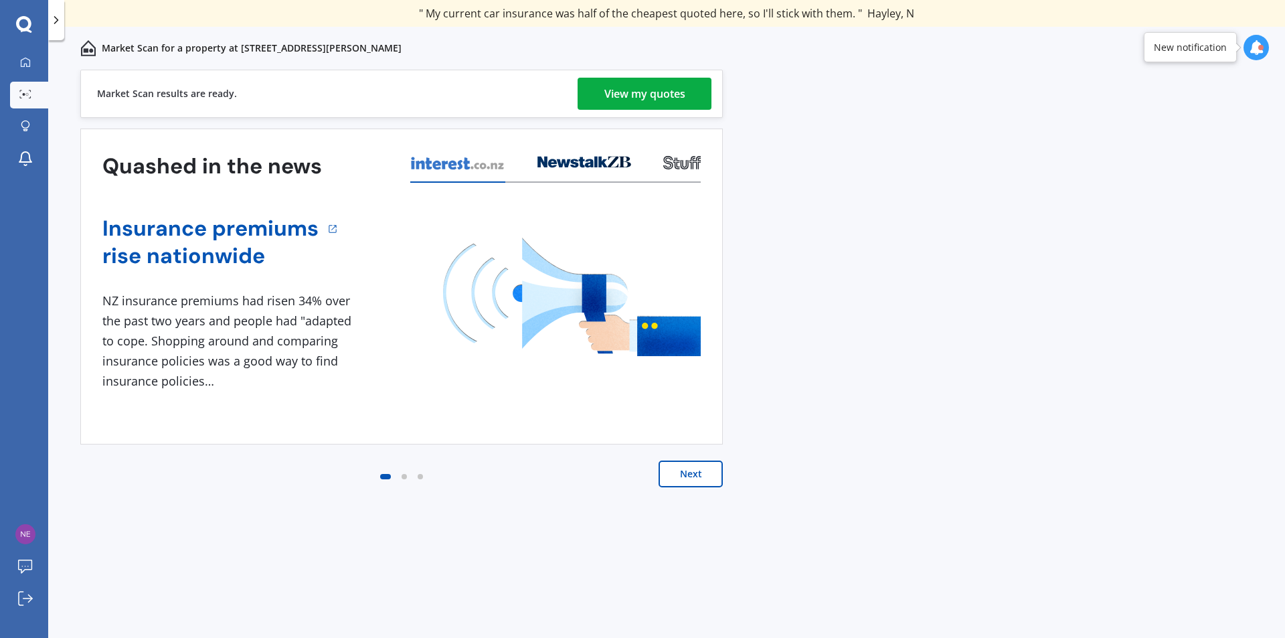
click at [609, 86] on div "View my quotes" at bounding box center [644, 94] width 81 height 32
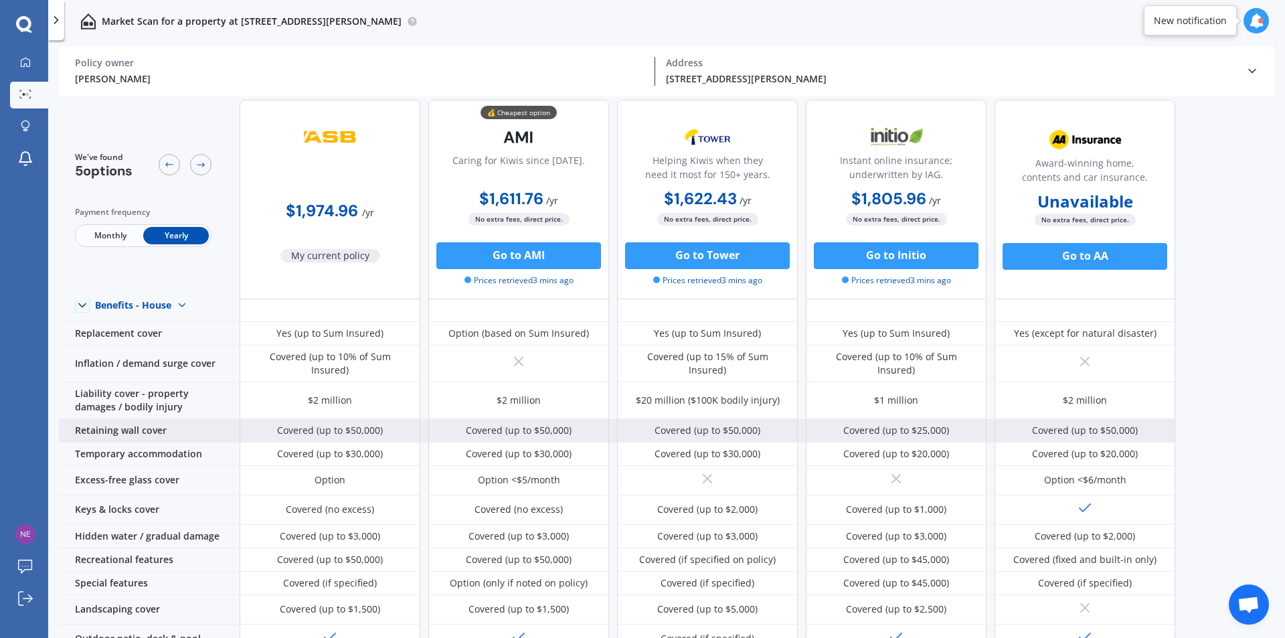
scroll to position [134, 0]
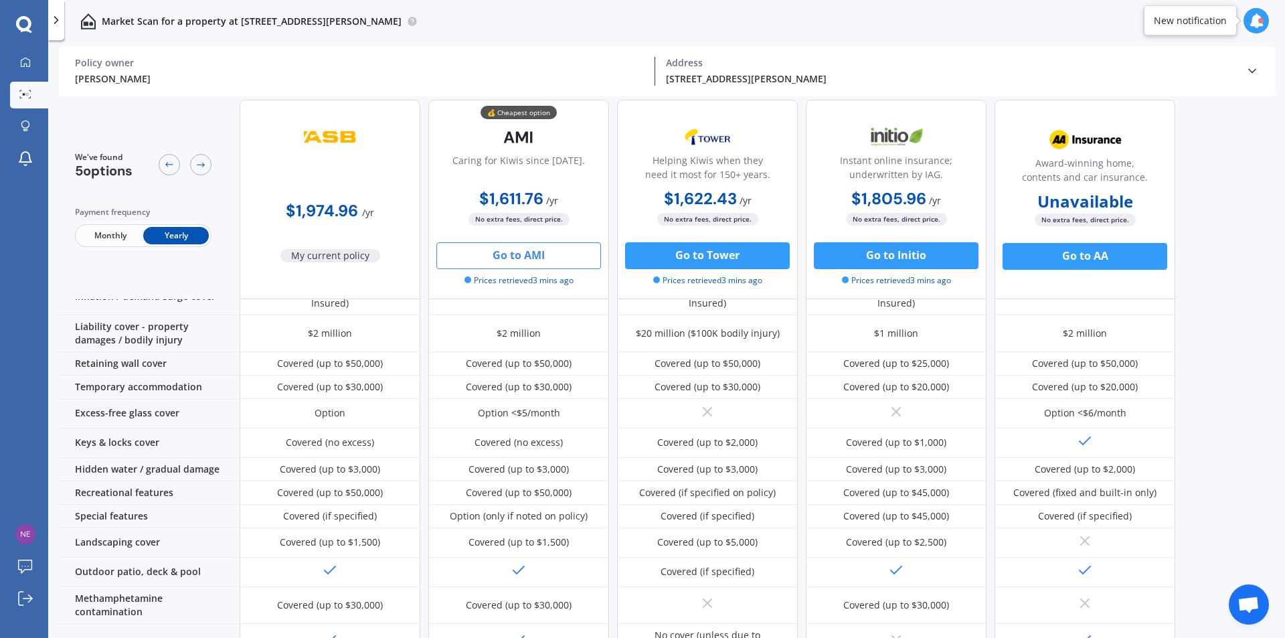
click at [553, 262] on button "Go to AMI" at bounding box center [518, 255] width 165 height 27
